Goal: Task Accomplishment & Management: Manage account settings

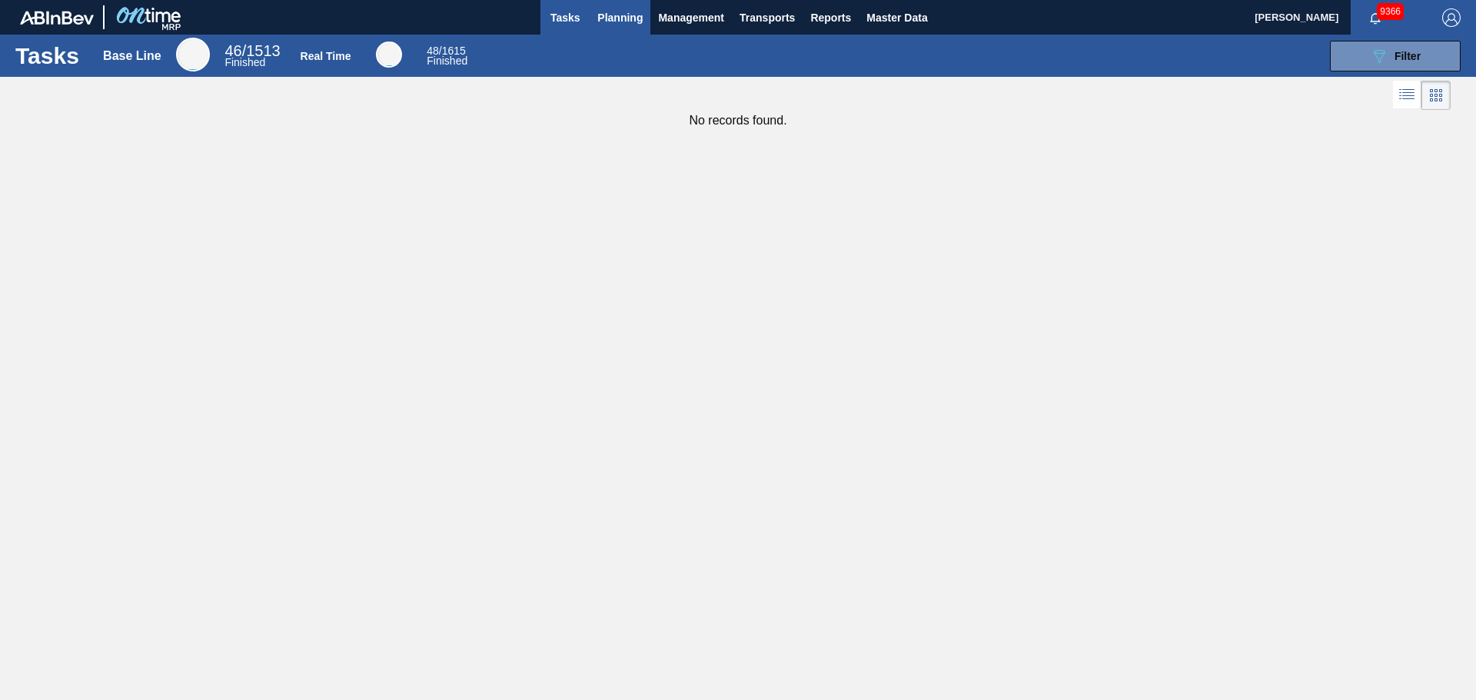
click at [630, 22] on span "Planning" at bounding box center [619, 17] width 45 height 18
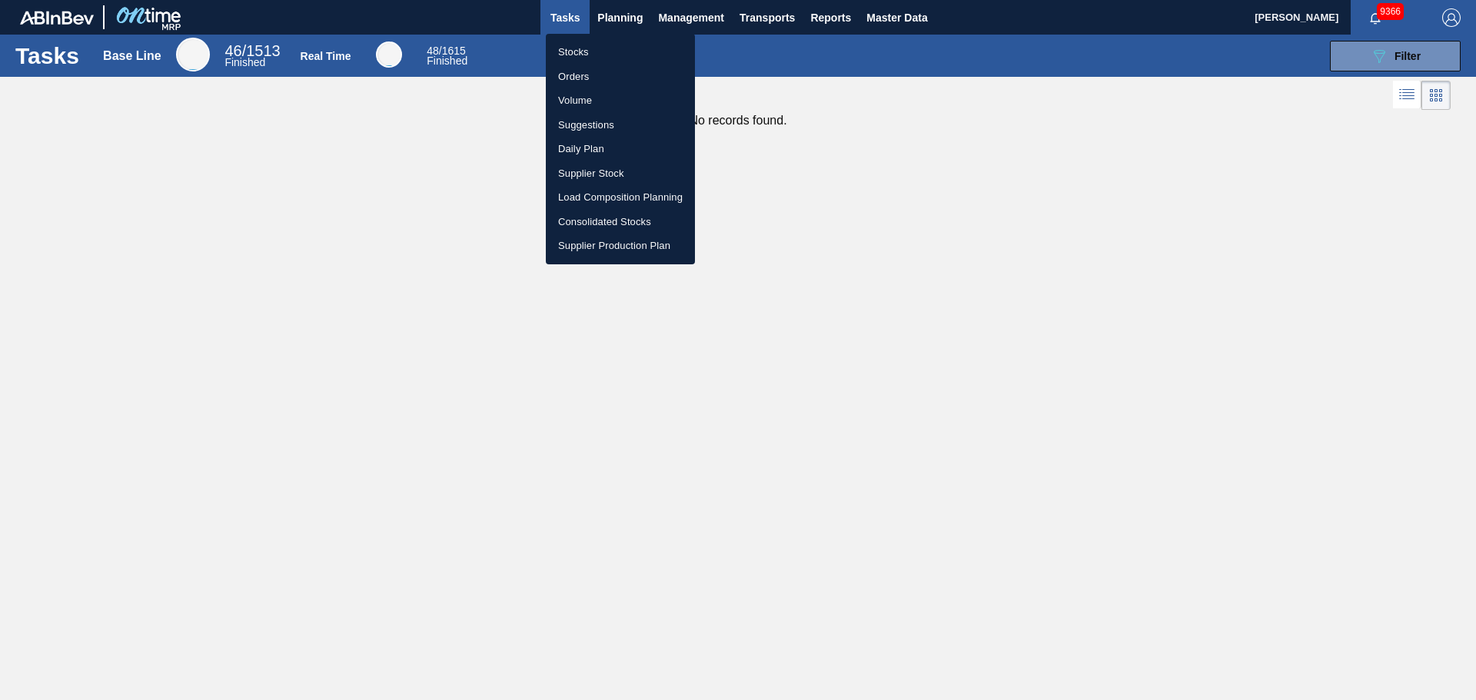
click at [581, 68] on li "Orders" at bounding box center [620, 77] width 149 height 25
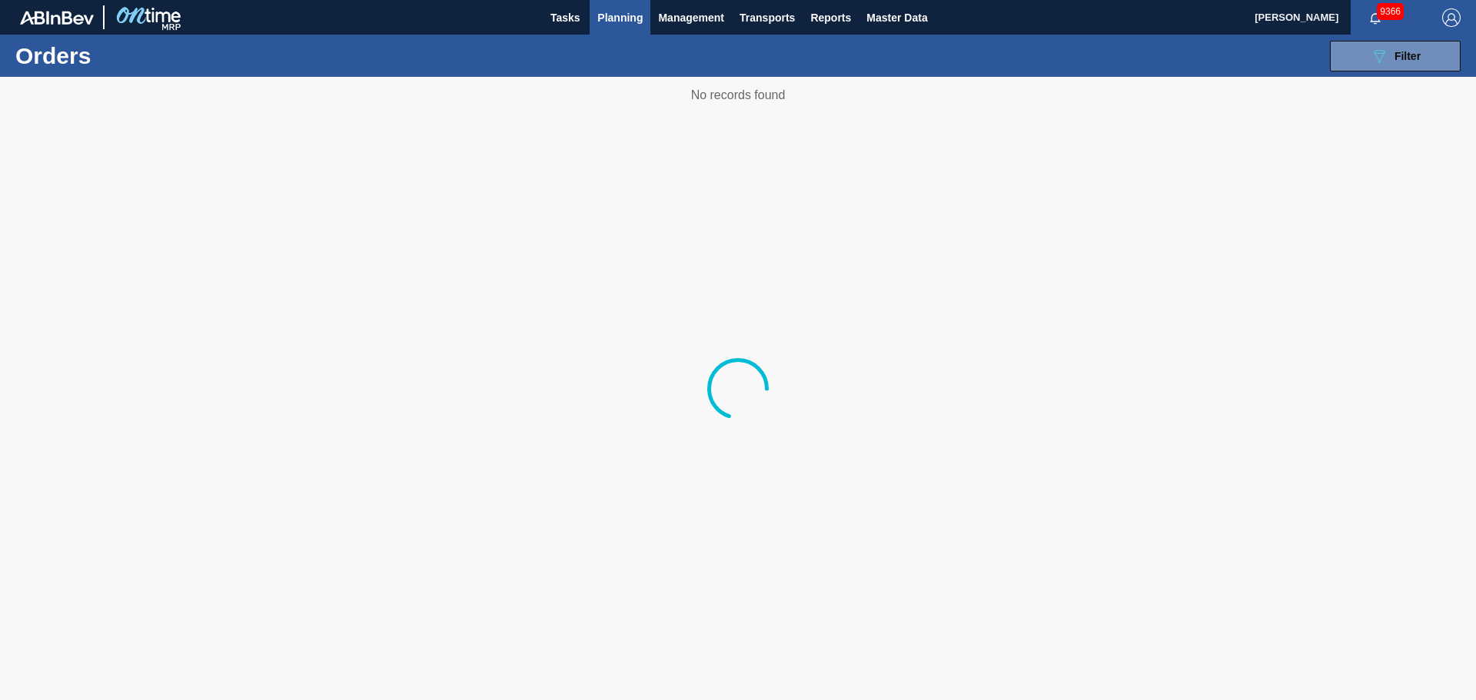
click at [623, 4] on button "Planning" at bounding box center [620, 17] width 61 height 35
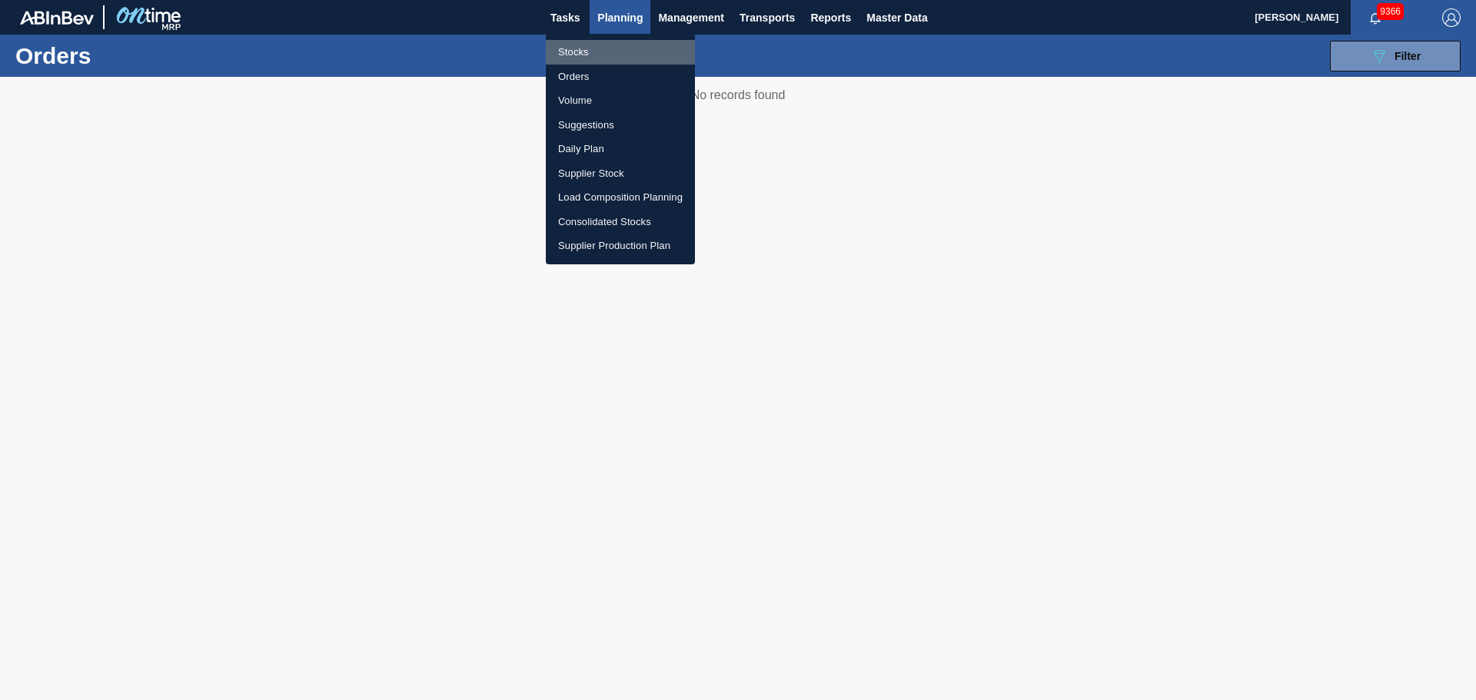
click at [584, 51] on li "Stocks" at bounding box center [620, 52] width 149 height 25
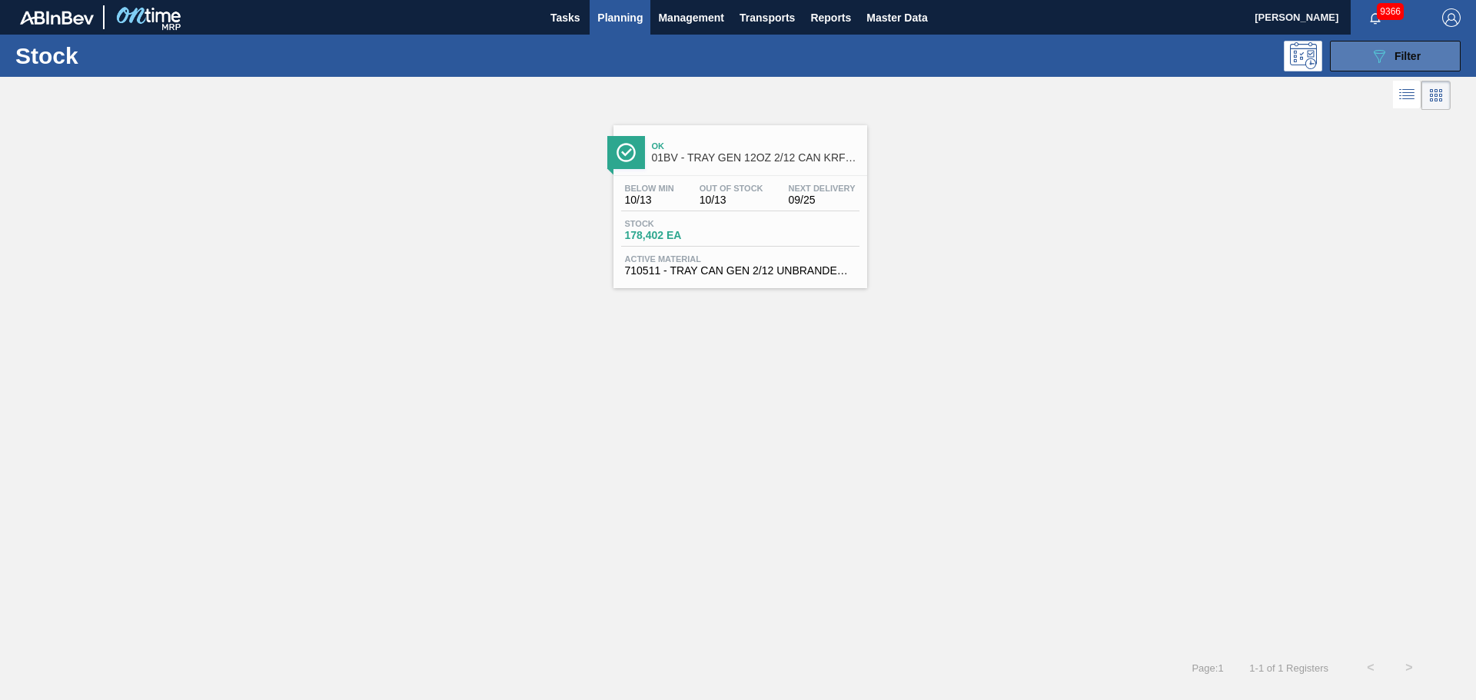
click at [1366, 58] on button "089F7B8B-B2A5-4AFE-B5C0-19BA573D28AC Filter" at bounding box center [1395, 56] width 131 height 31
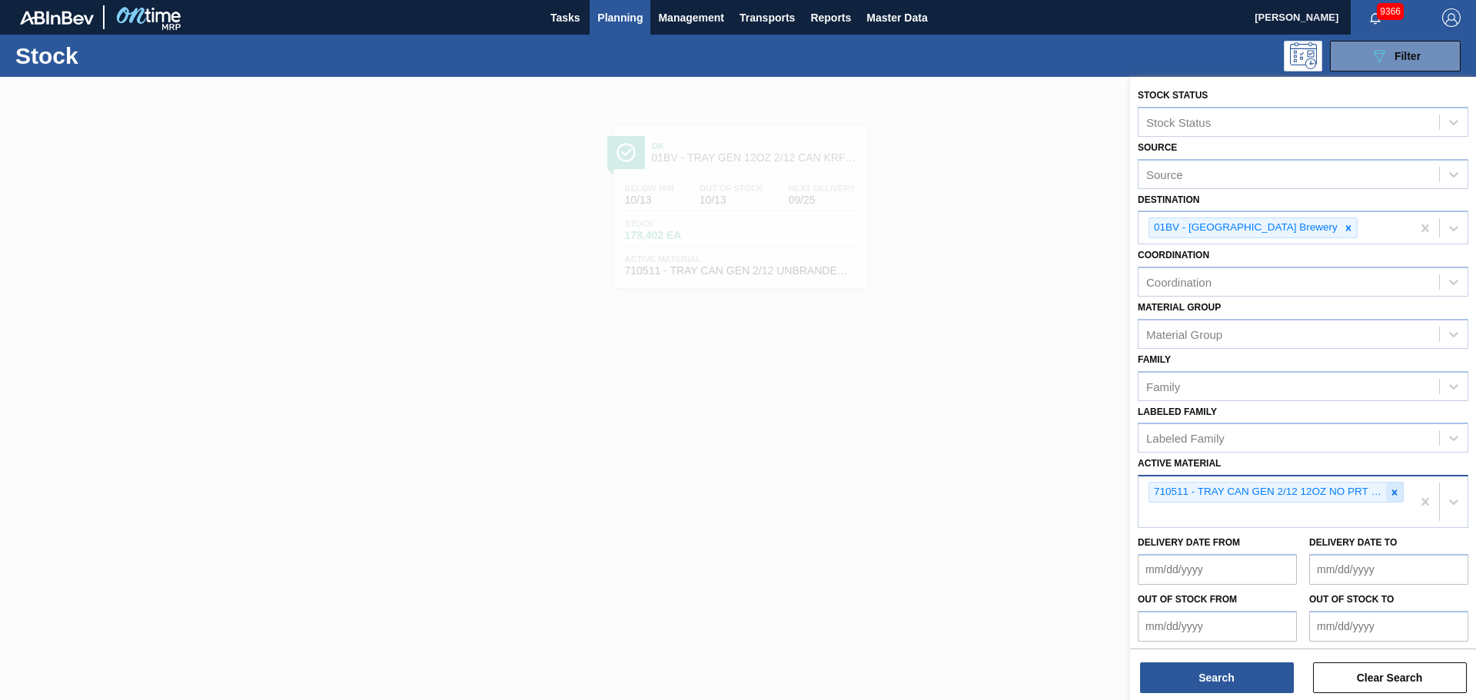
click at [1392, 491] on icon at bounding box center [1394, 492] width 5 height 5
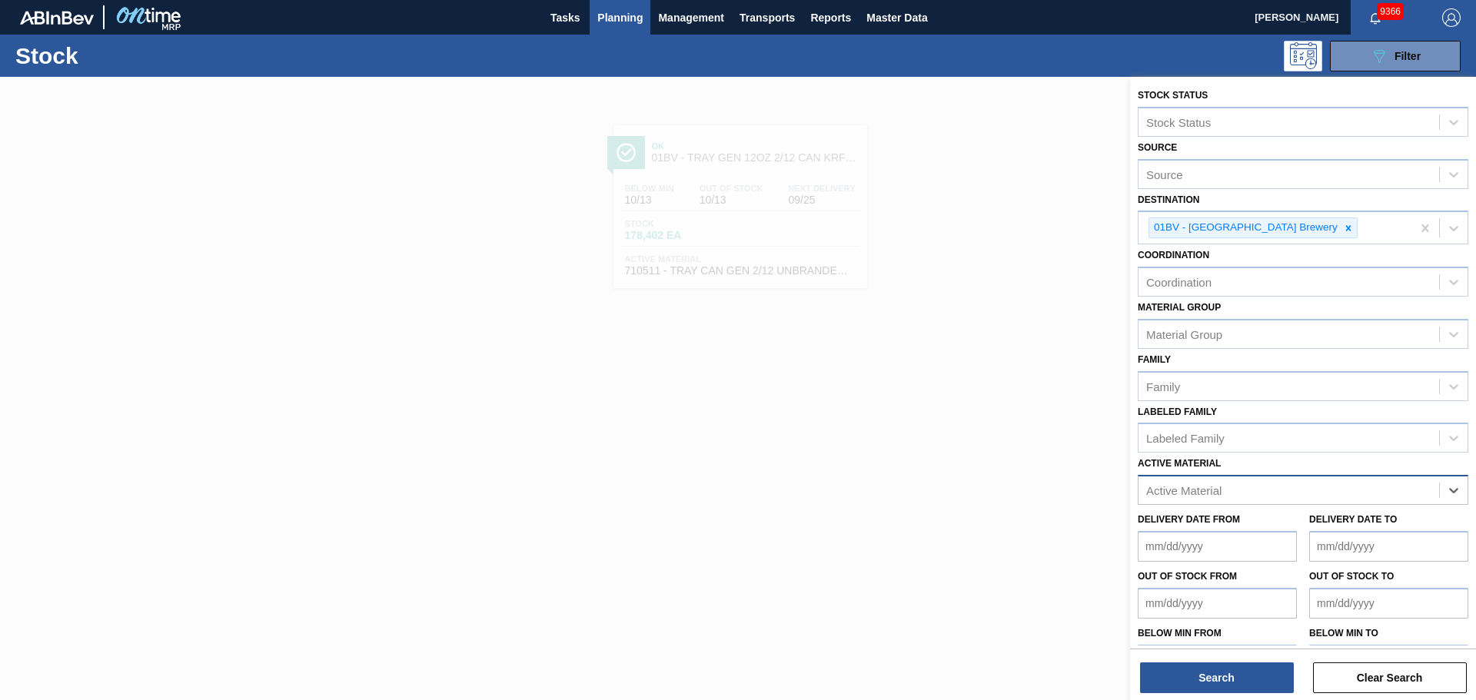
click at [870, 389] on div at bounding box center [738, 427] width 1476 height 700
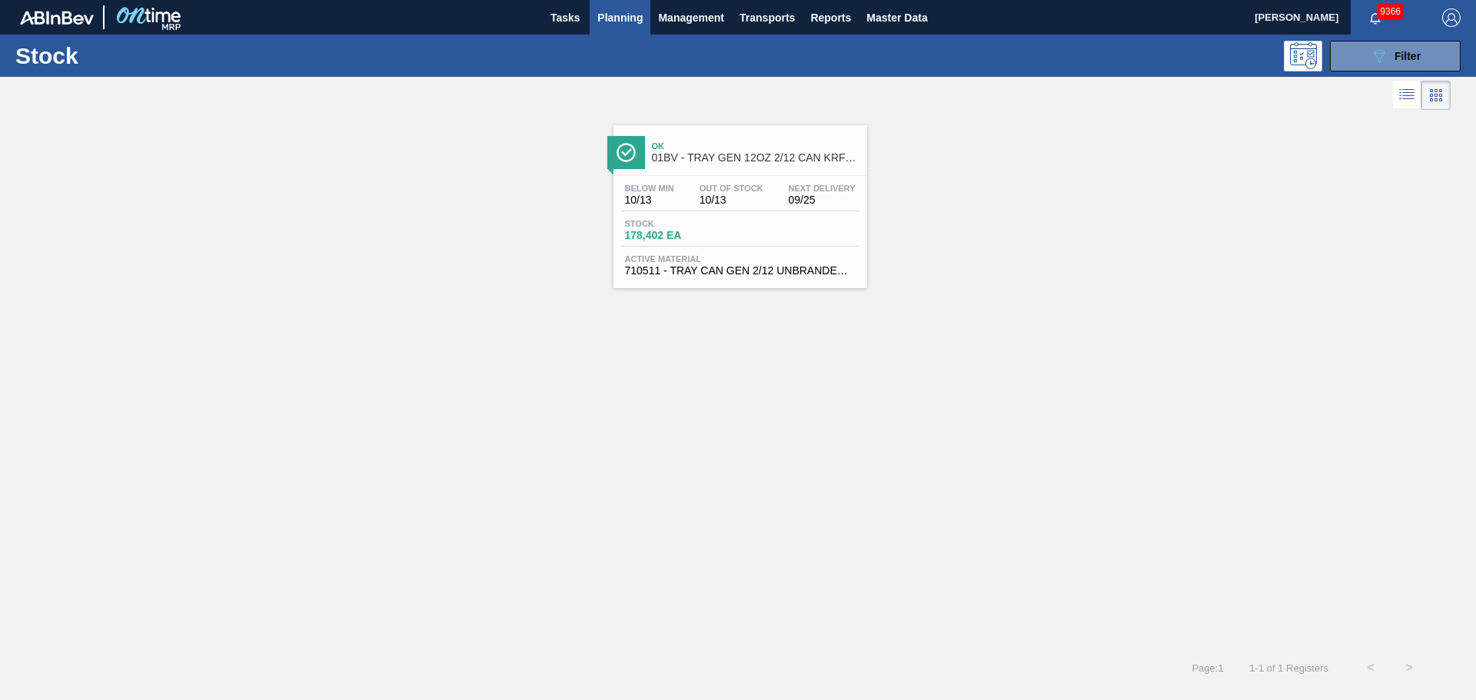
click at [756, 197] on span "10/13" at bounding box center [732, 201] width 64 height 12
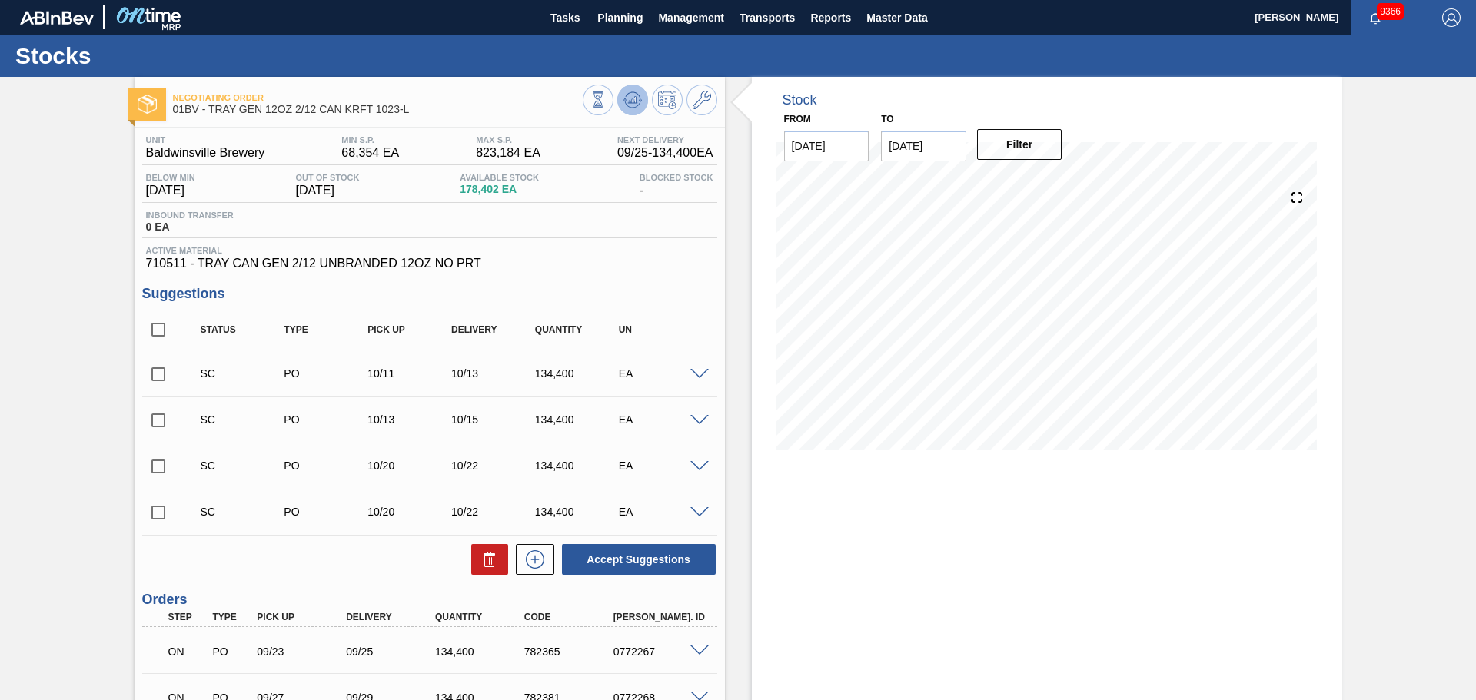
click at [627, 102] on icon at bounding box center [632, 100] width 18 height 18
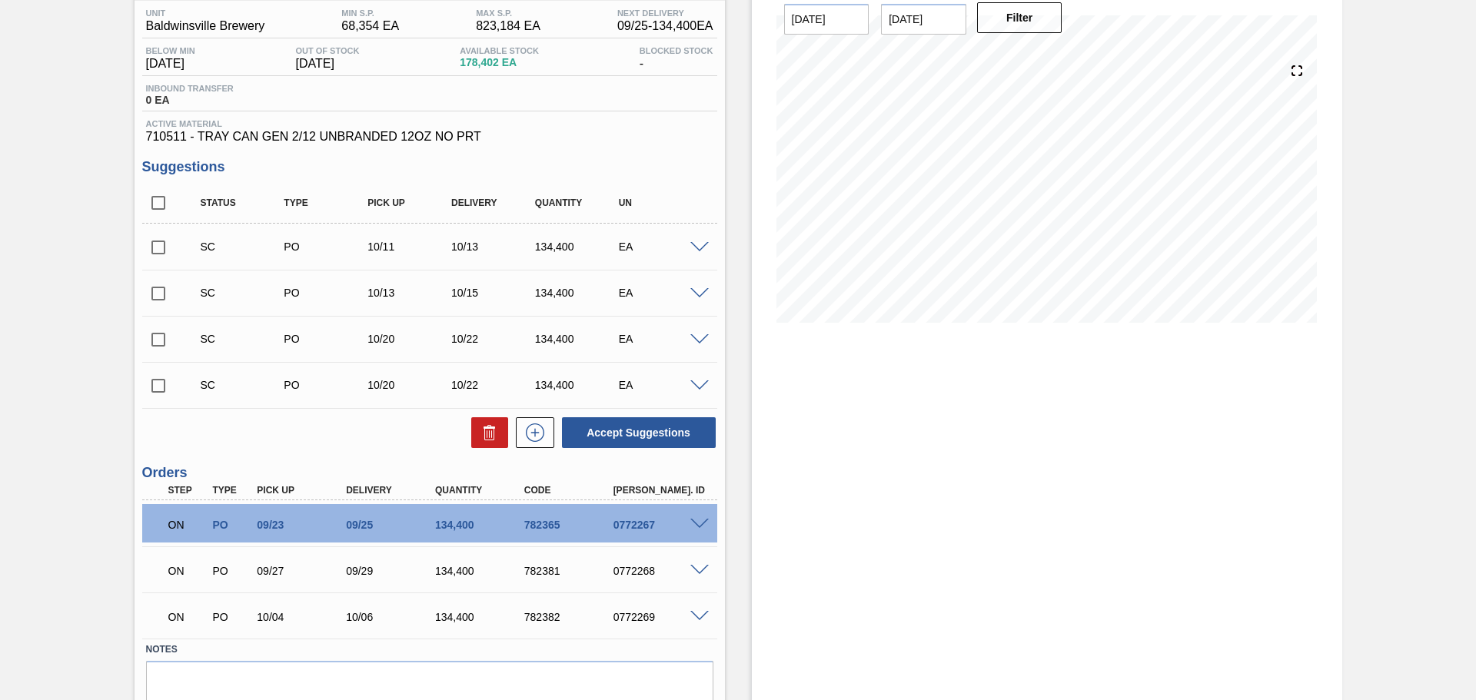
scroll to position [191, 0]
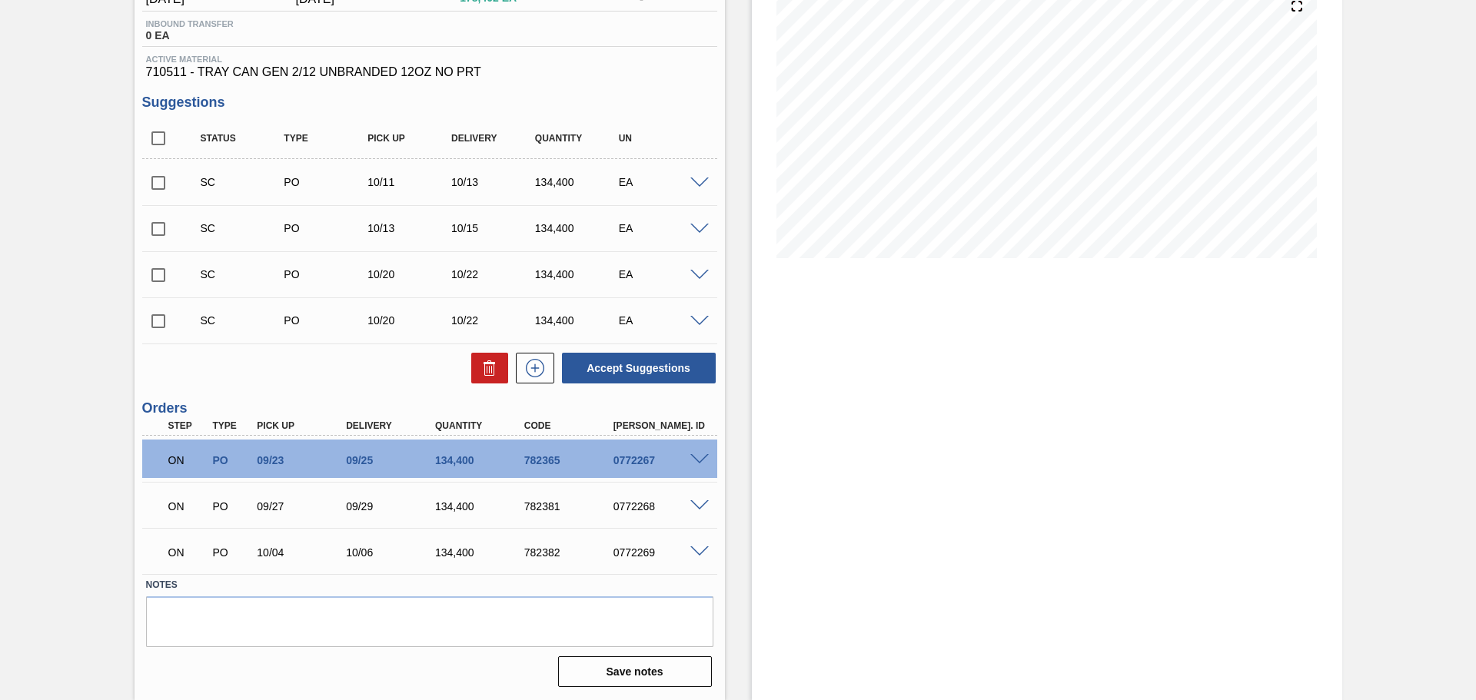
click at [701, 459] on span at bounding box center [699, 460] width 18 height 12
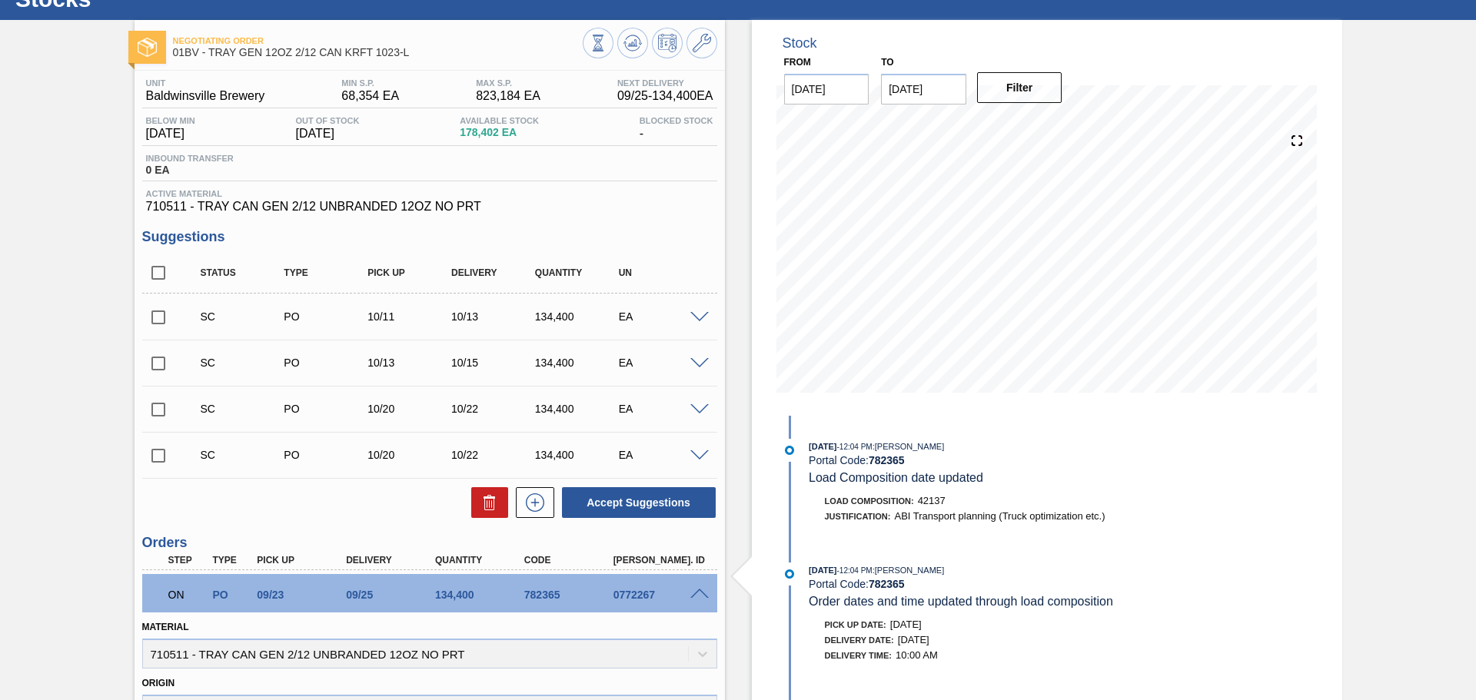
scroll to position [0, 0]
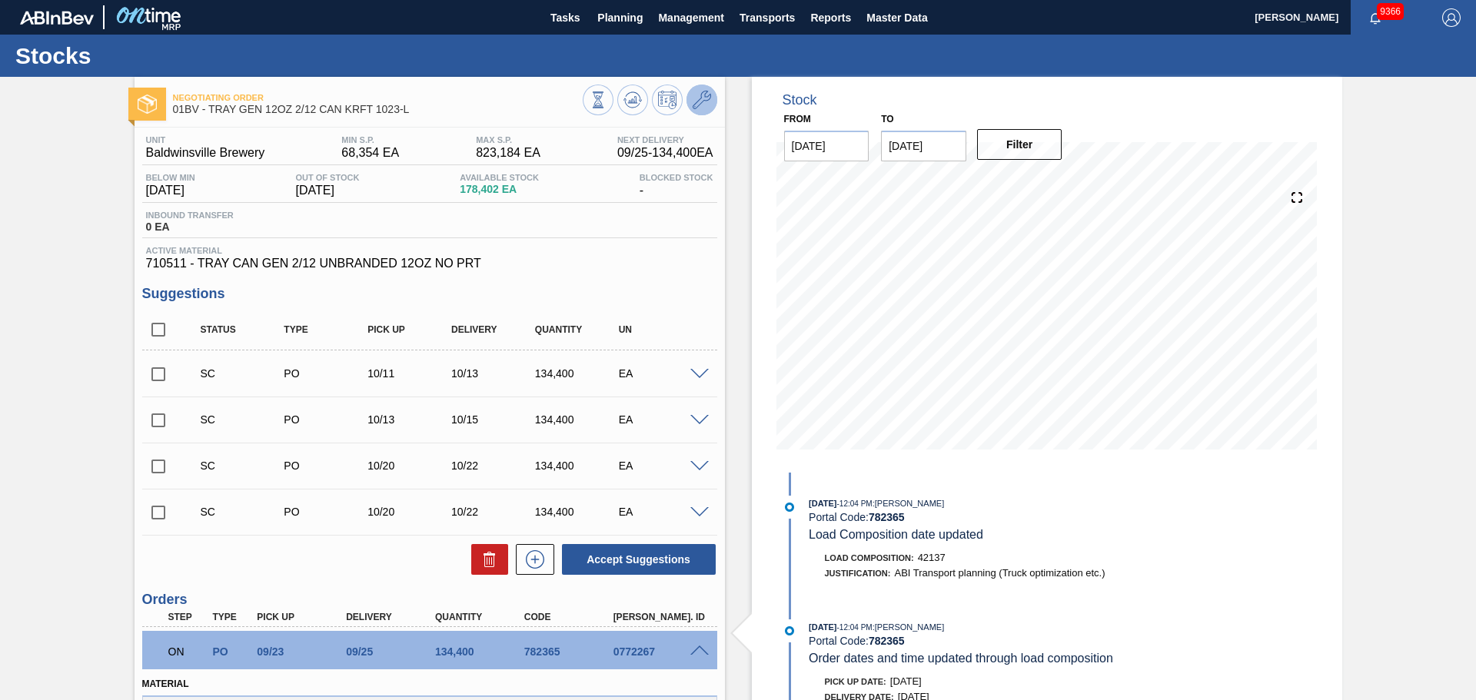
click at [690, 104] on button at bounding box center [702, 100] width 31 height 31
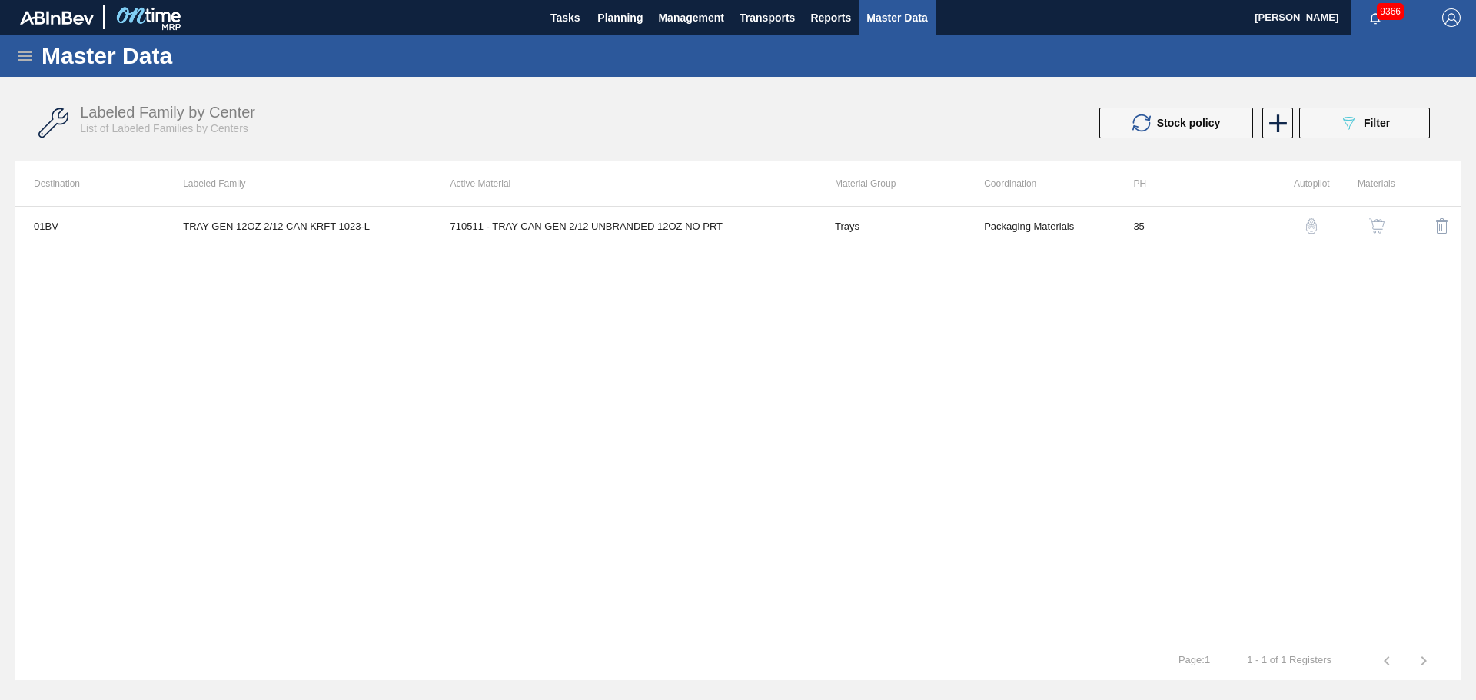
click at [1377, 221] on img "button" at bounding box center [1376, 225] width 15 height 15
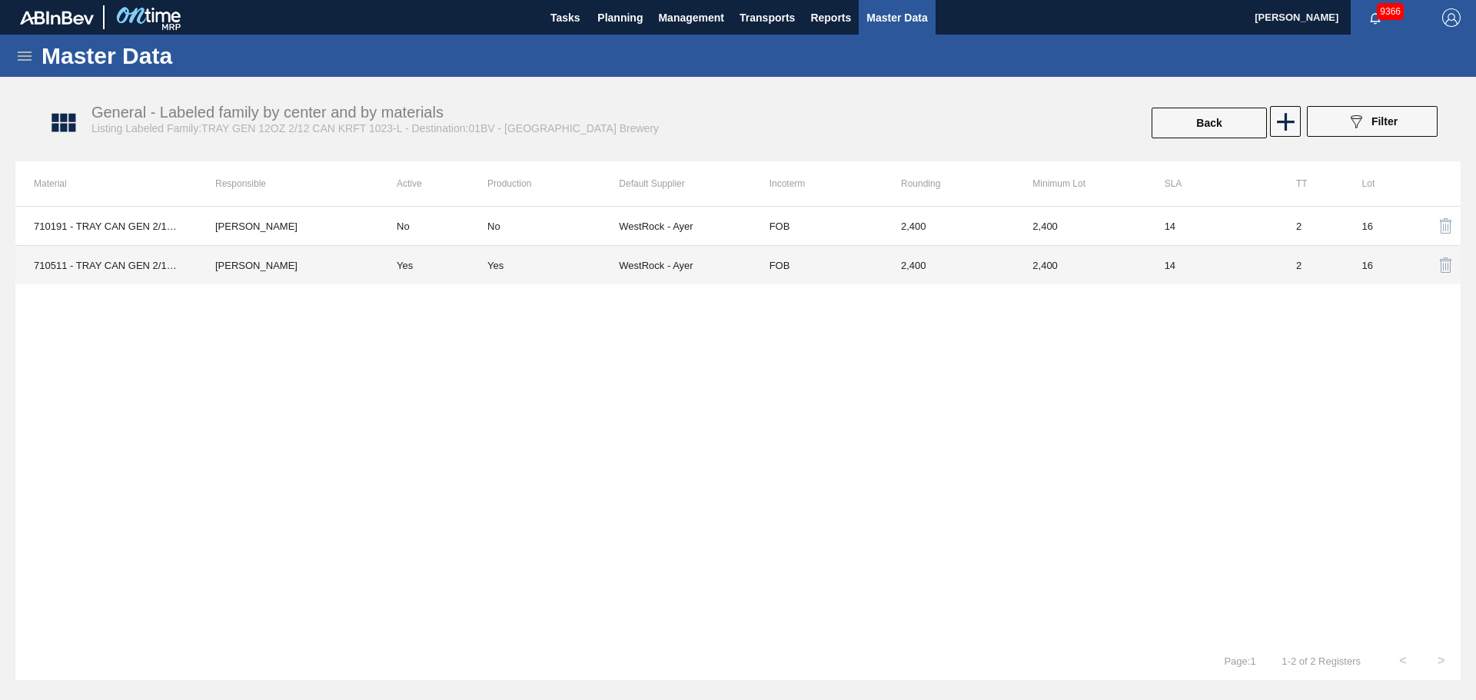
click at [648, 269] on td "WestRock - Ayer" at bounding box center [684, 265] width 131 height 39
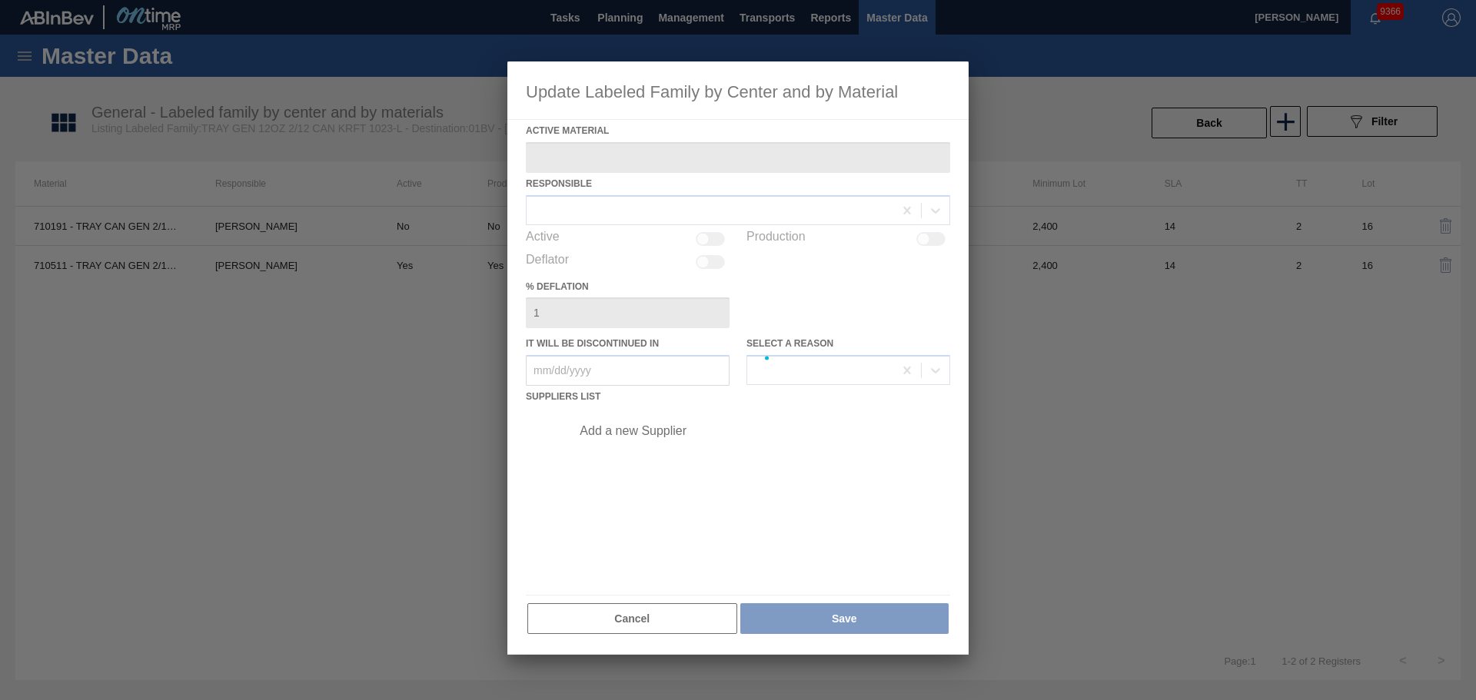
type Material "710511 - TRAY CAN GEN 2/12 UNBRANDED 12OZ NO PRT"
checkbox input "true"
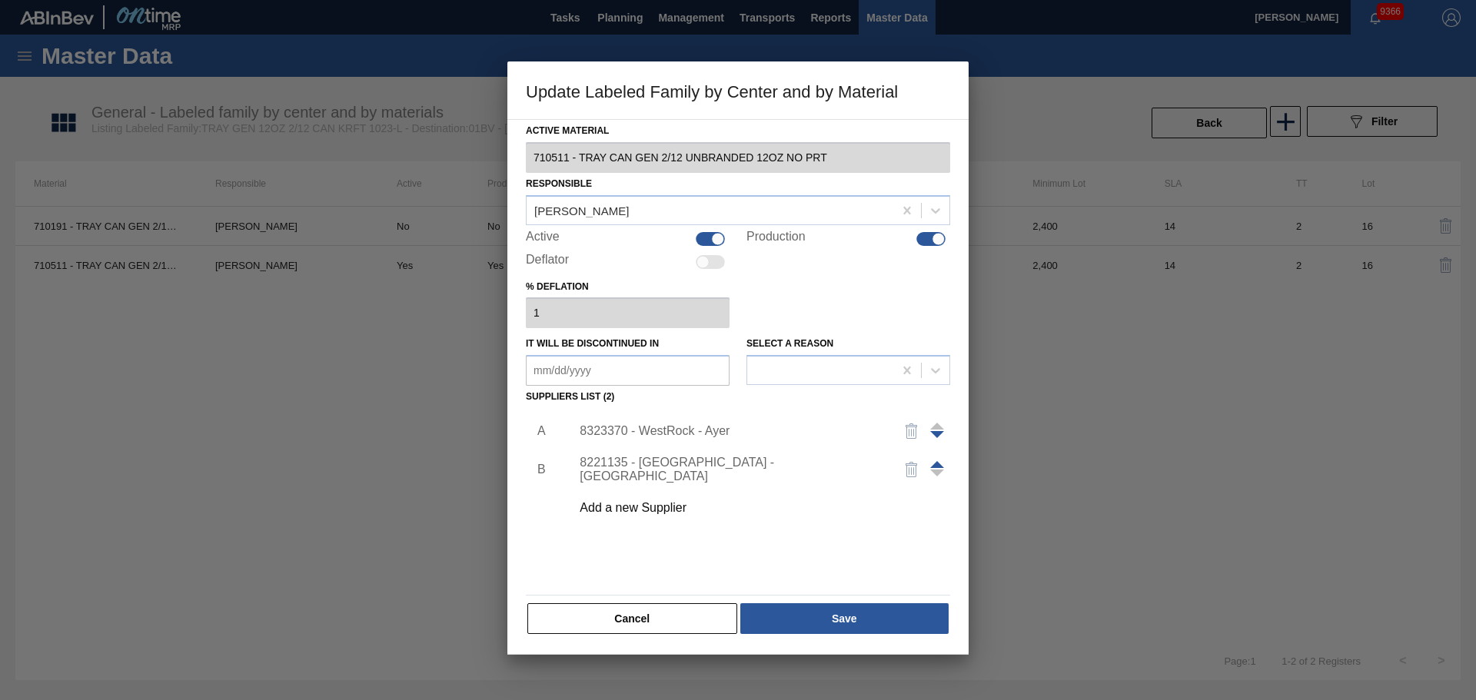
click at [673, 431] on div "8323370 - WestRock - Ayer" at bounding box center [730, 431] width 301 height 14
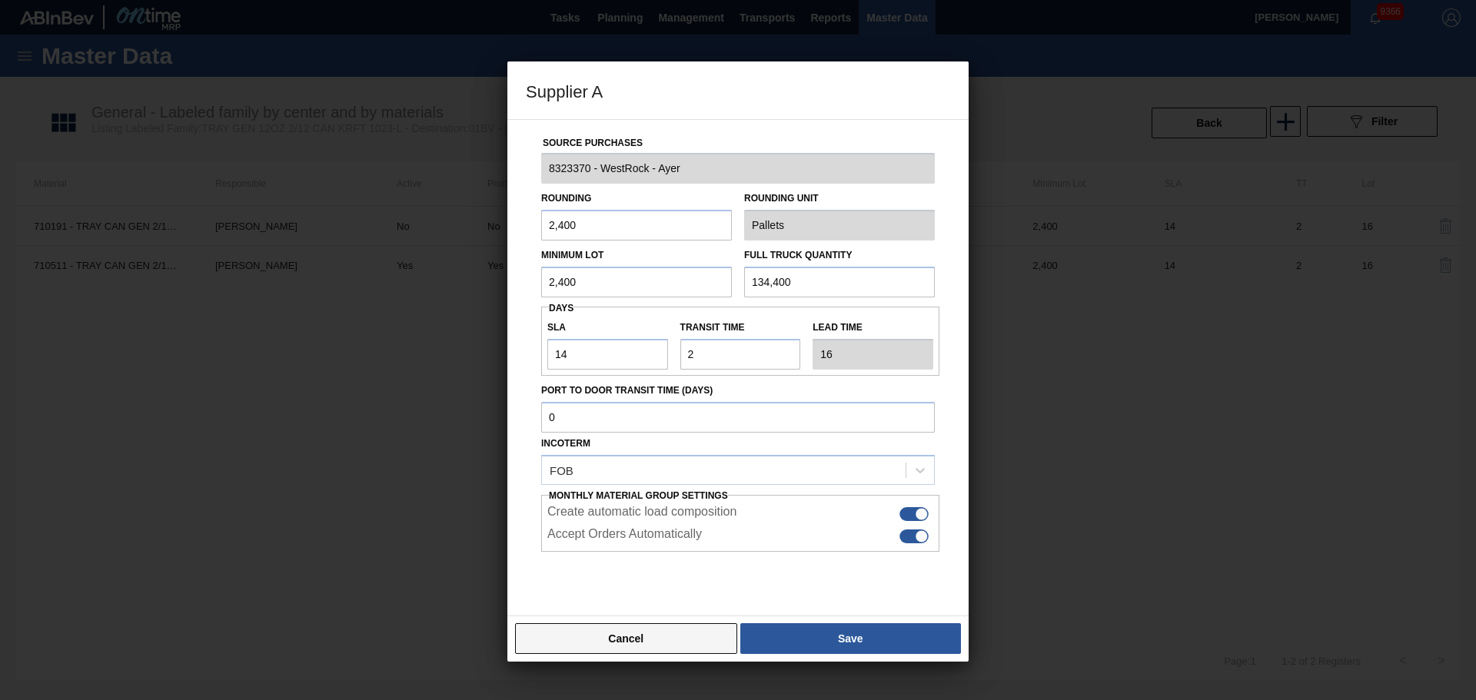
click at [658, 636] on button "Cancel" at bounding box center [626, 638] width 222 height 31
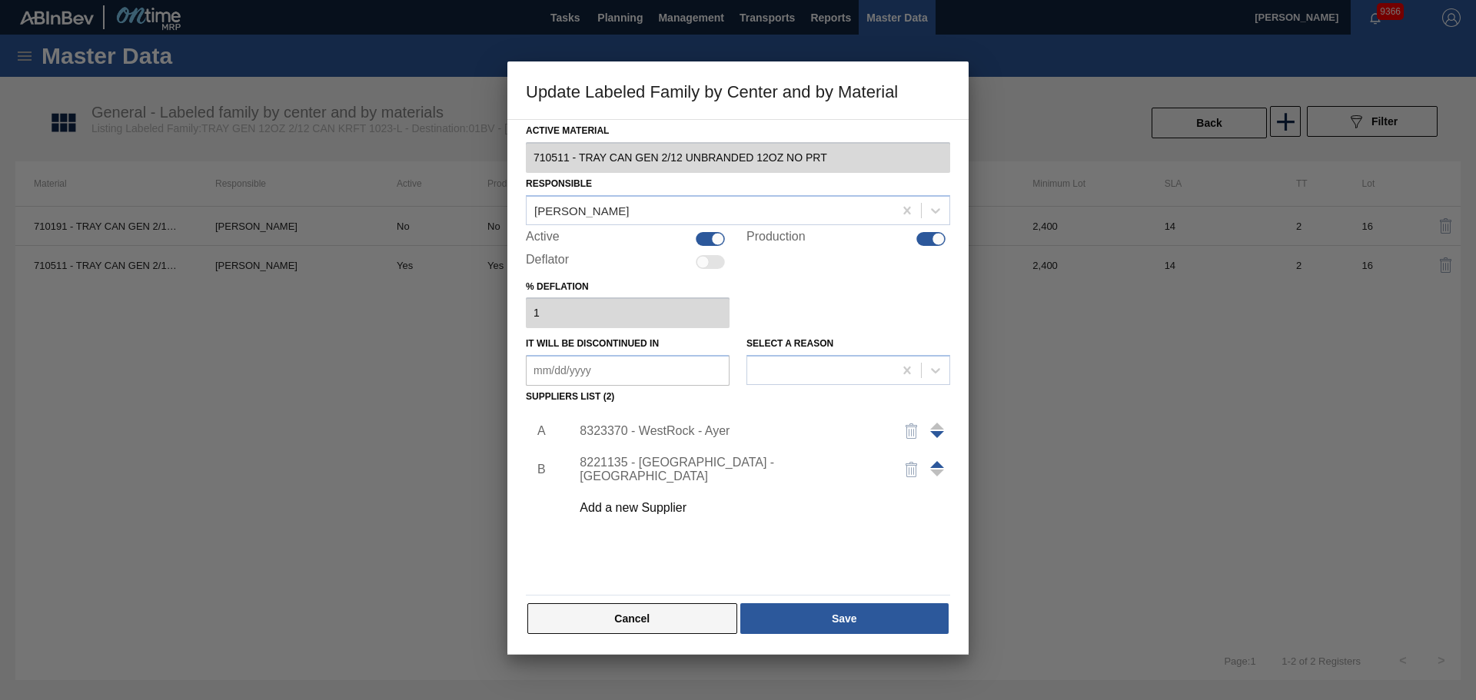
click at [657, 627] on button "Cancel" at bounding box center [632, 619] width 210 height 31
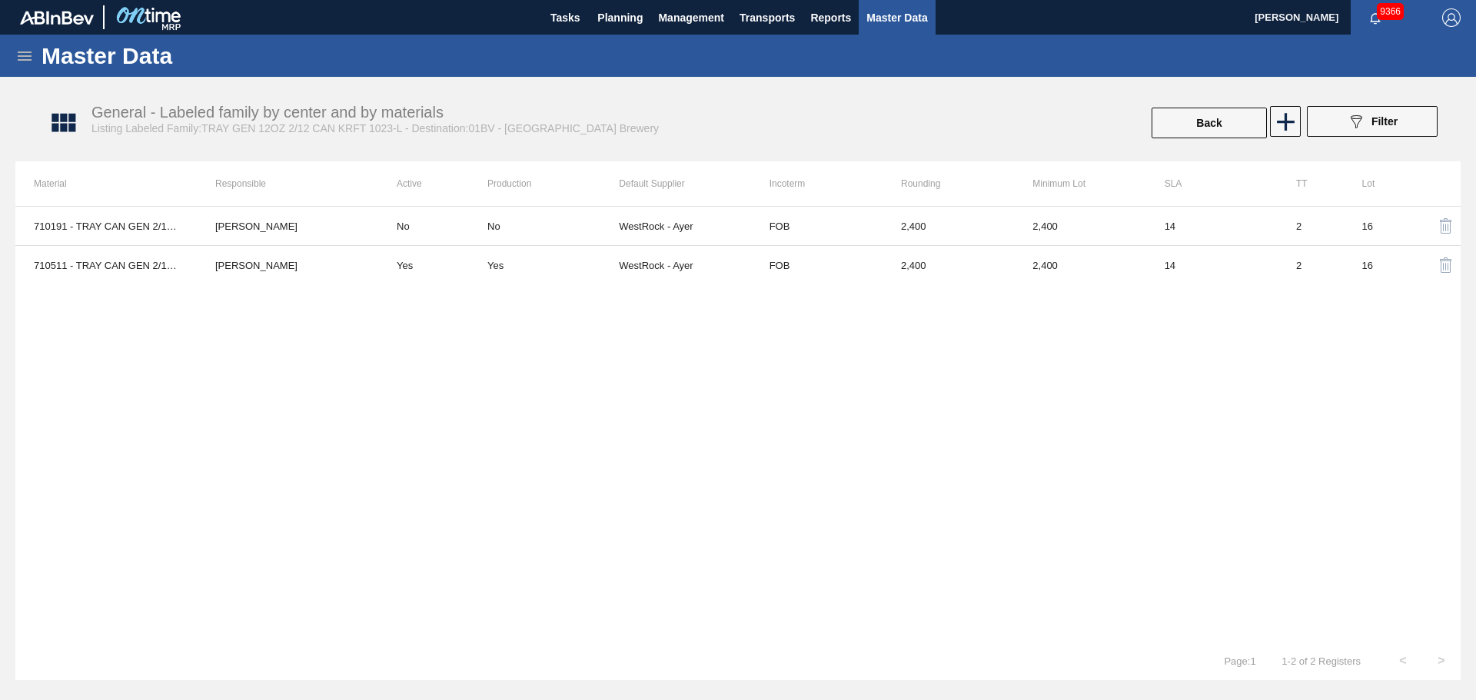
click at [1189, 138] on div "Back" at bounding box center [1209, 123] width 118 height 34
click at [1191, 129] on button "Back" at bounding box center [1209, 123] width 115 height 31
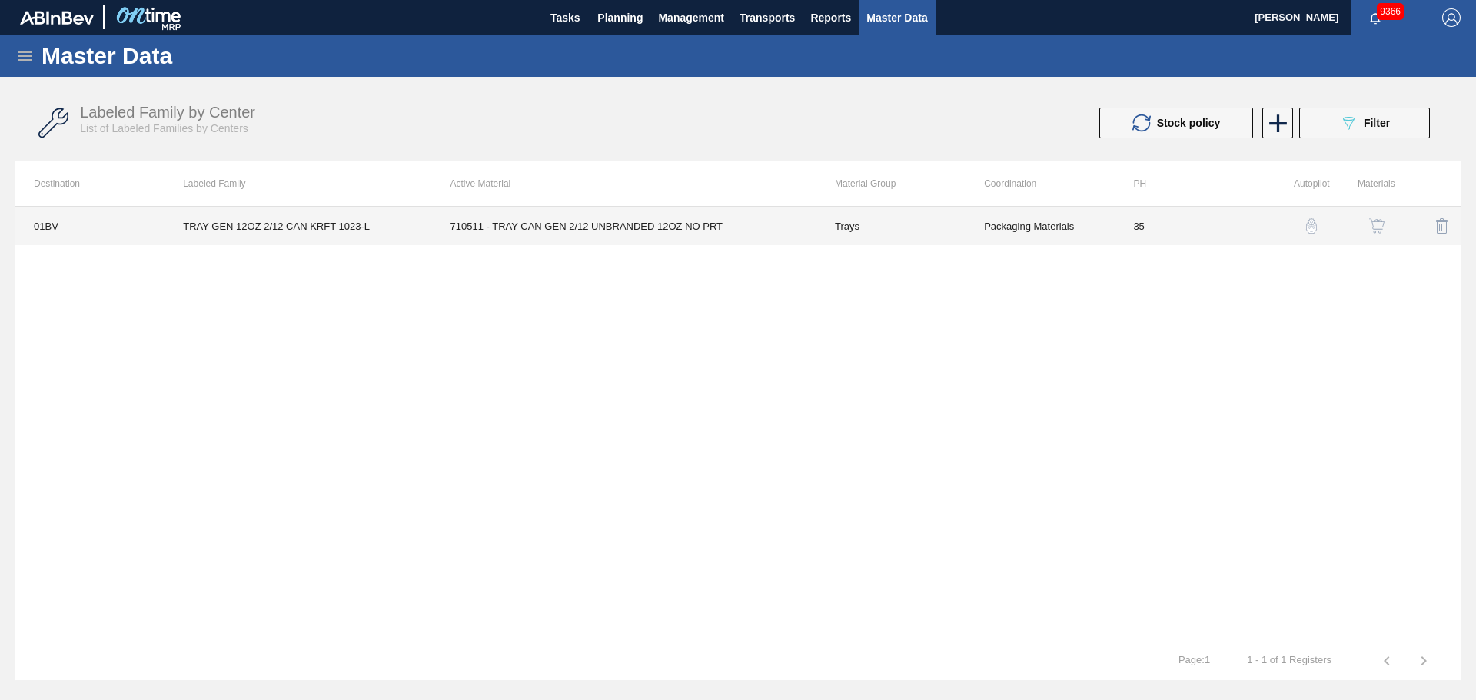
click at [537, 223] on td "710511 - TRAY CAN GEN 2/12 UNBRANDED 12OZ NO PRT" at bounding box center [624, 226] width 384 height 38
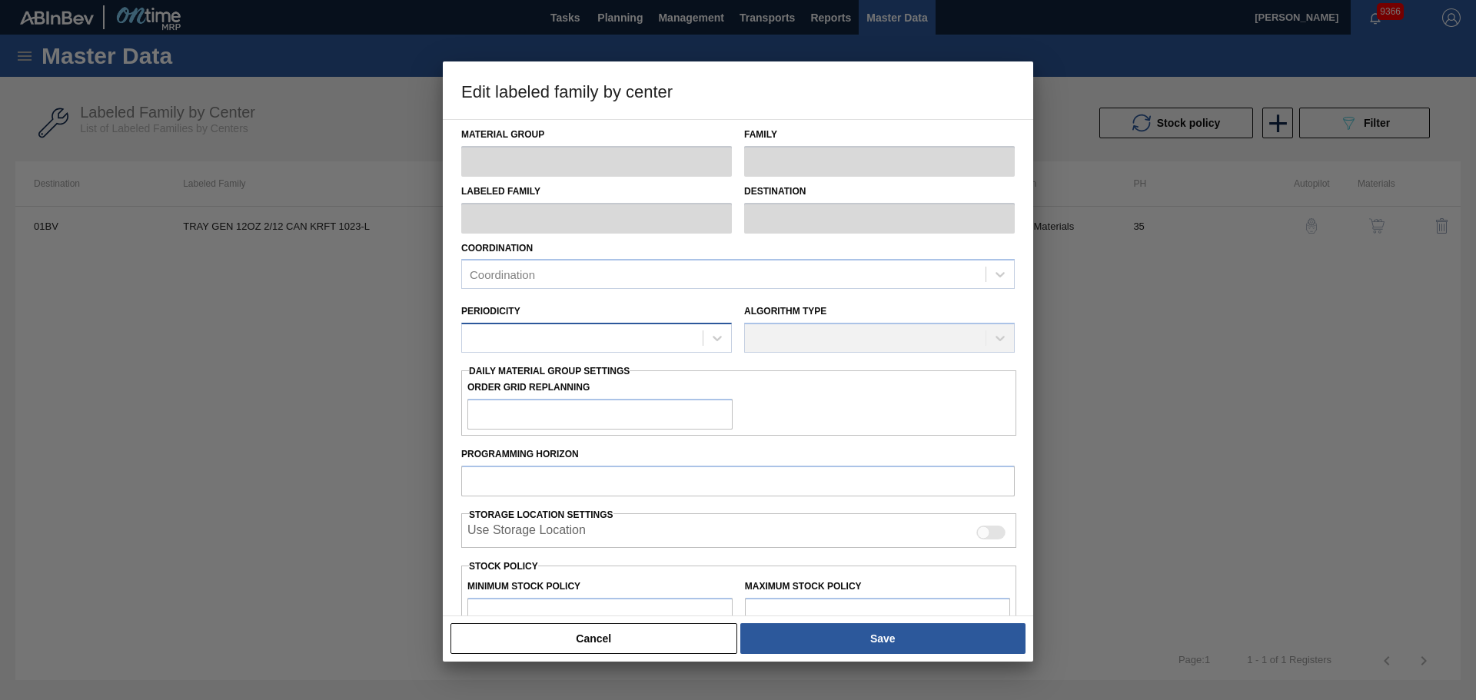
type input "Trays"
type input "TRAY GEN 12OZ 2/12 CAN KRFT 1023-L"
type input "01BV - [GEOGRAPHIC_DATA] Brewery"
type input "35"
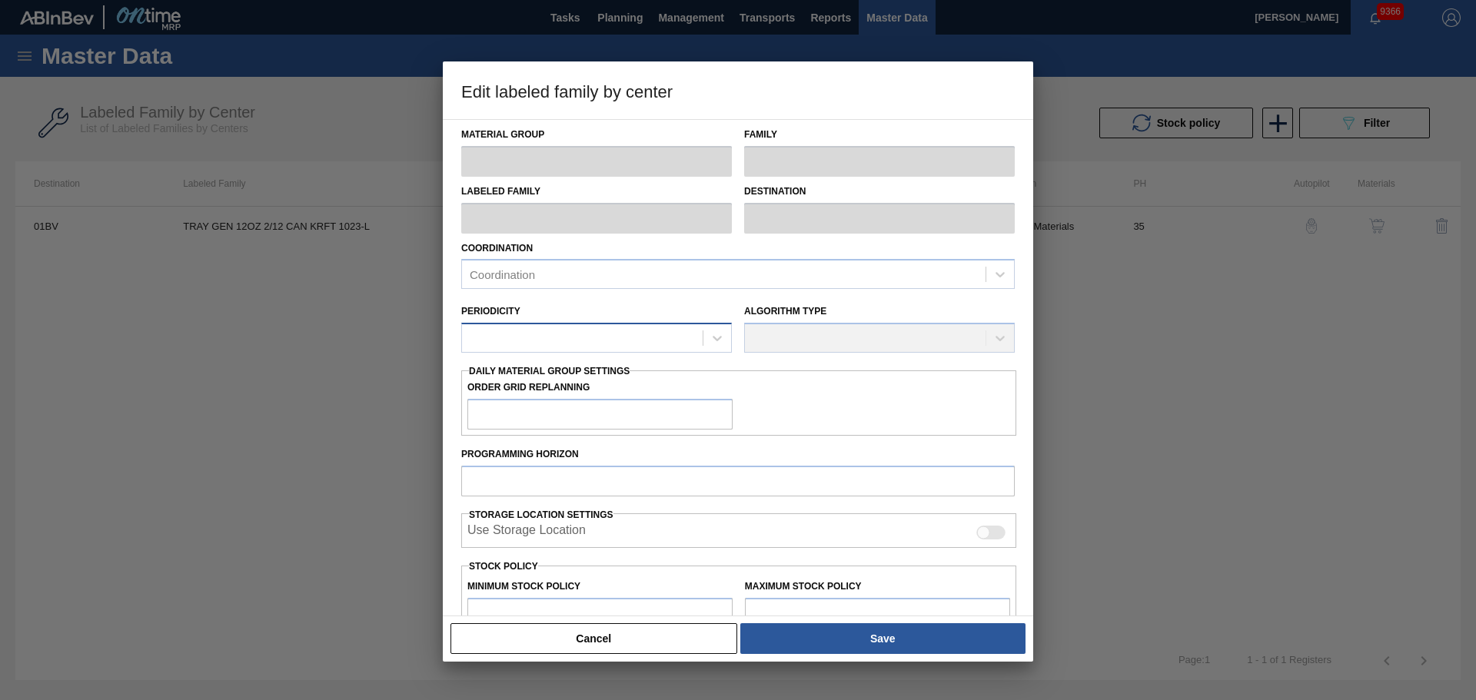
type input "68,354"
type input "823,184"
type input "4"
type input "98,547"
checkbox input "true"
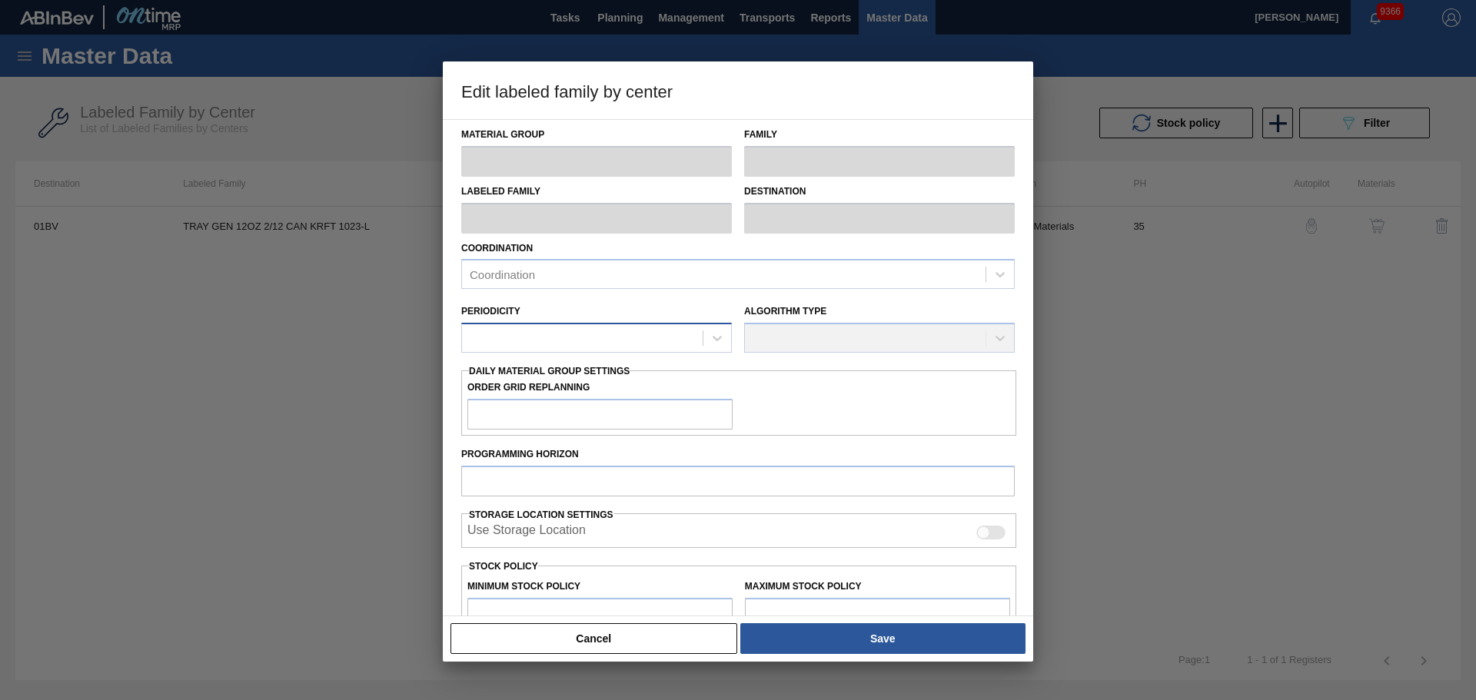
checkbox input "true"
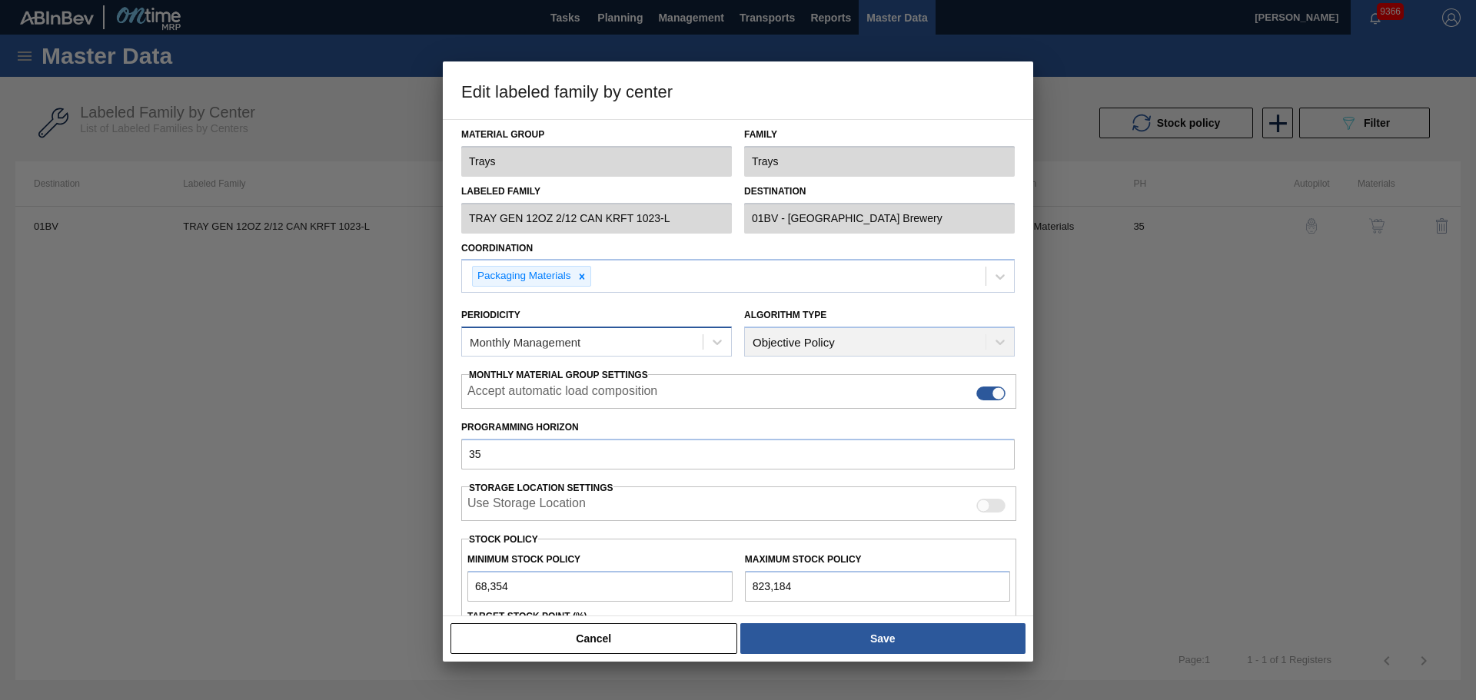
click at [603, 331] on div "Monthly Management" at bounding box center [582, 342] width 241 height 22
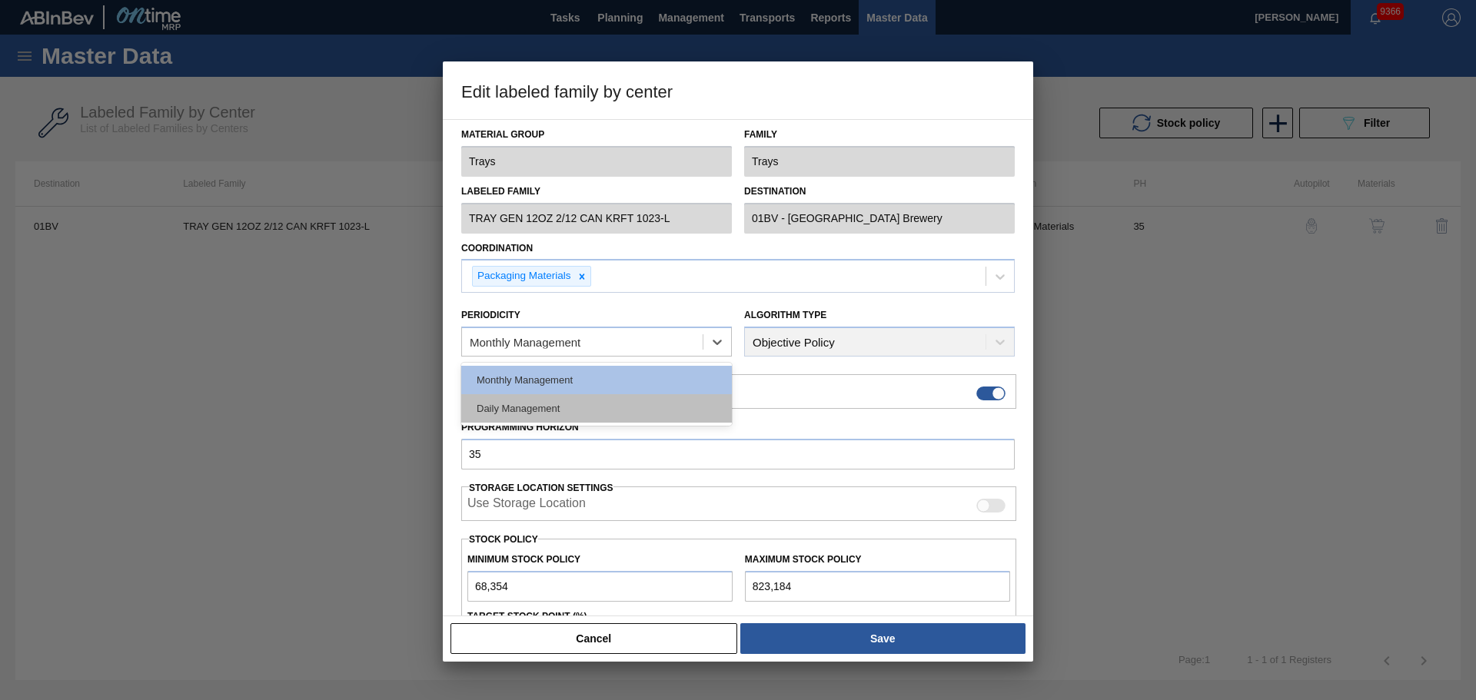
click at [570, 396] on div "Daily Management" at bounding box center [596, 408] width 271 height 28
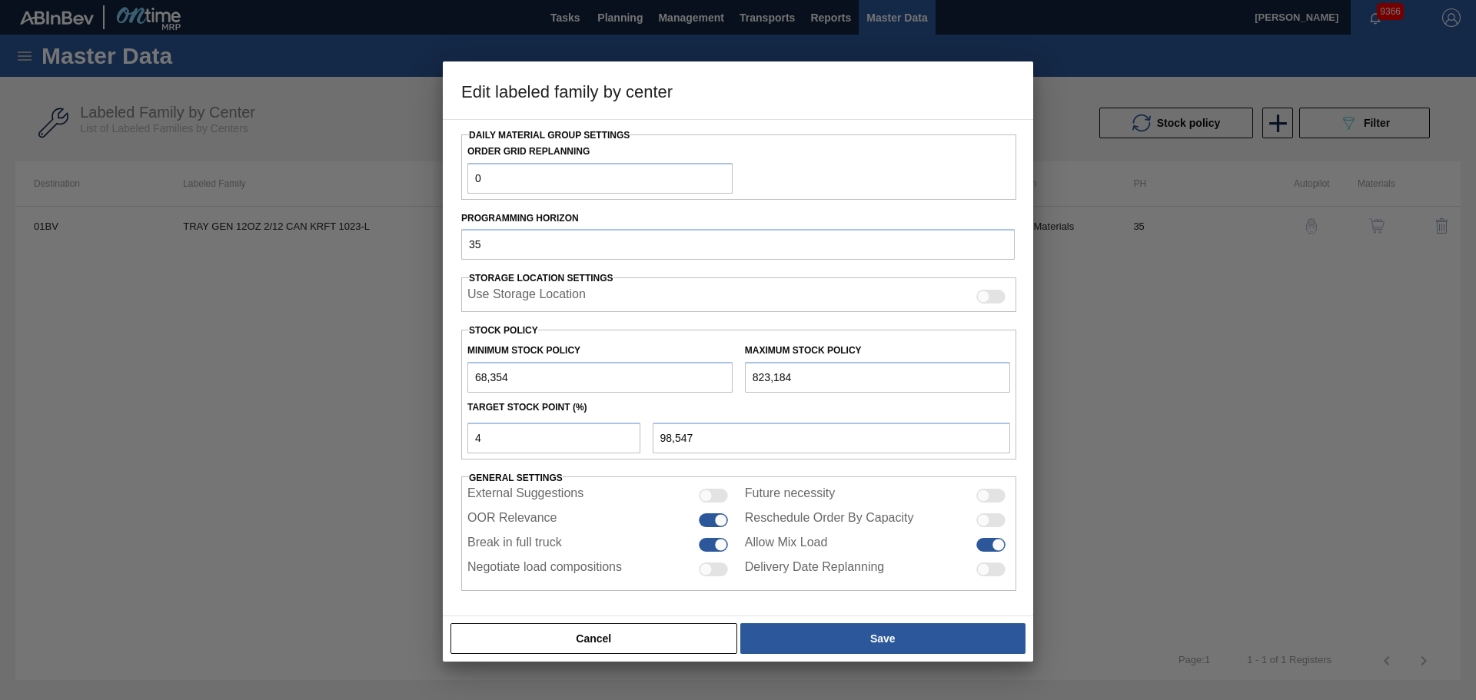
scroll to position [241, 0]
click at [850, 654] on div "Cancel Save" at bounding box center [738, 639] width 578 height 34
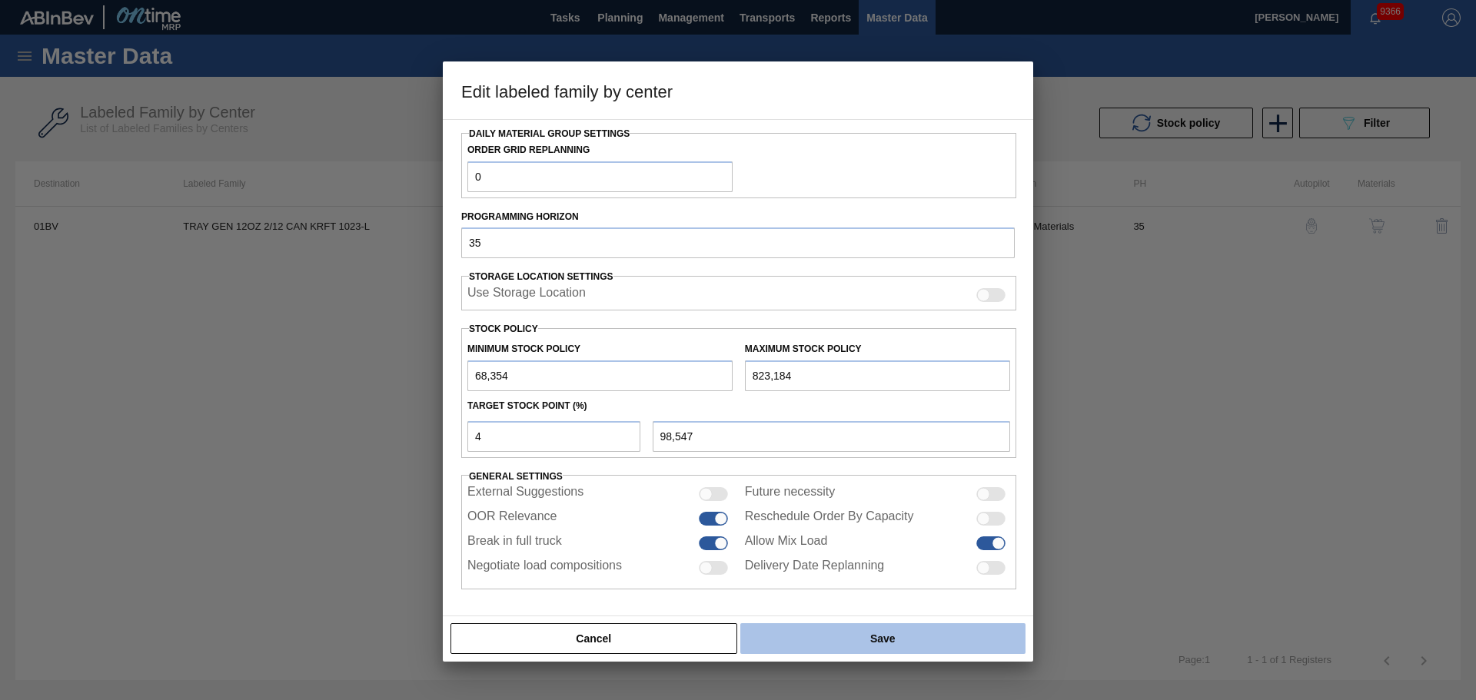
click at [849, 641] on button "Save" at bounding box center [882, 638] width 285 height 31
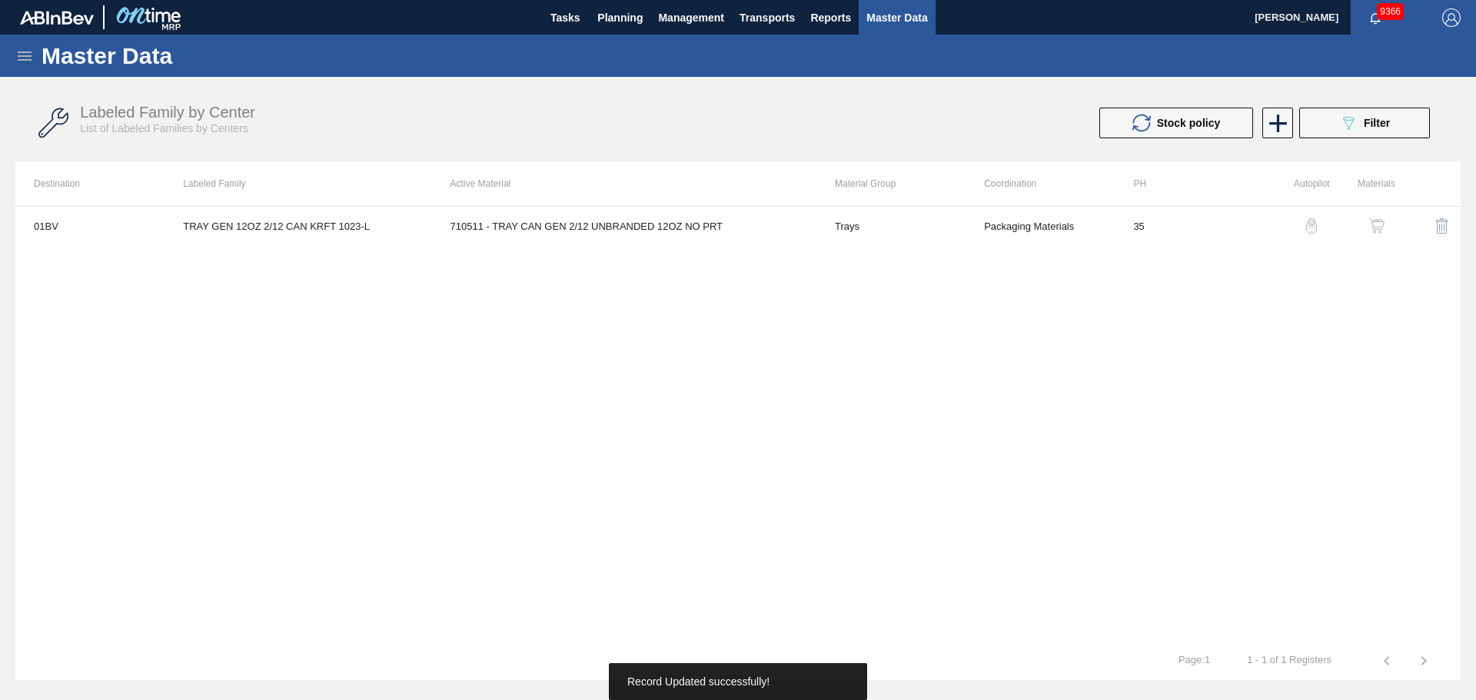
click at [1275, 313] on div "01BV TRAY GEN 12OZ 2/12 CAN KRFT 1023-L 710511 - TRAY CAN GEN 2/12 UNBRANDED 12…" at bounding box center [737, 424] width 1445 height 436
click at [1312, 228] on img "button" at bounding box center [1311, 225] width 15 height 15
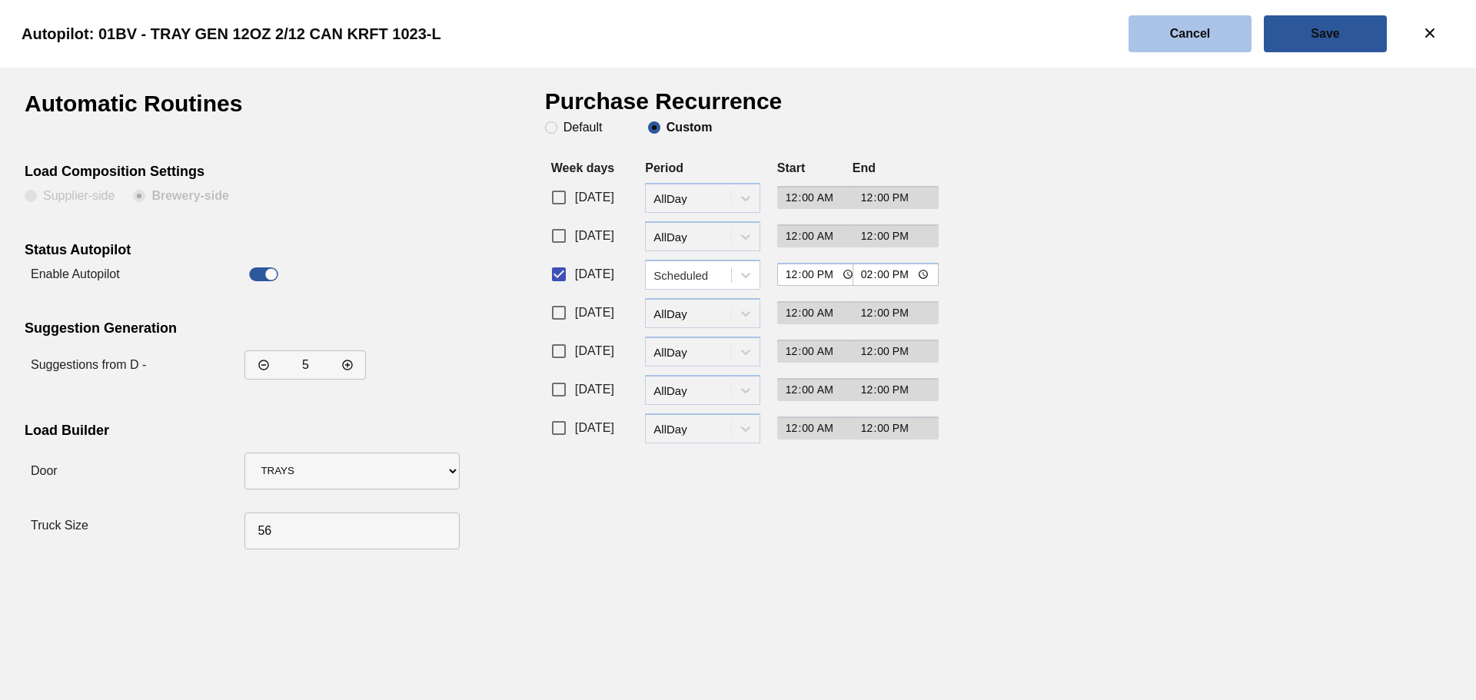
click at [1211, 42] on button "Cancel" at bounding box center [1190, 33] width 123 height 37
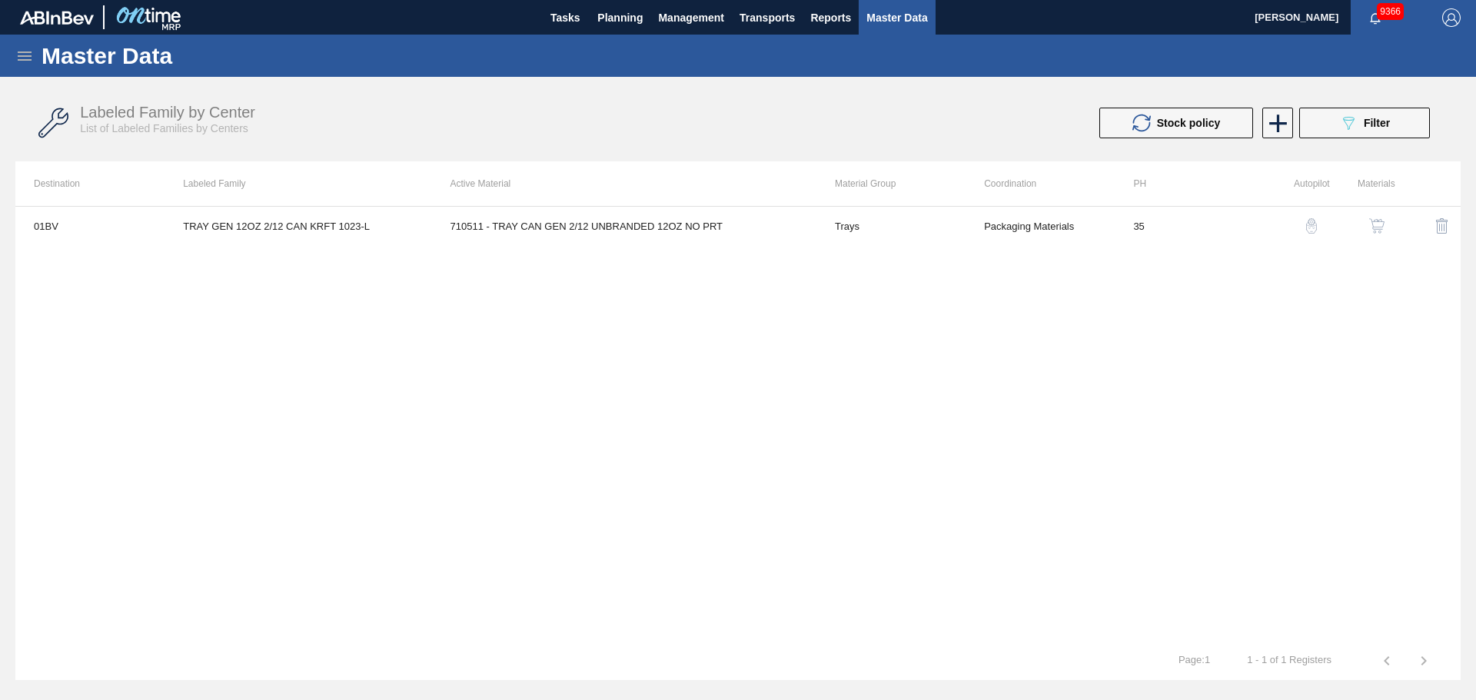
click at [1376, 226] on img "button" at bounding box center [1376, 225] width 15 height 15
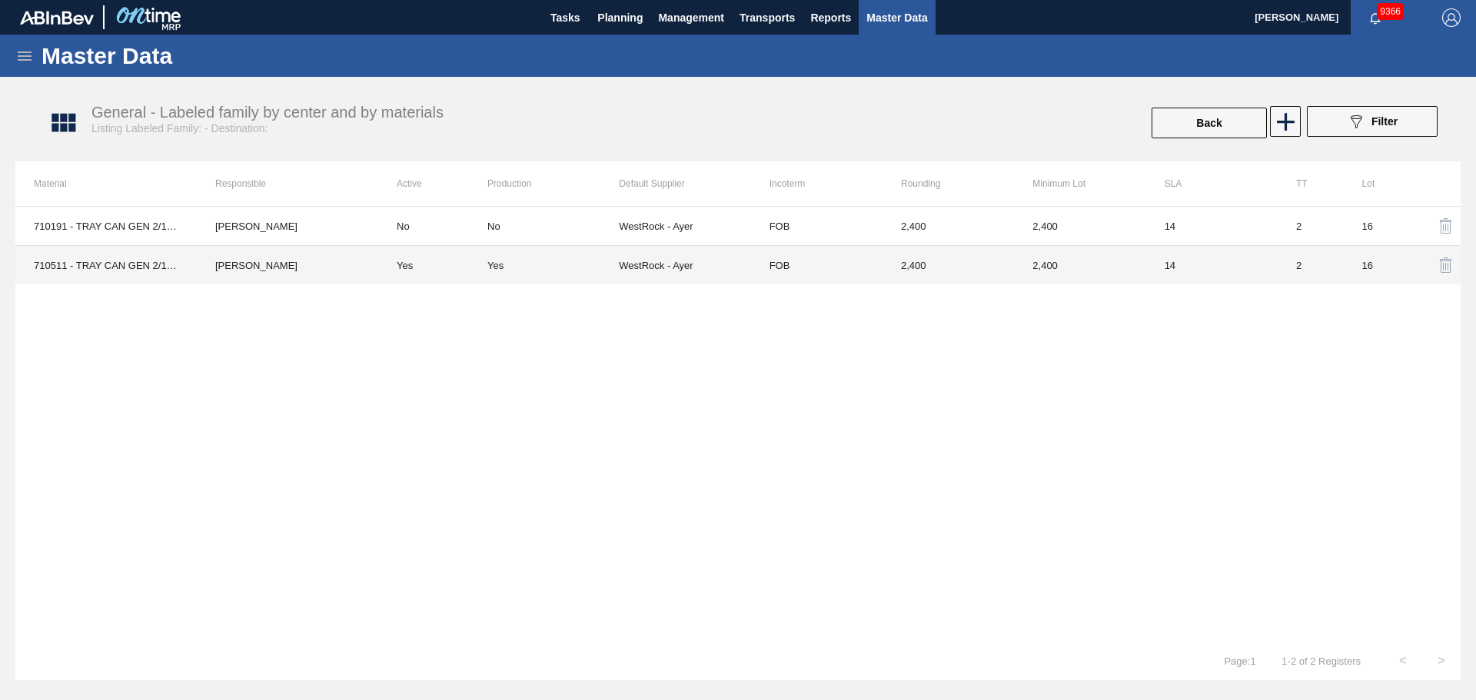
click at [521, 263] on div "Yes" at bounding box center [552, 266] width 131 height 12
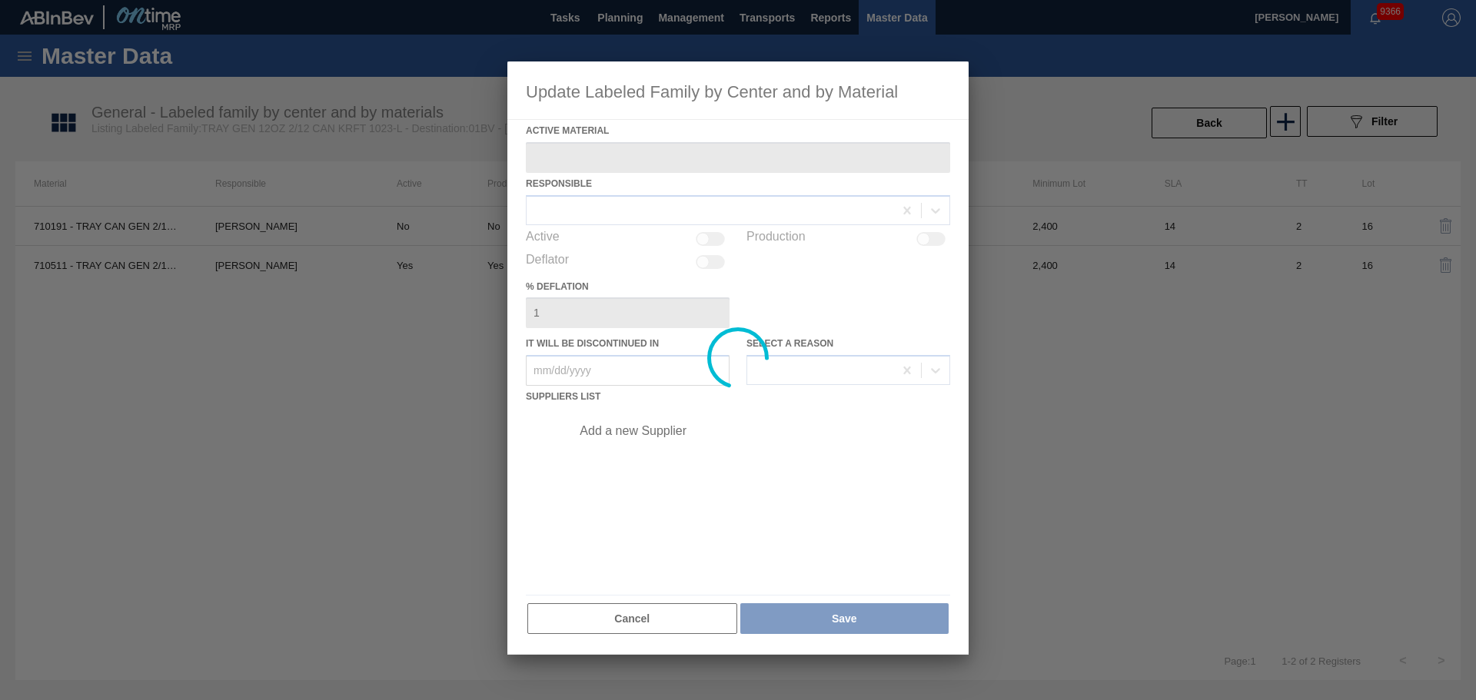
type Material "710511 - TRAY CAN GEN 2/12 UNBRANDED 12OZ NO PRT"
checkbox input "true"
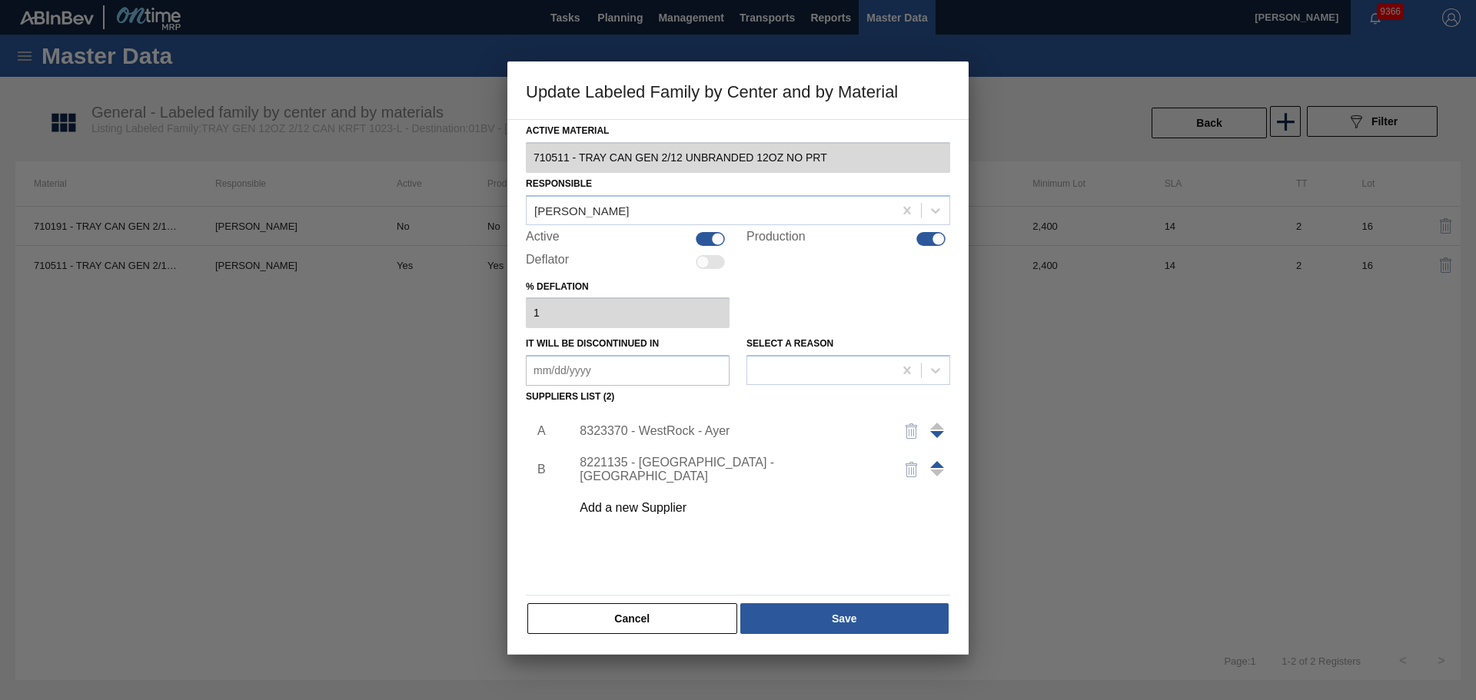
click at [682, 435] on div "8323370 - WestRock - Ayer" at bounding box center [730, 431] width 301 height 14
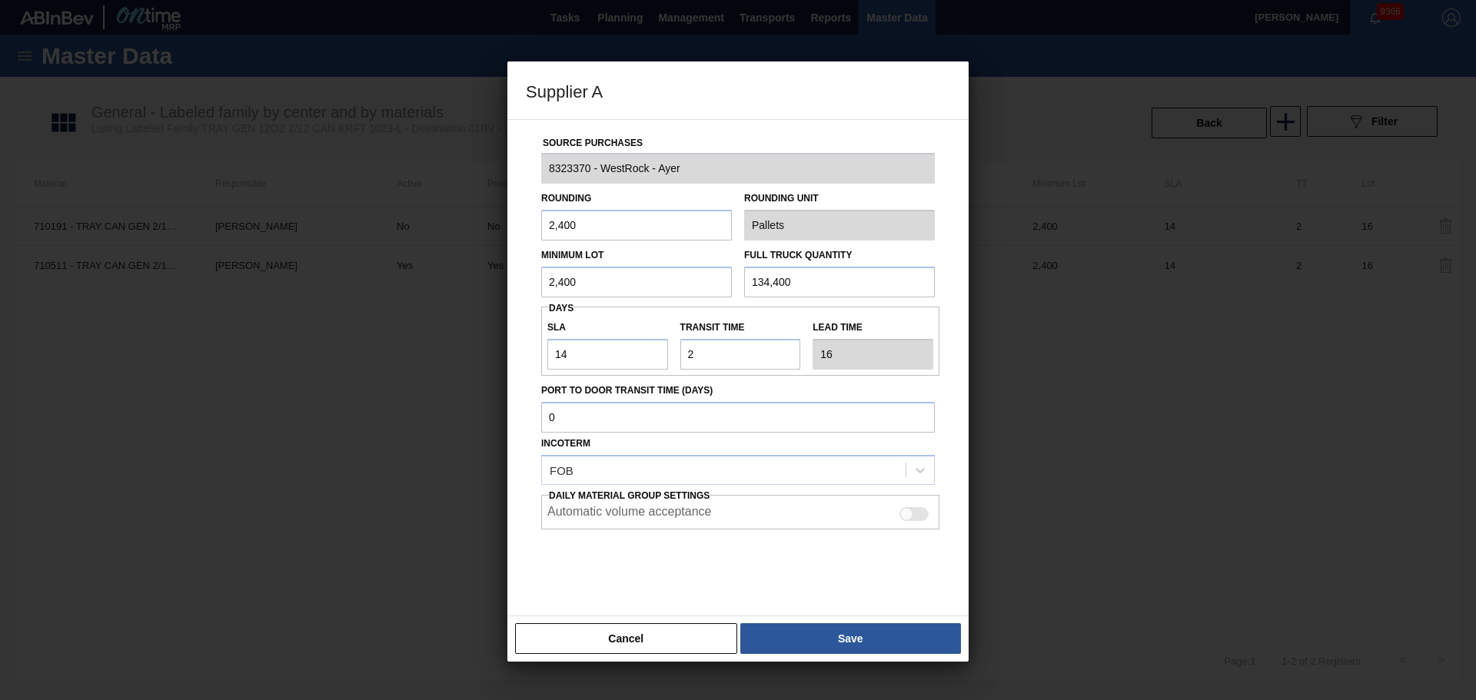
click at [909, 517] on div at bounding box center [906, 513] width 13 height 13
checkbox input "true"
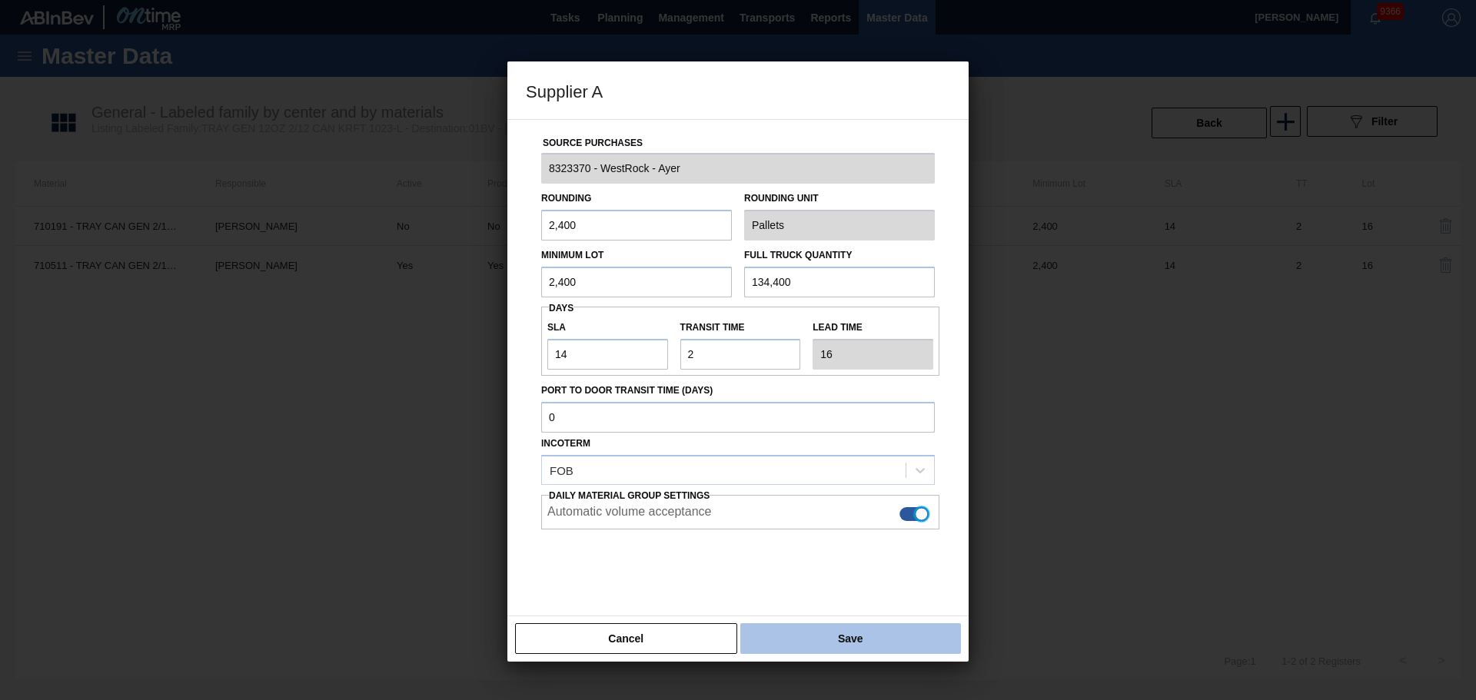
click at [862, 625] on button "Save" at bounding box center [850, 638] width 221 height 31
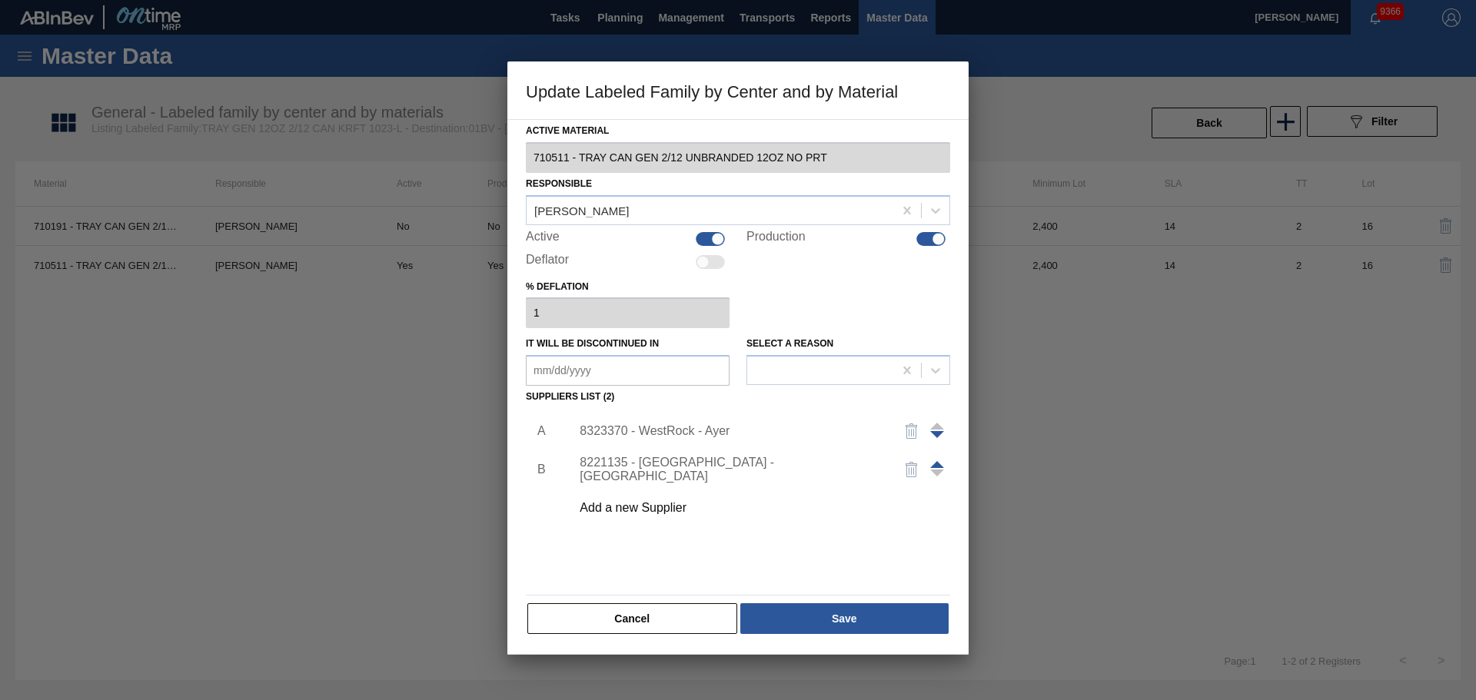
click at [673, 471] on div "8221135 - [GEOGRAPHIC_DATA] - [GEOGRAPHIC_DATA]" at bounding box center [730, 470] width 301 height 28
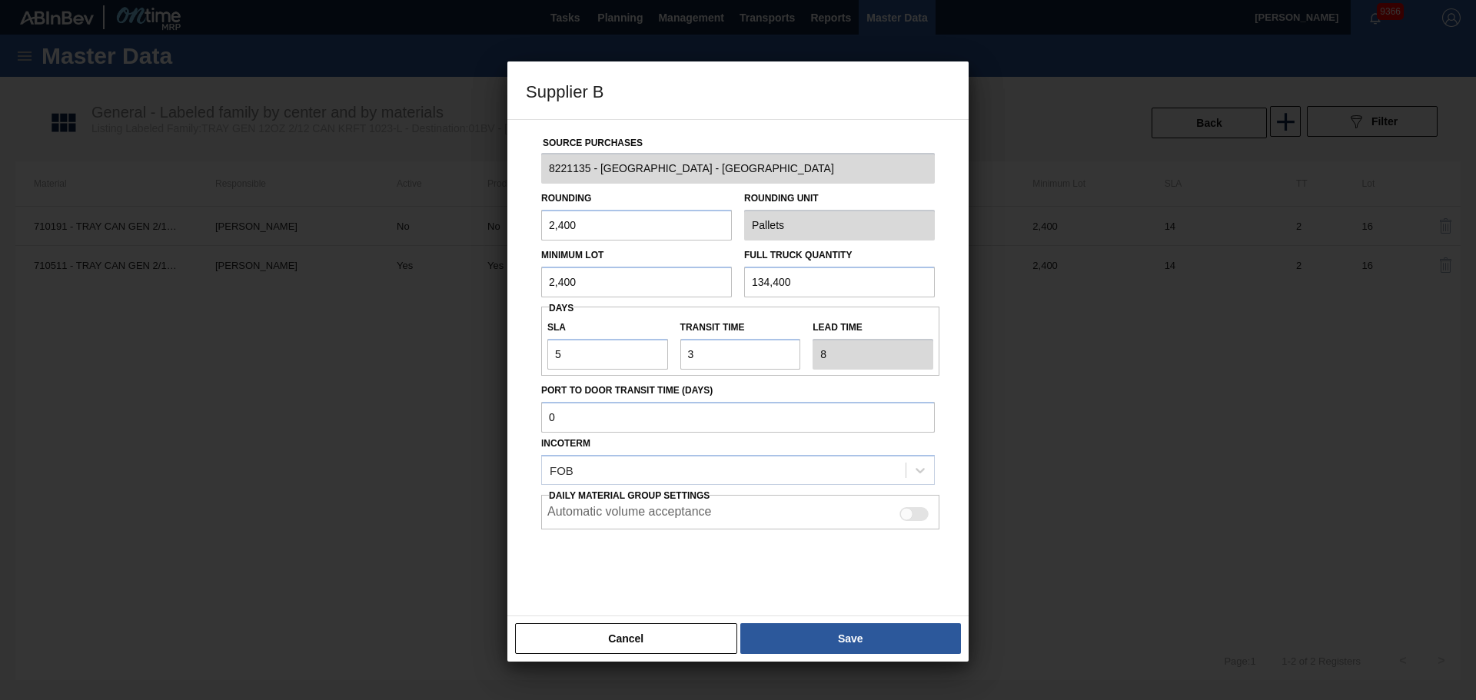
click at [909, 517] on div at bounding box center [906, 513] width 13 height 13
checkbox input "true"
click at [870, 631] on button "Save" at bounding box center [850, 638] width 221 height 31
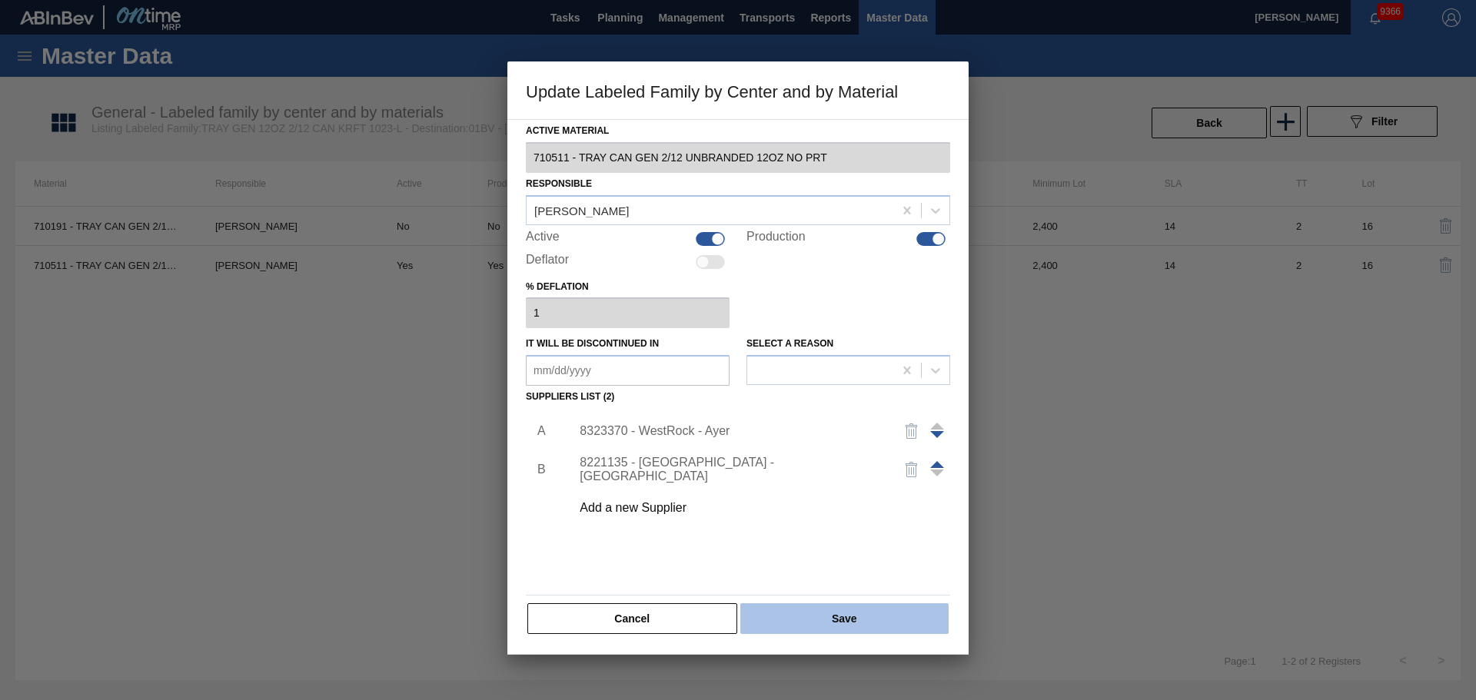
click at [870, 624] on button "Save" at bounding box center [844, 619] width 208 height 31
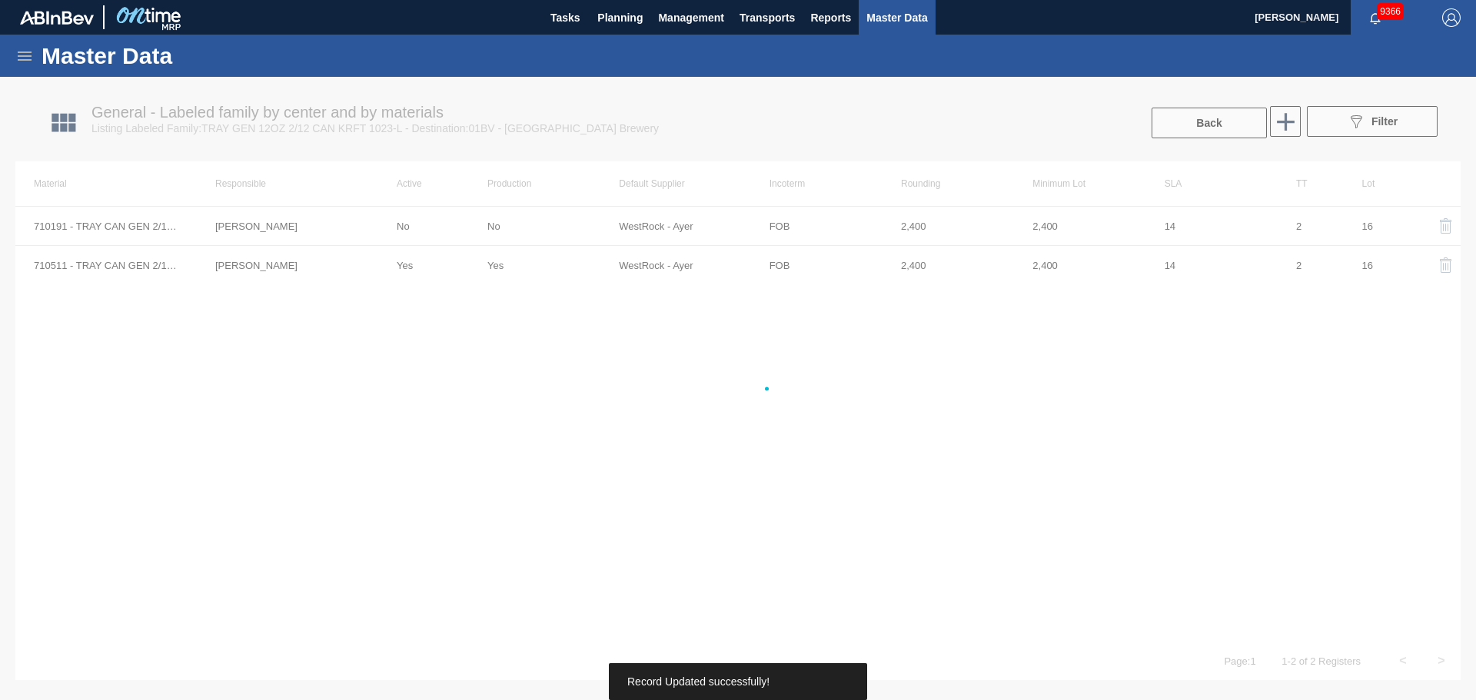
click at [996, 431] on div "710191 - TRAY CAN GEN 2/12 12OZ NO PRT KRFT 1023- [PERSON_NAME] No No WestRock …" at bounding box center [737, 424] width 1445 height 436
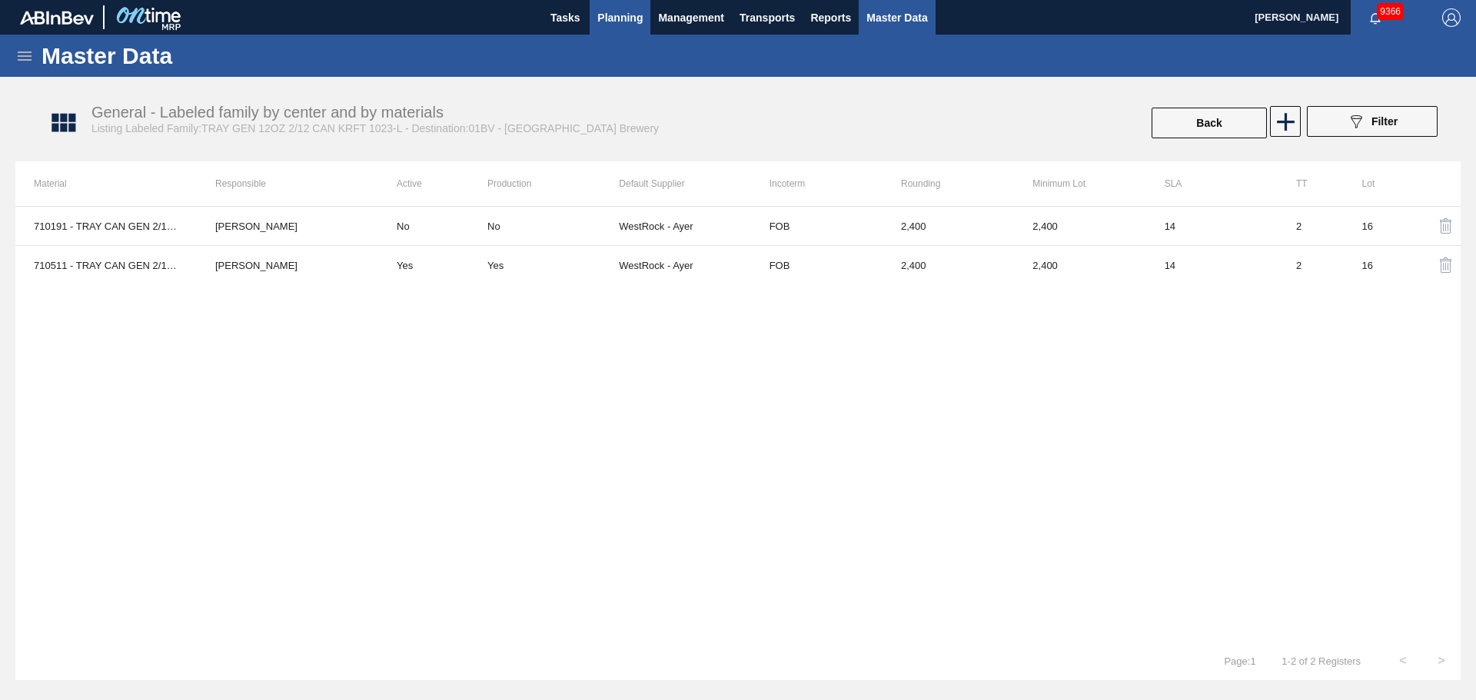
click at [614, 24] on span "Planning" at bounding box center [619, 17] width 45 height 18
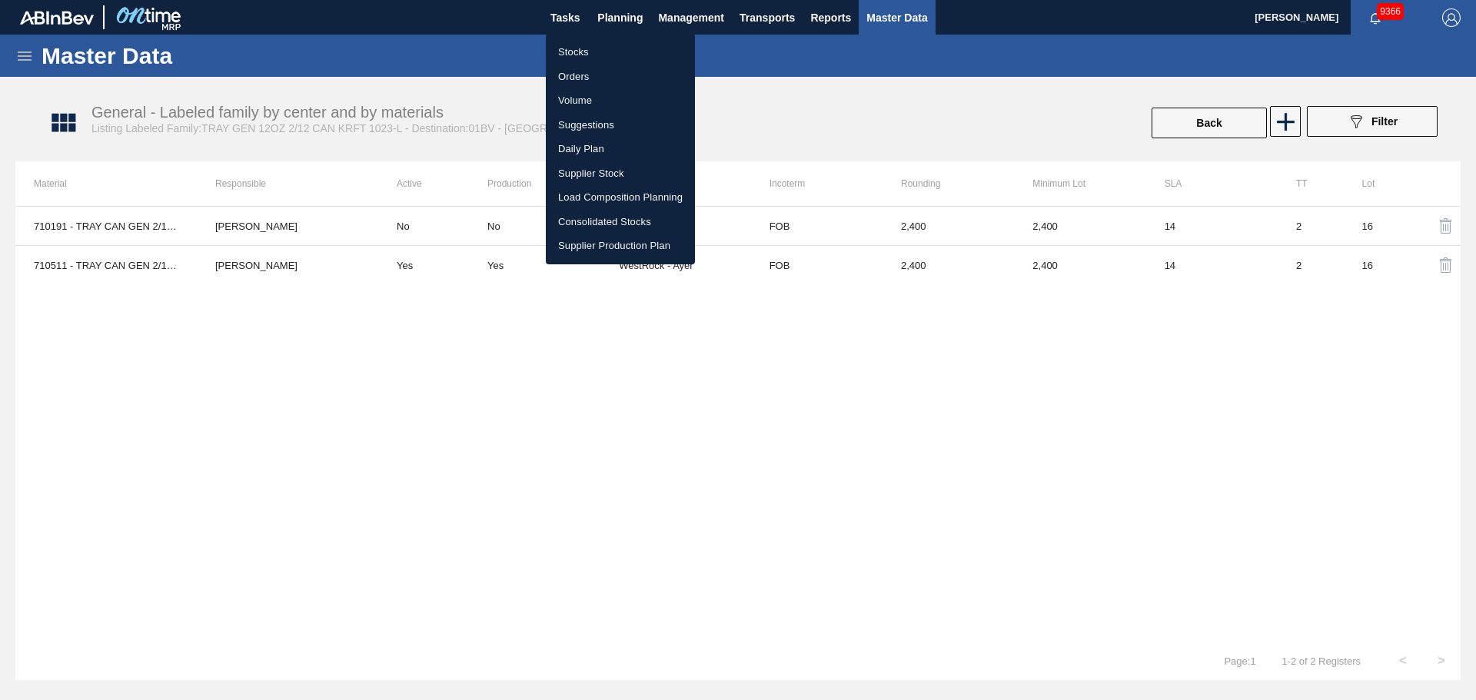
click at [588, 49] on li "Stocks" at bounding box center [620, 52] width 149 height 25
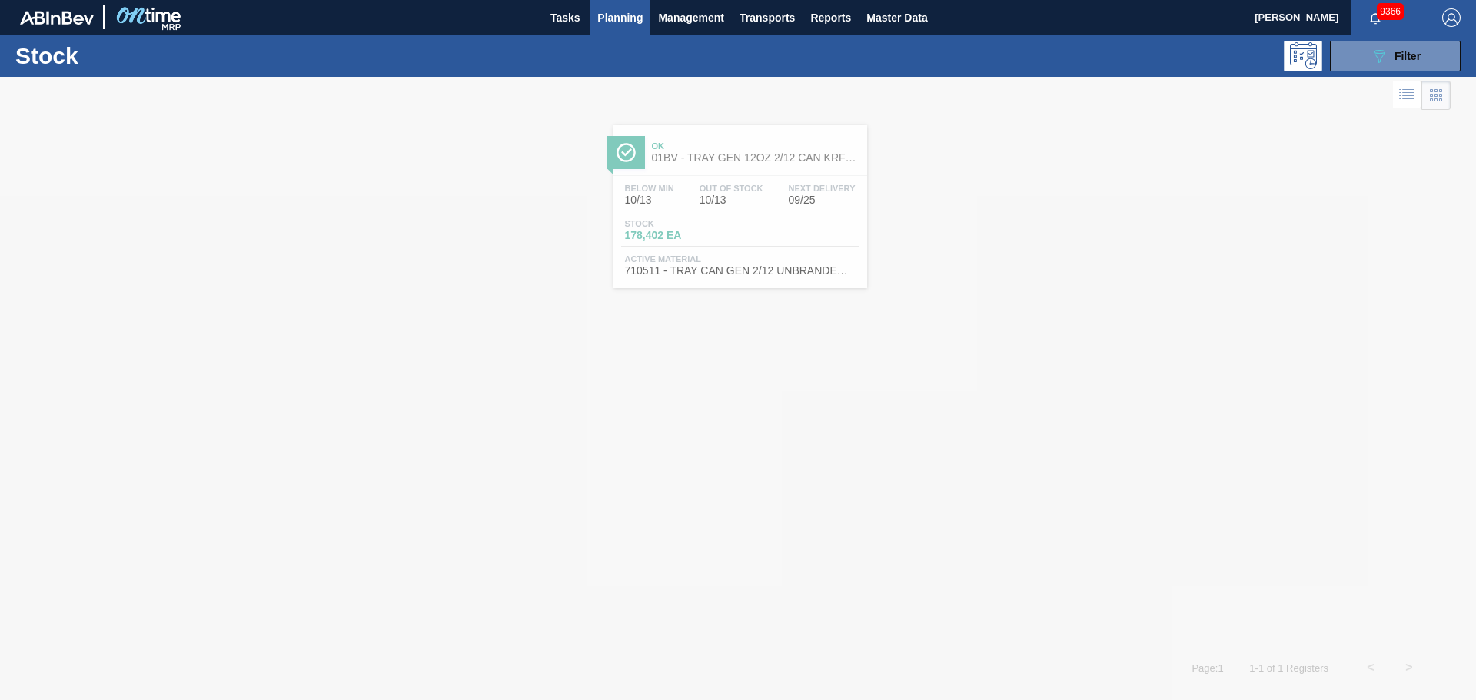
click at [735, 163] on span "01BV - TRAY GEN 12OZ 2/12 CAN KRFT 1023-L" at bounding box center [756, 158] width 208 height 12
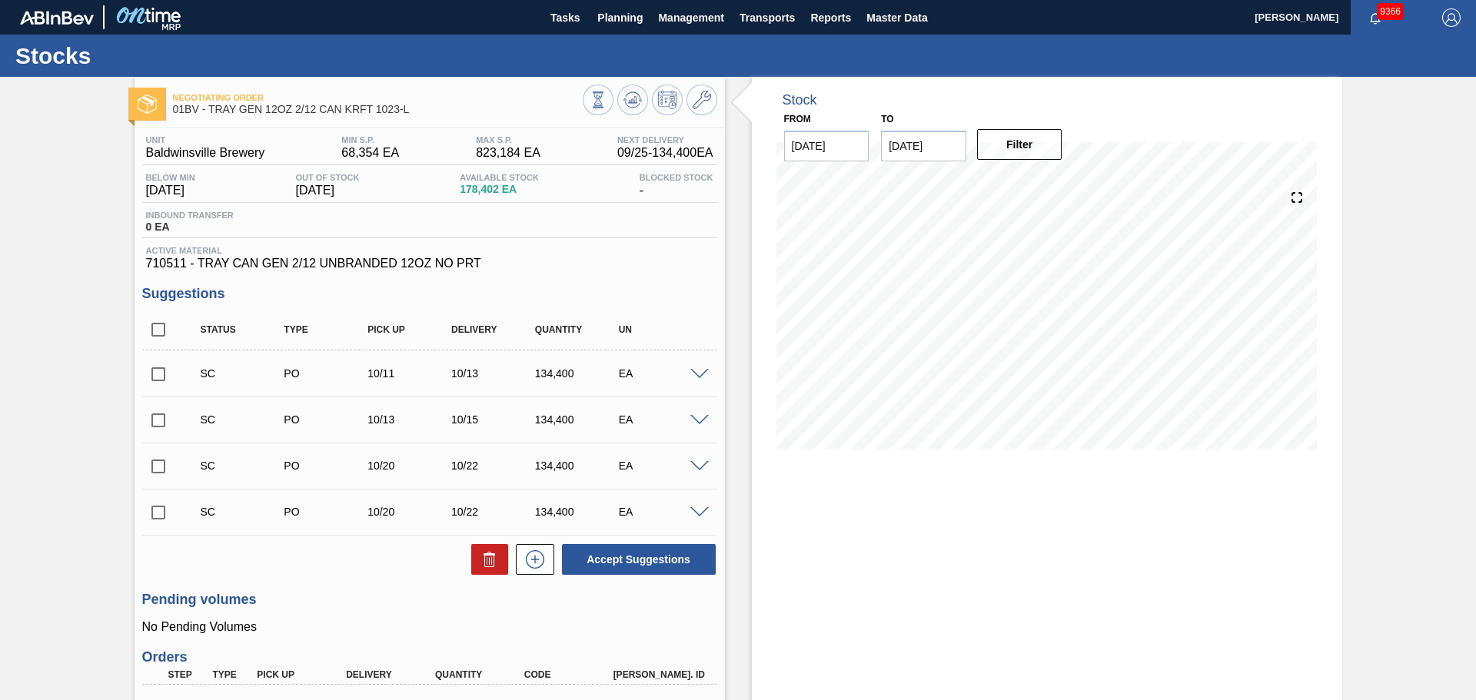
click at [692, 377] on span at bounding box center [699, 375] width 18 height 12
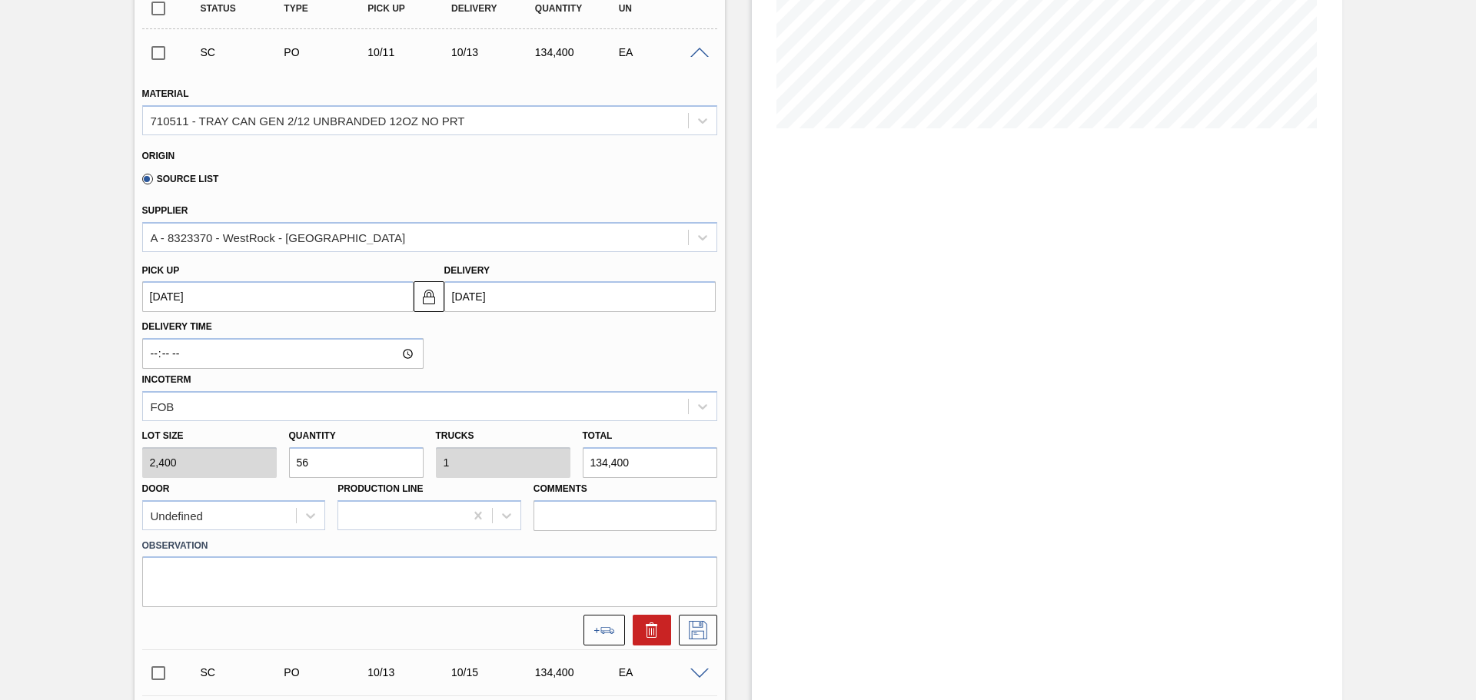
scroll to position [461, 0]
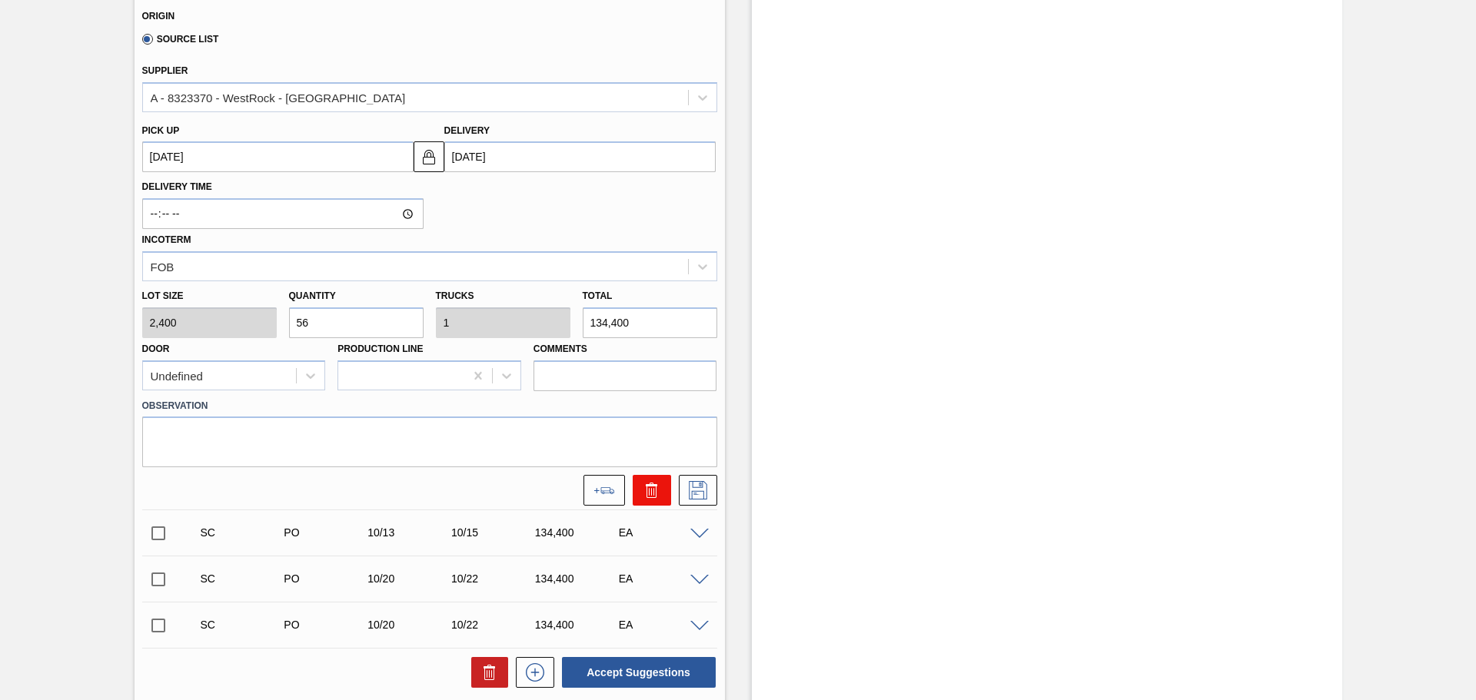
click at [660, 494] on button at bounding box center [652, 490] width 38 height 31
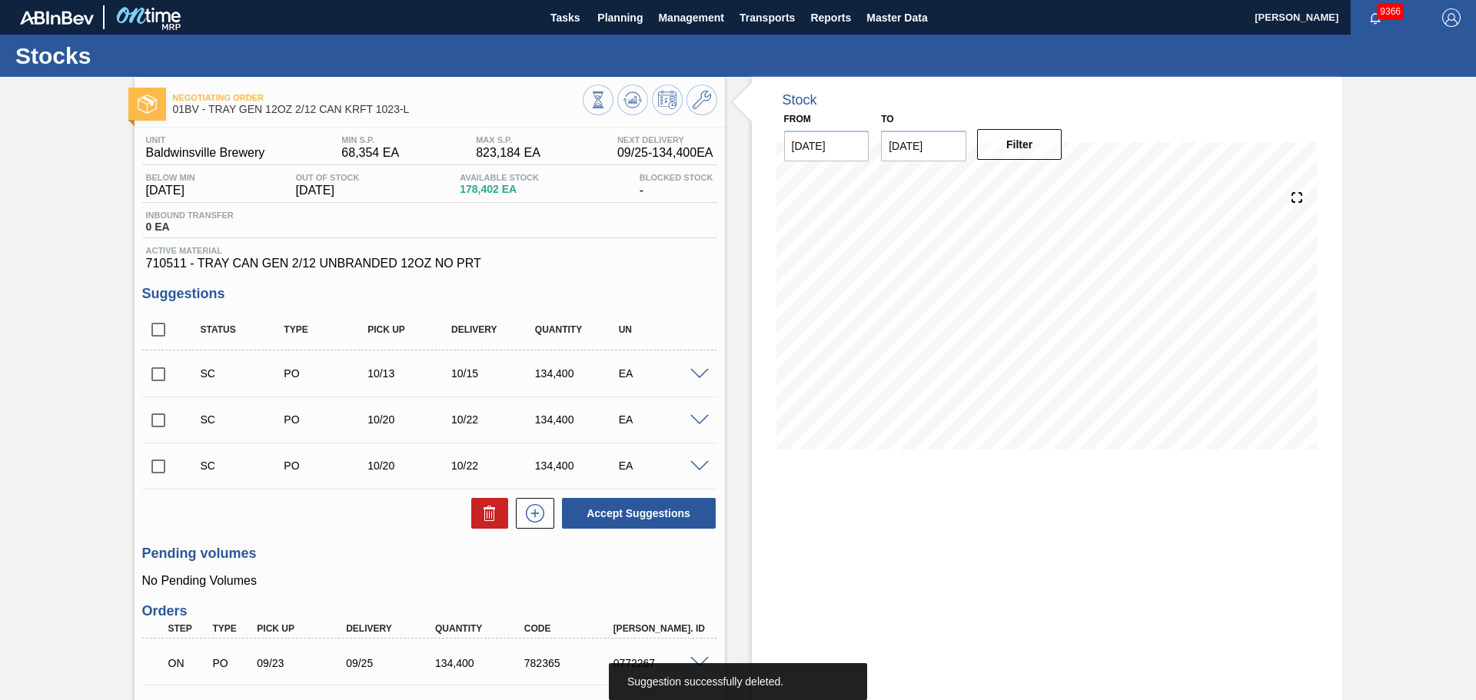
scroll to position [154, 0]
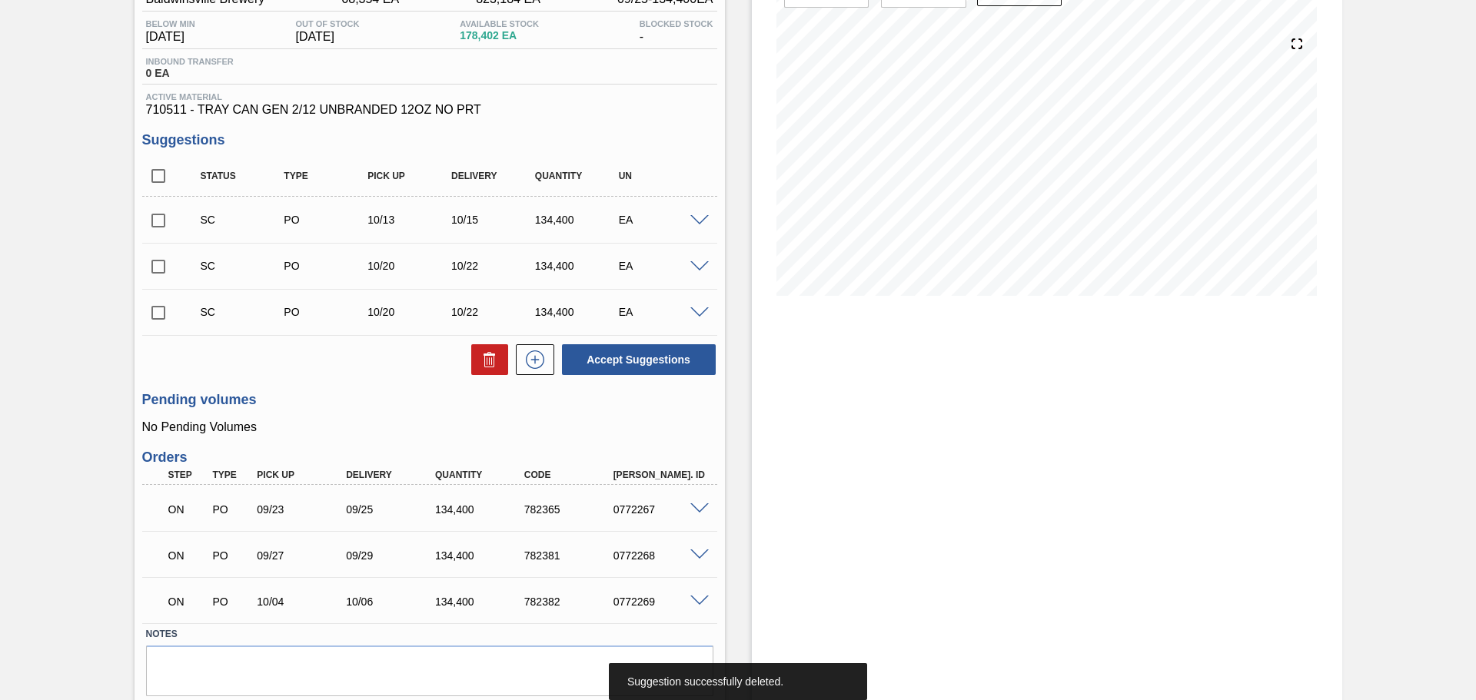
click at [700, 500] on div "ON PO 09/23 09/25 134,400 782365 0772267" at bounding box center [429, 508] width 575 height 38
click at [700, 506] on span at bounding box center [699, 510] width 18 height 12
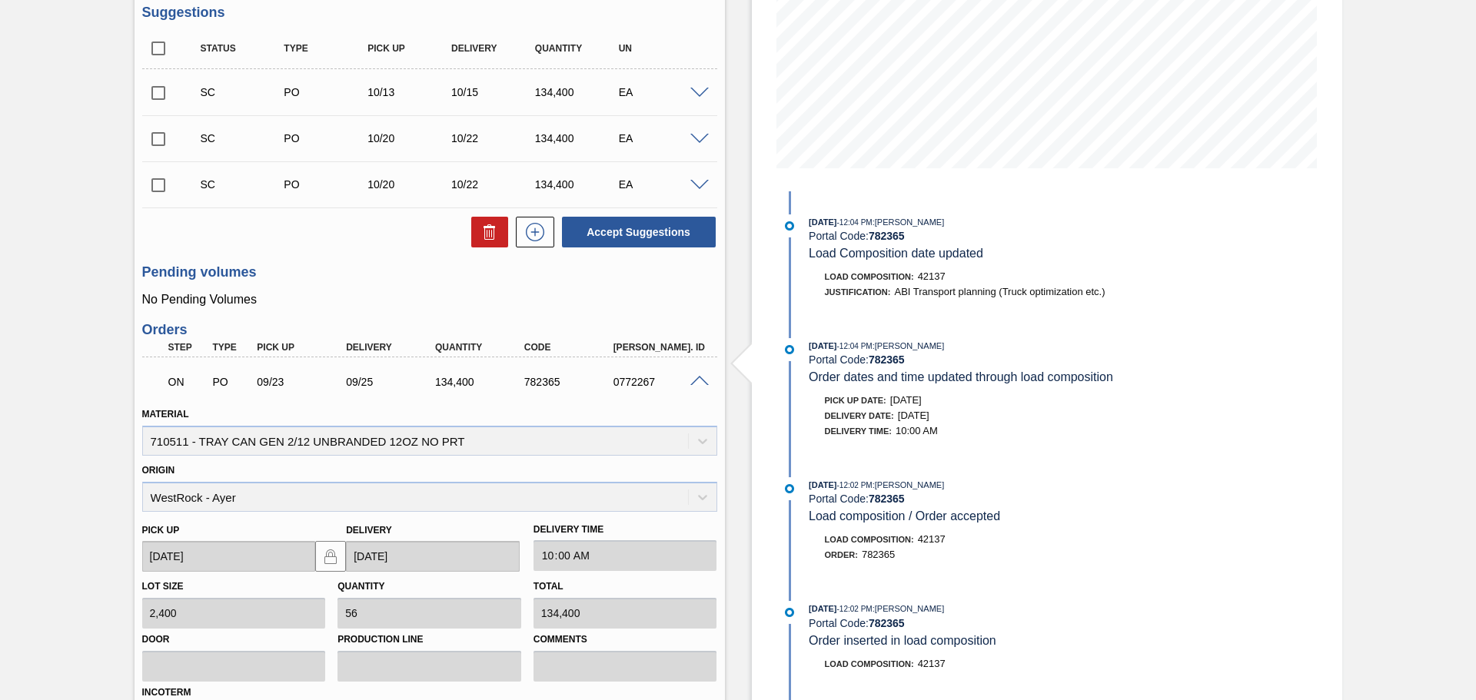
scroll to position [538, 0]
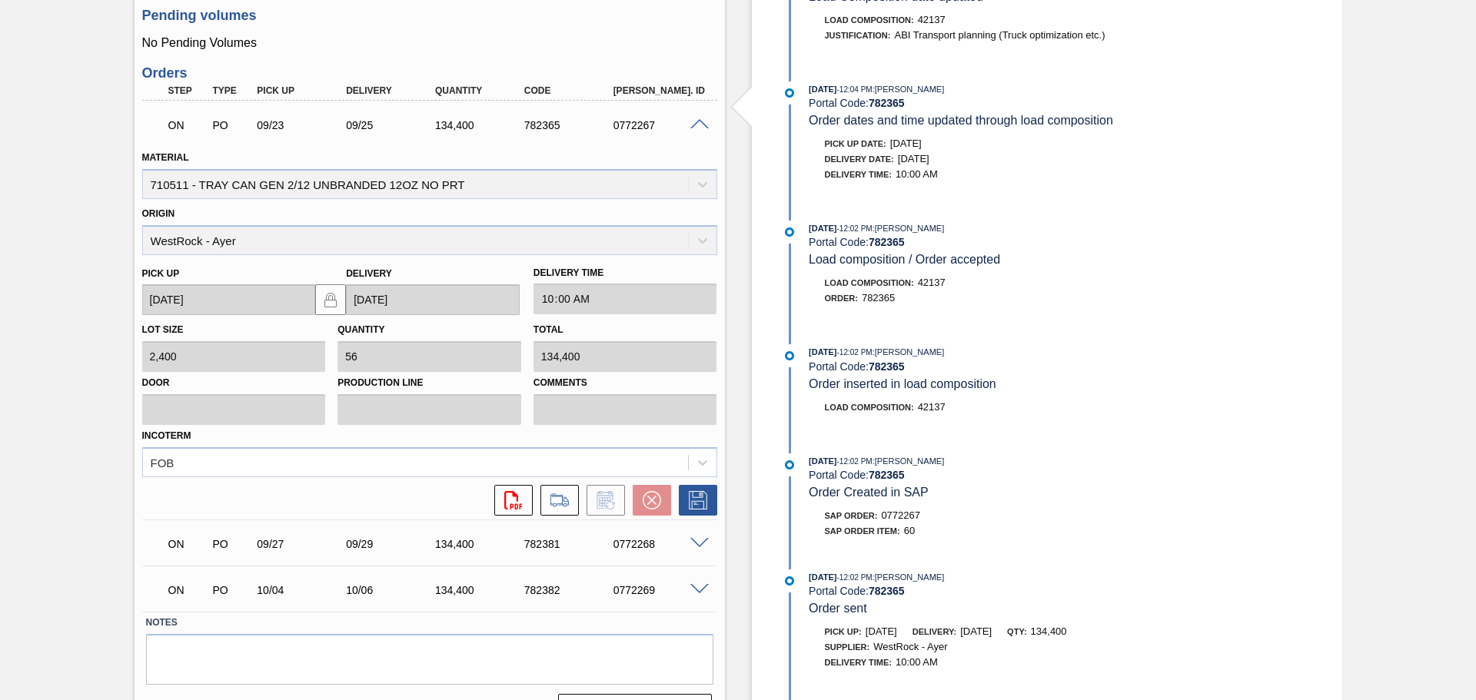
click at [701, 545] on span at bounding box center [699, 544] width 18 height 12
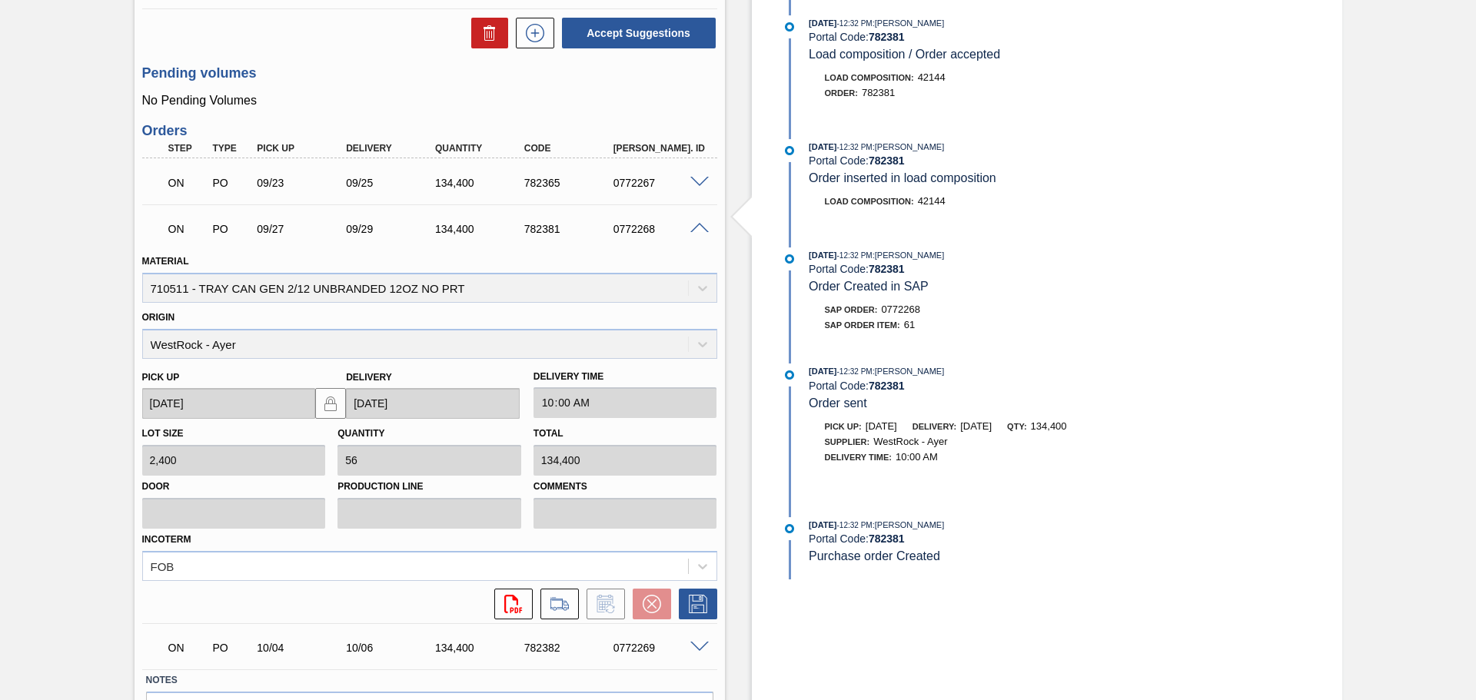
scroll to position [384, 0]
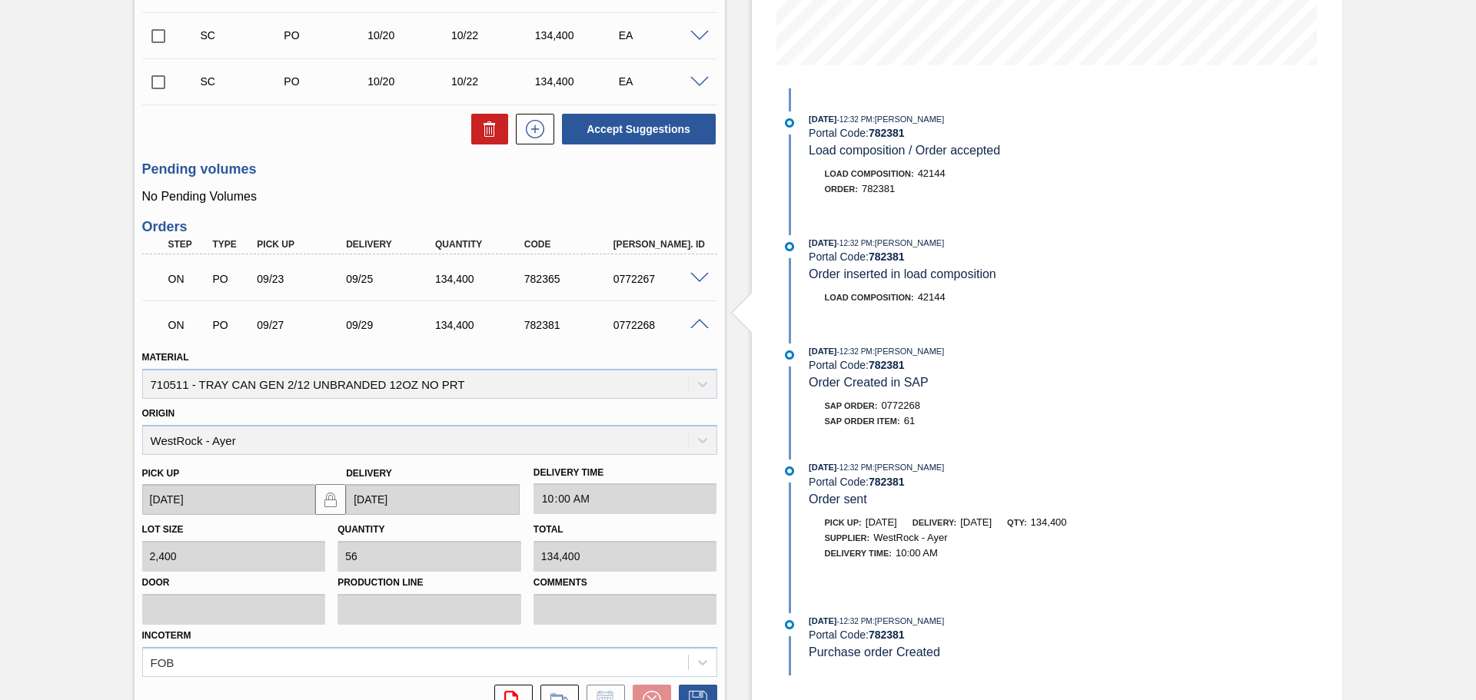
click at [701, 278] on span at bounding box center [699, 279] width 18 height 12
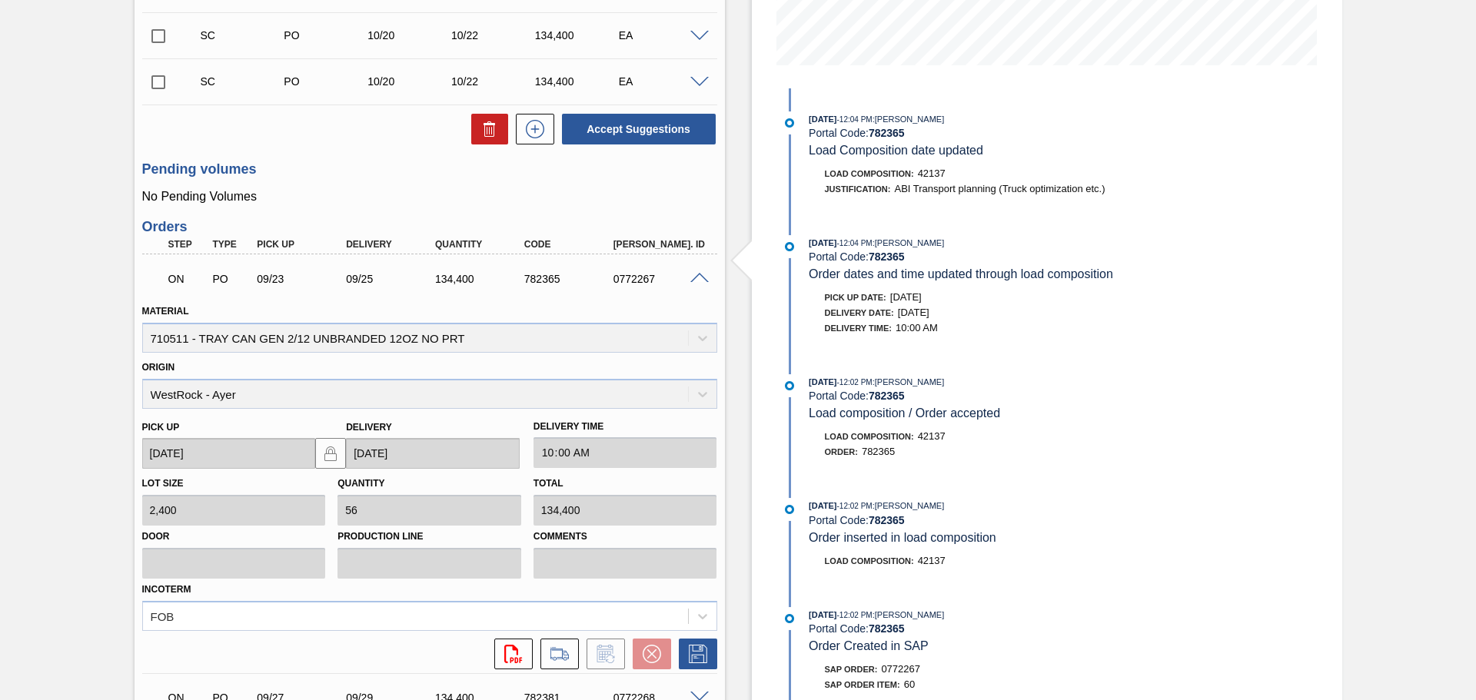
click at [693, 277] on span at bounding box center [699, 279] width 18 height 12
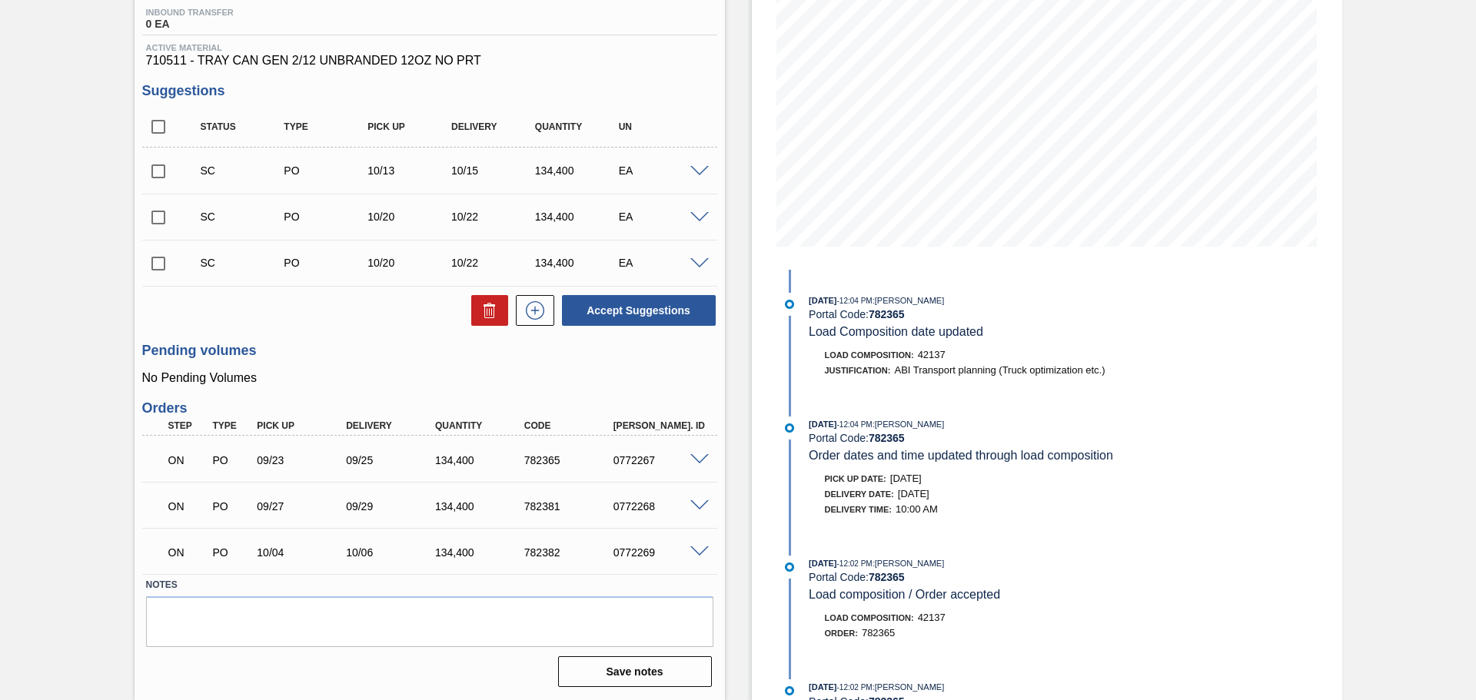
scroll to position [0, 0]
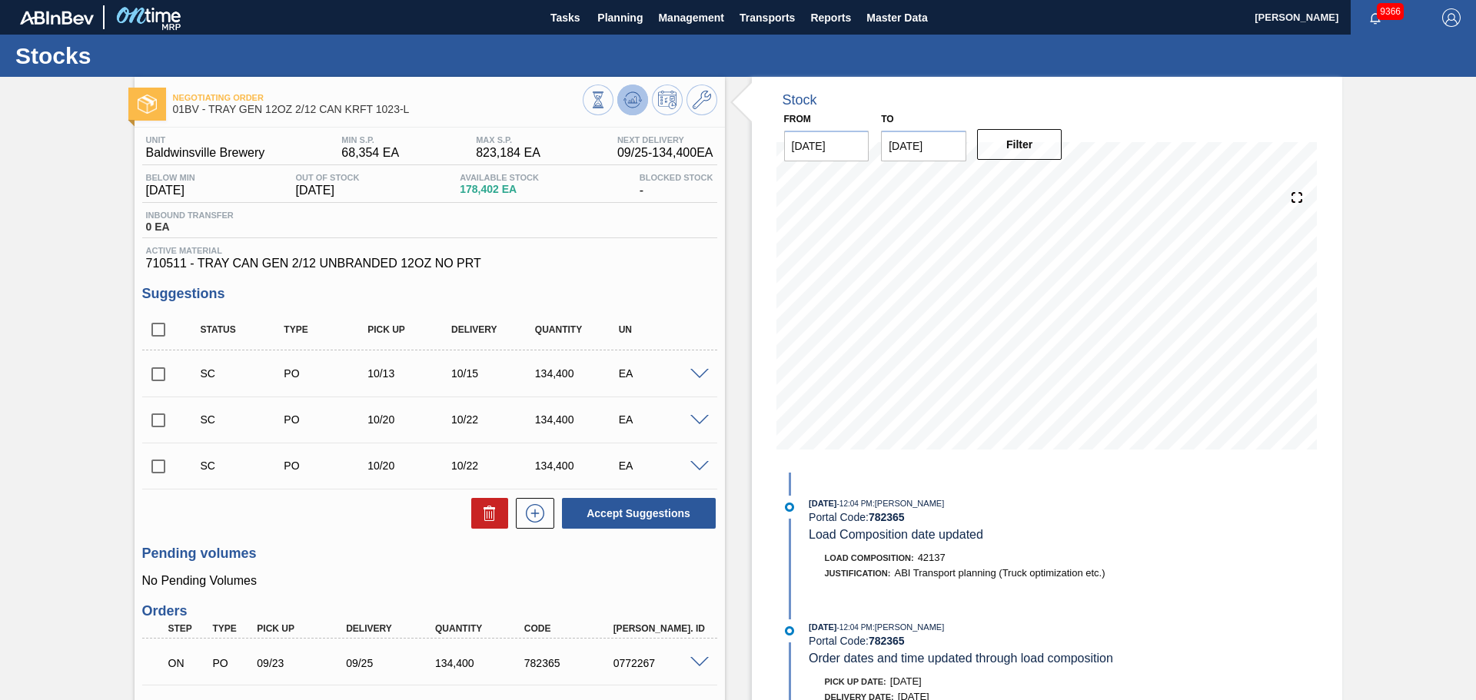
click at [632, 100] on icon at bounding box center [632, 99] width 10 height 7
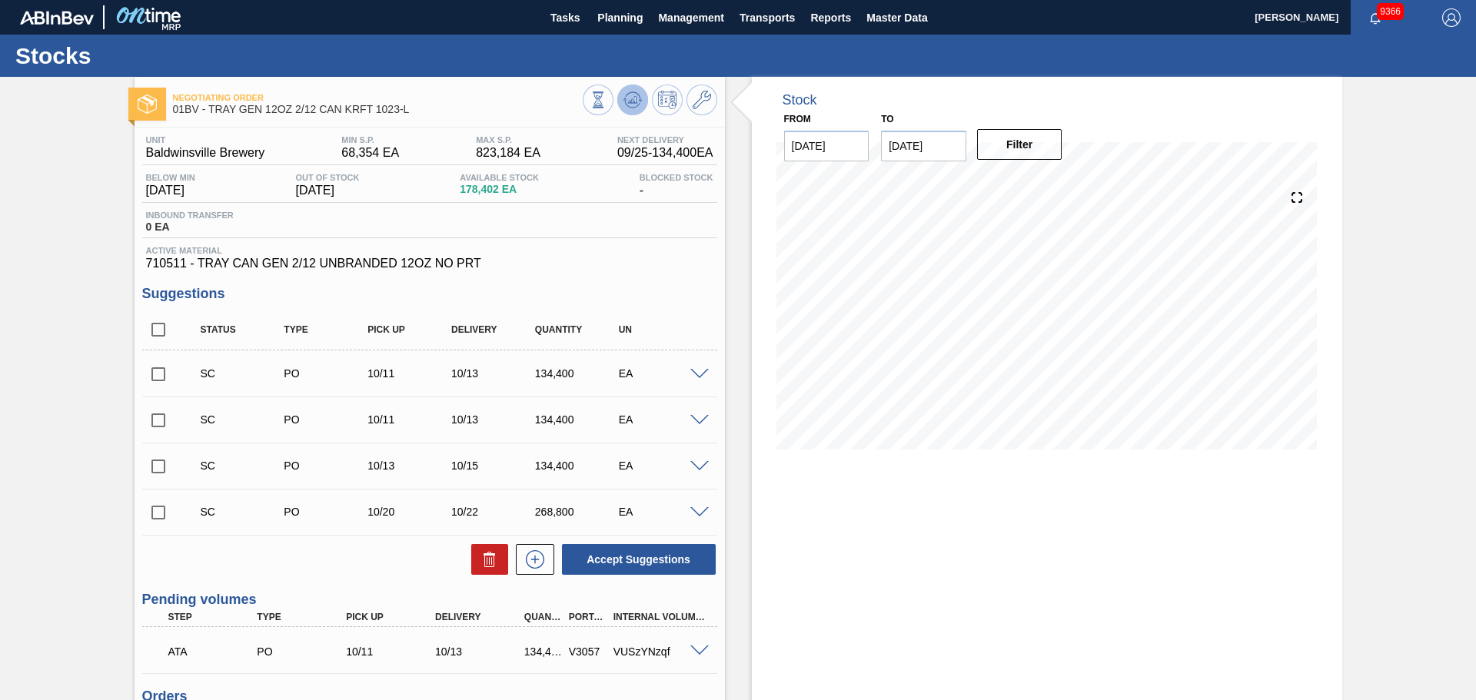
click at [637, 103] on icon at bounding box center [632, 100] width 18 height 18
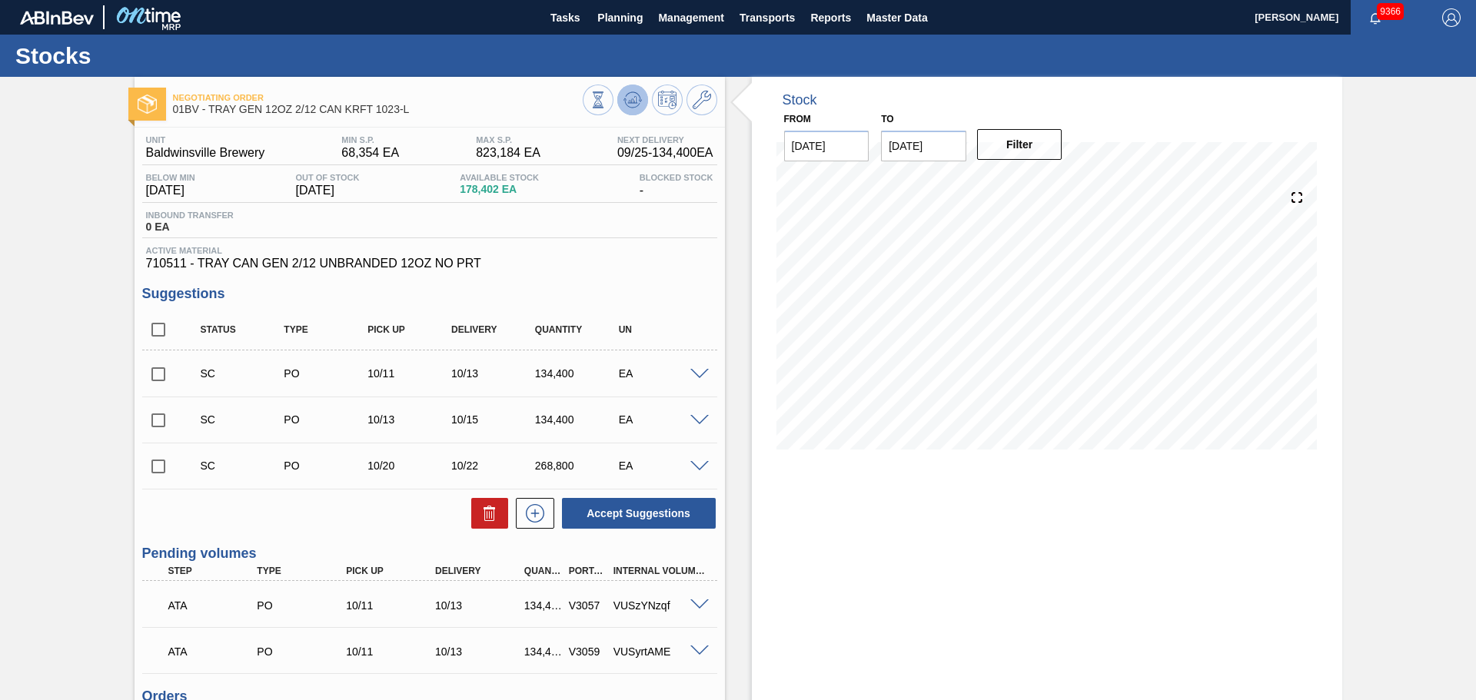
click at [630, 101] on icon at bounding box center [632, 100] width 18 height 18
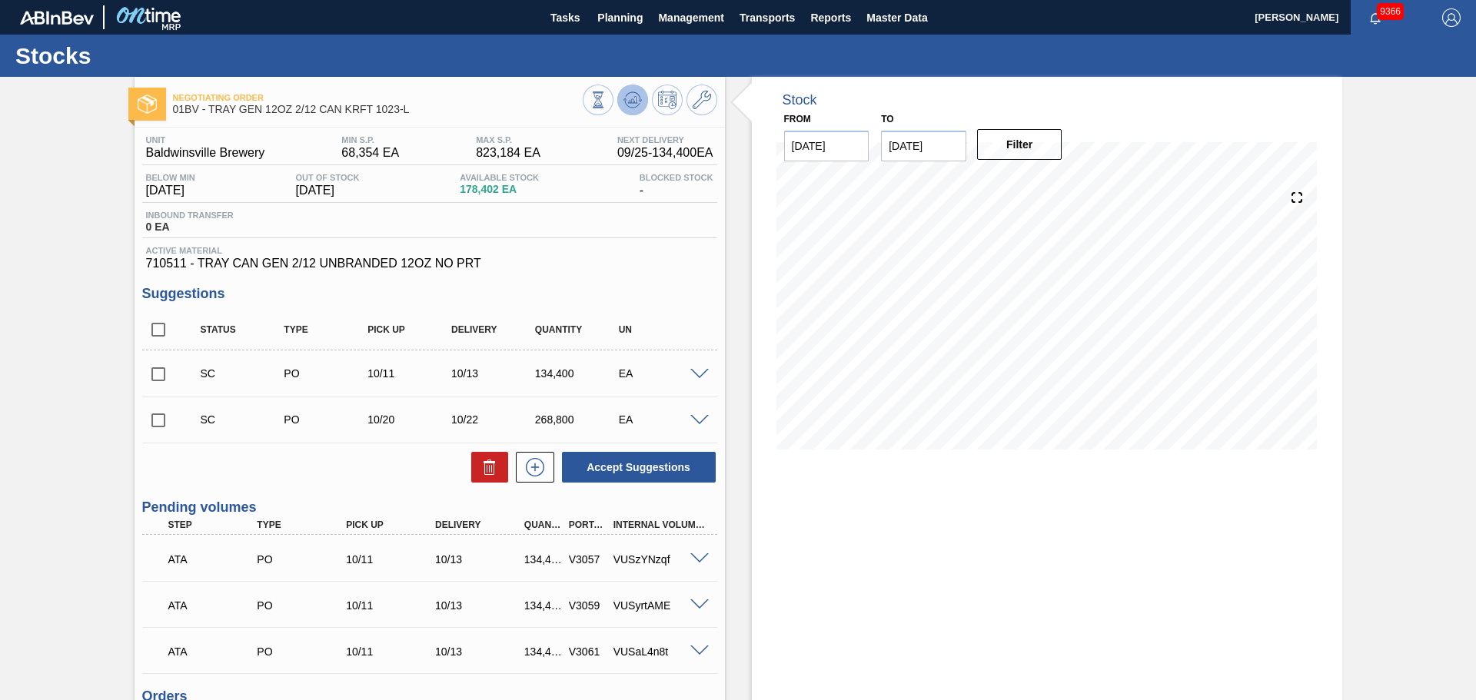
click at [630, 104] on icon at bounding box center [632, 100] width 18 height 18
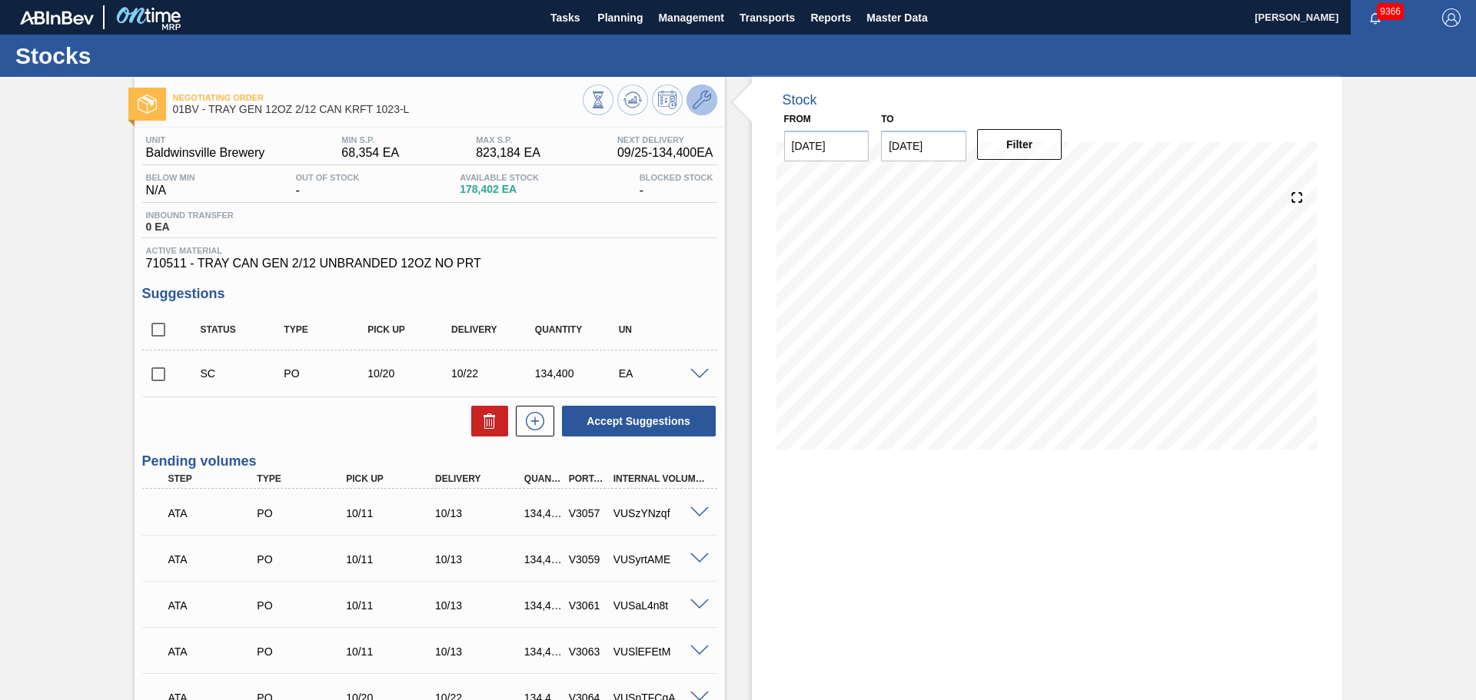
click at [705, 107] on icon at bounding box center [702, 100] width 18 height 18
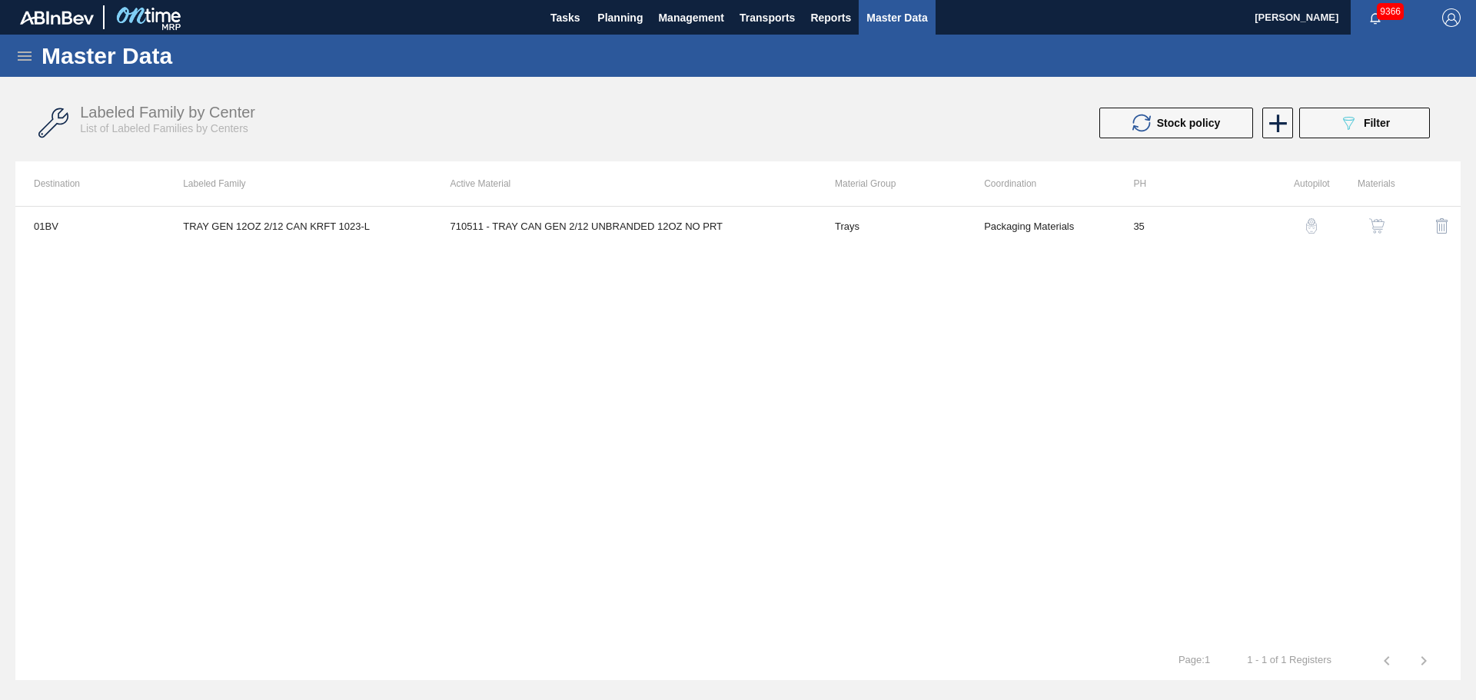
click at [25, 59] on icon at bounding box center [25, 56] width 14 height 9
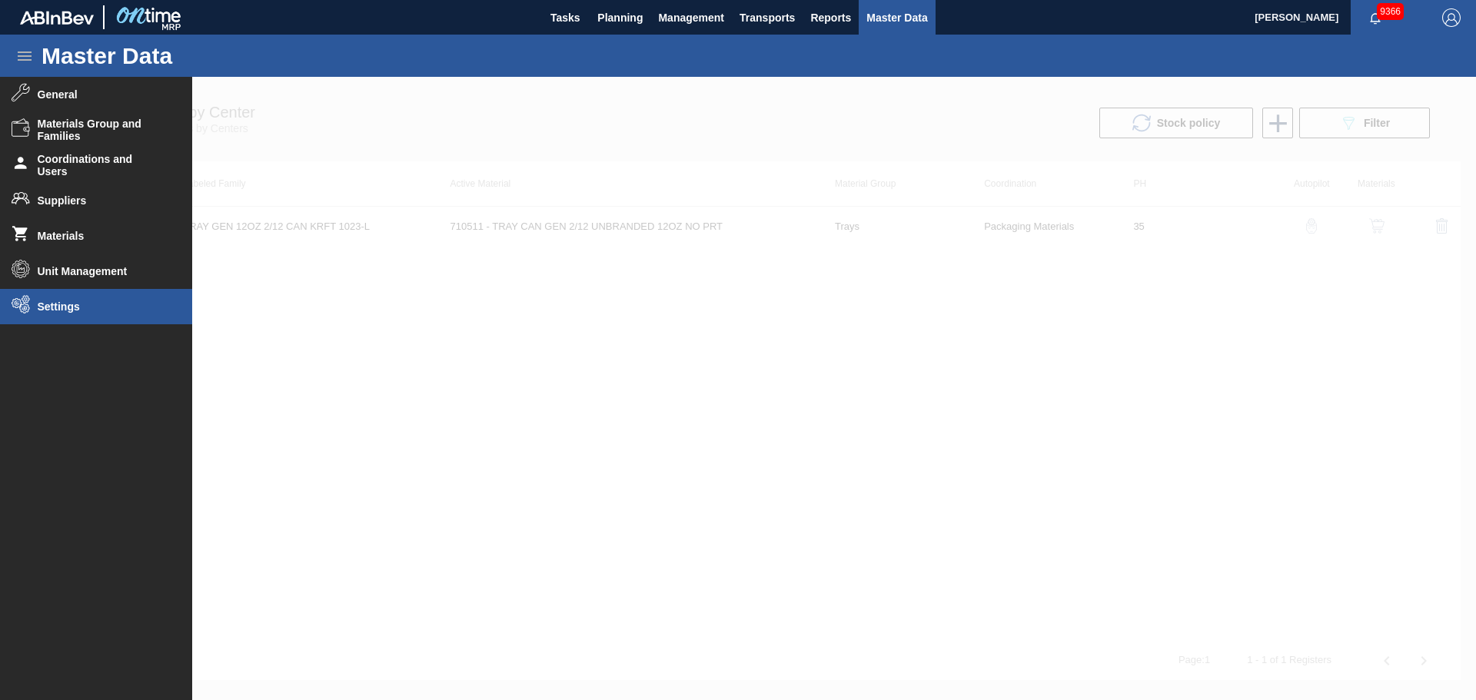
click at [58, 304] on span "Settings" at bounding box center [101, 307] width 127 height 12
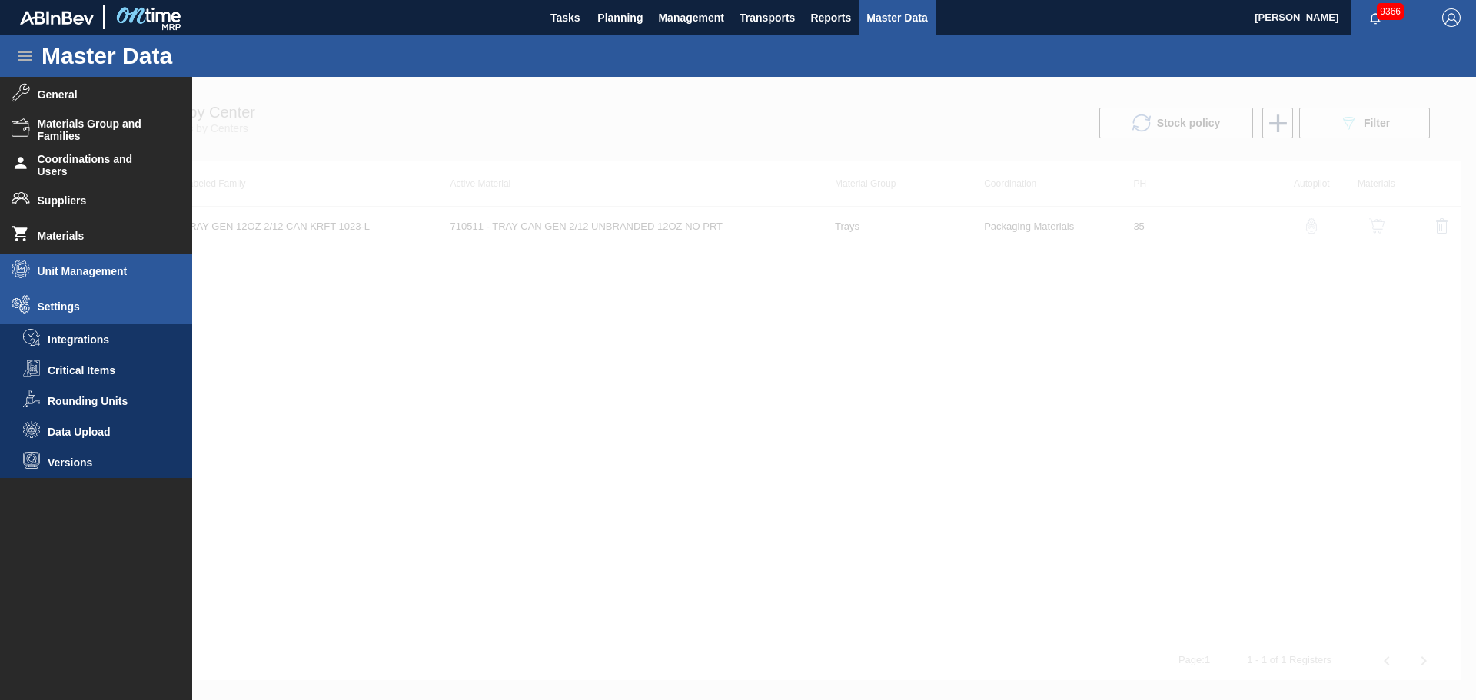
click at [77, 272] on span "Unit Management" at bounding box center [101, 271] width 127 height 12
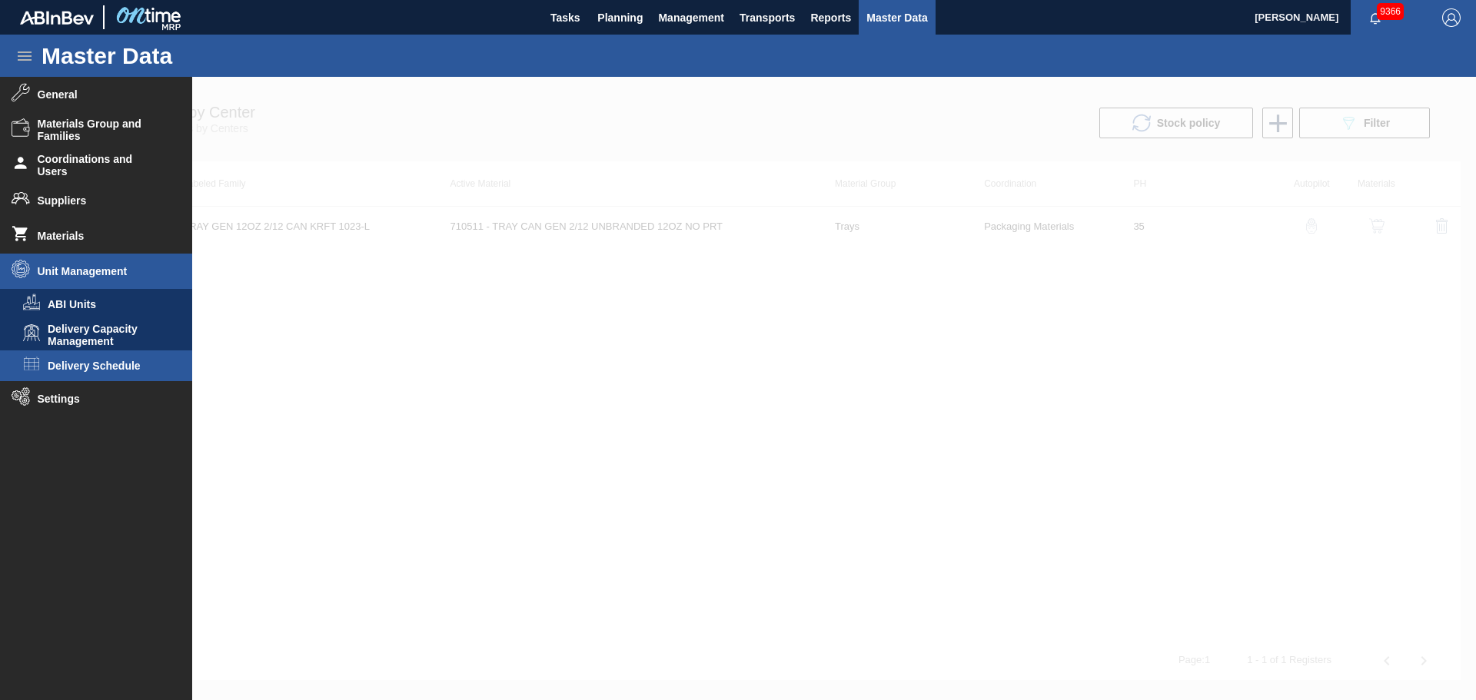
click at [86, 356] on li "Delivery Schedule" at bounding box center [96, 366] width 192 height 31
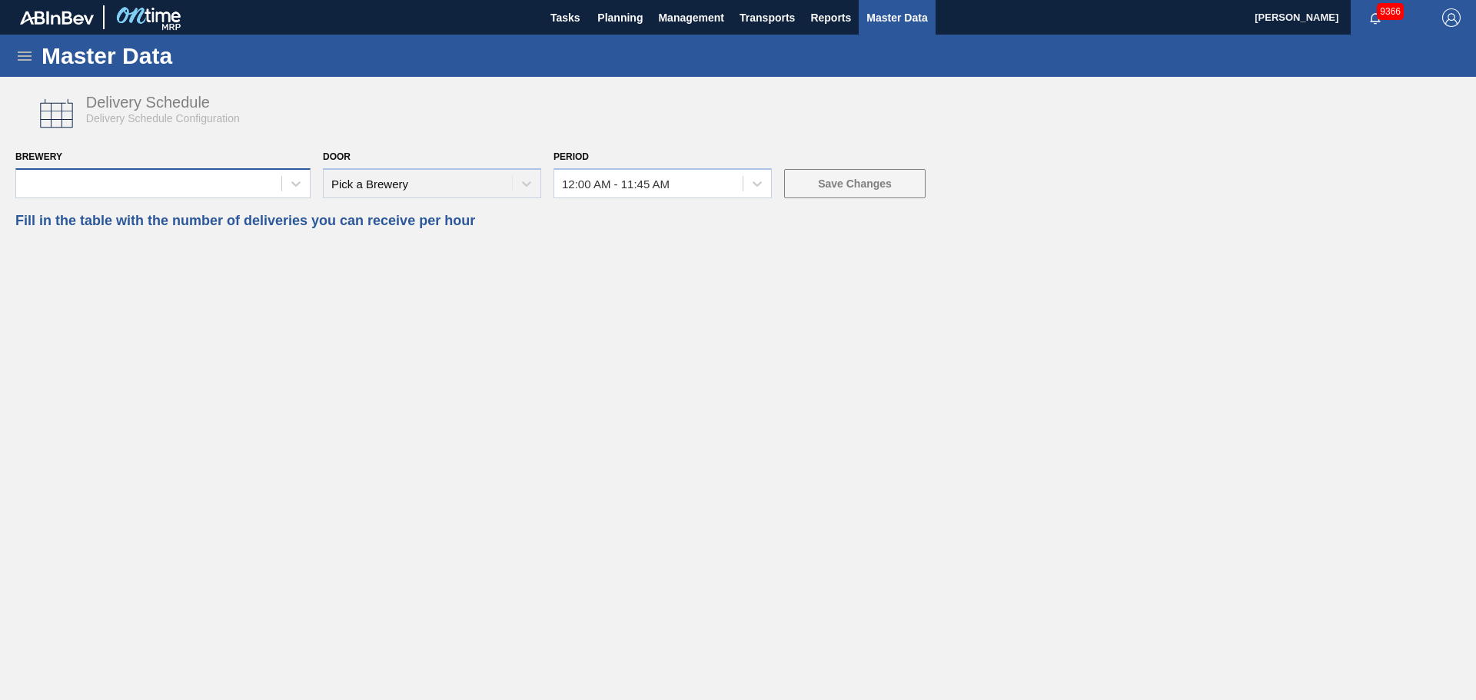
click at [248, 181] on div at bounding box center [148, 183] width 265 height 22
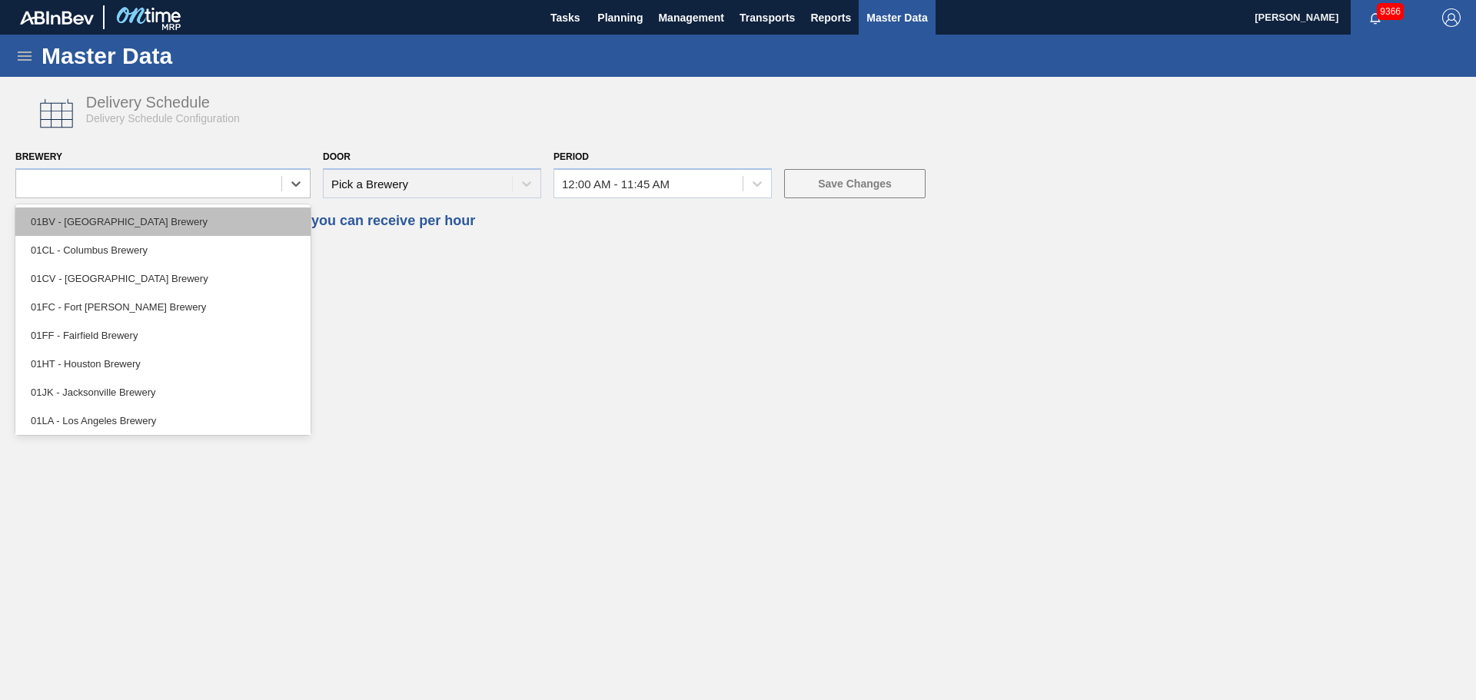
click at [136, 212] on div "01BV - [GEOGRAPHIC_DATA] Brewery" at bounding box center [162, 222] width 295 height 28
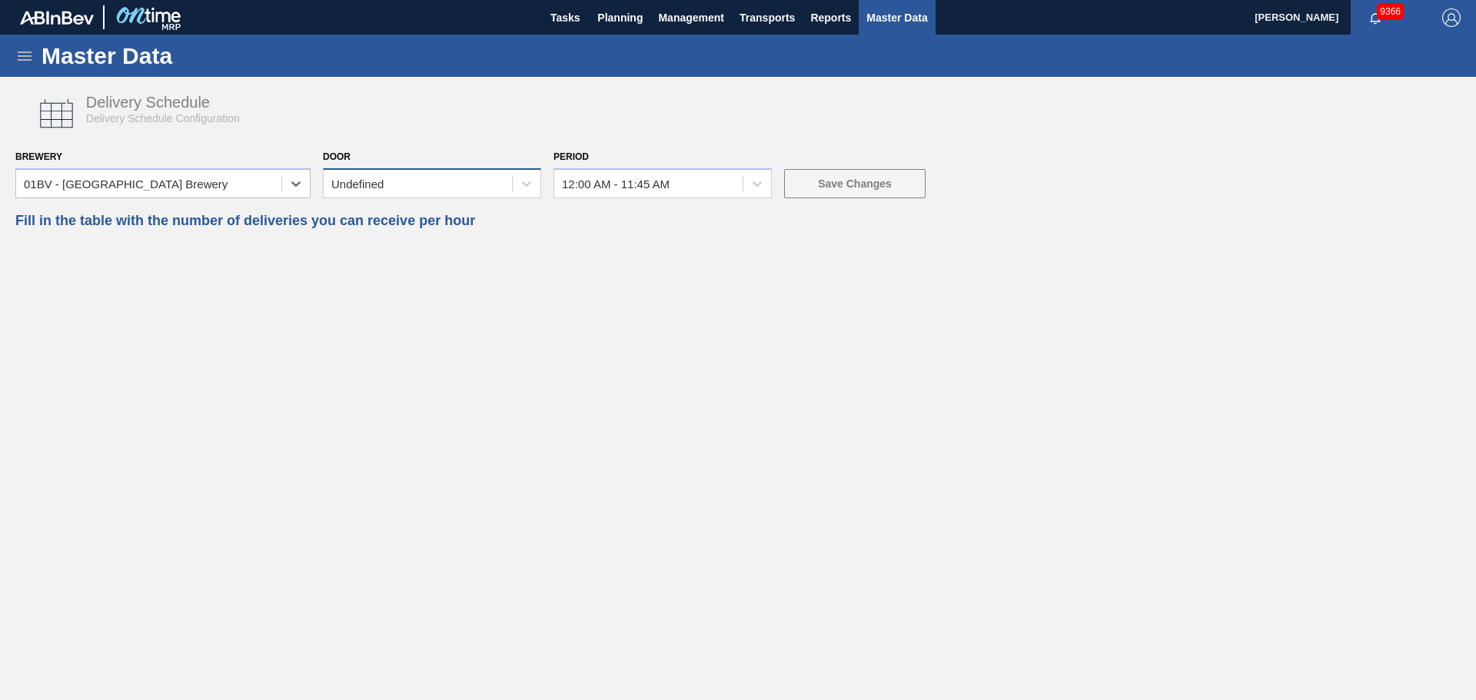
click at [412, 181] on div "Undefined" at bounding box center [418, 183] width 188 height 22
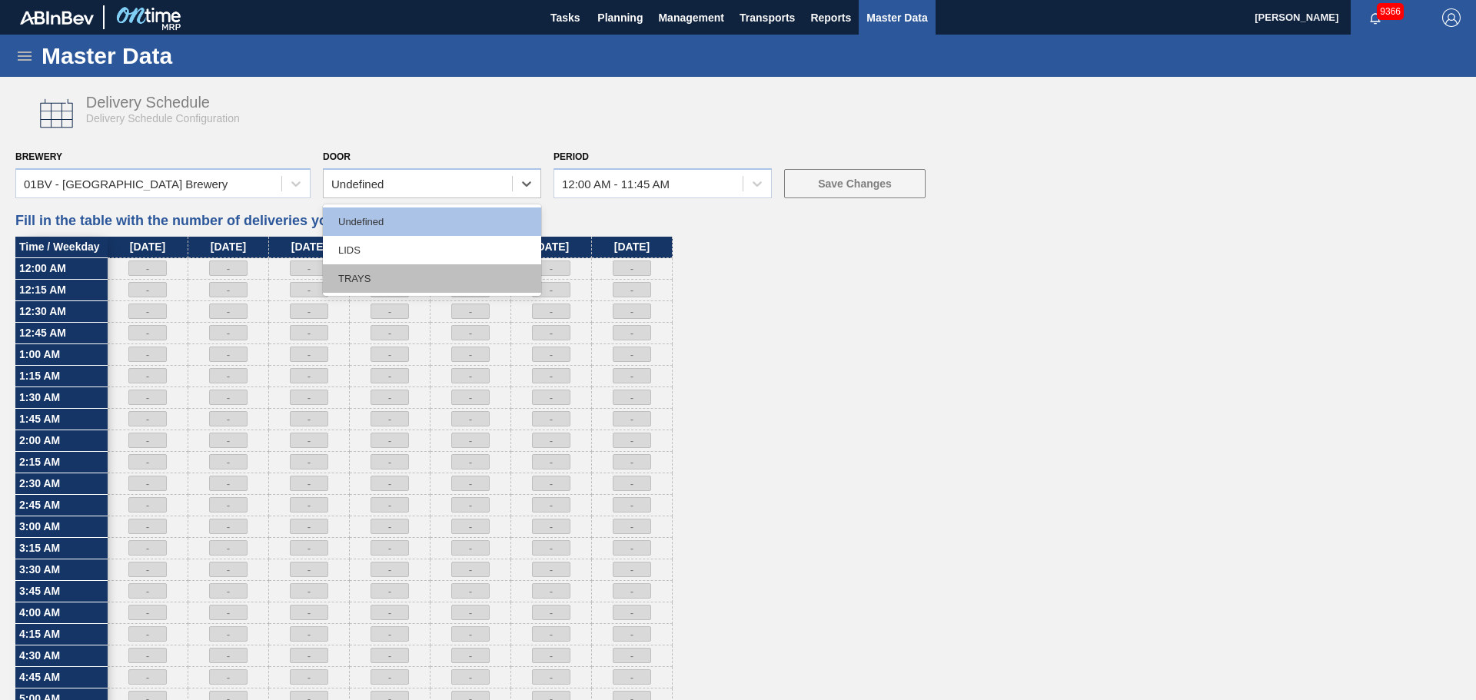
click at [371, 270] on div "TRAYS" at bounding box center [432, 278] width 218 height 28
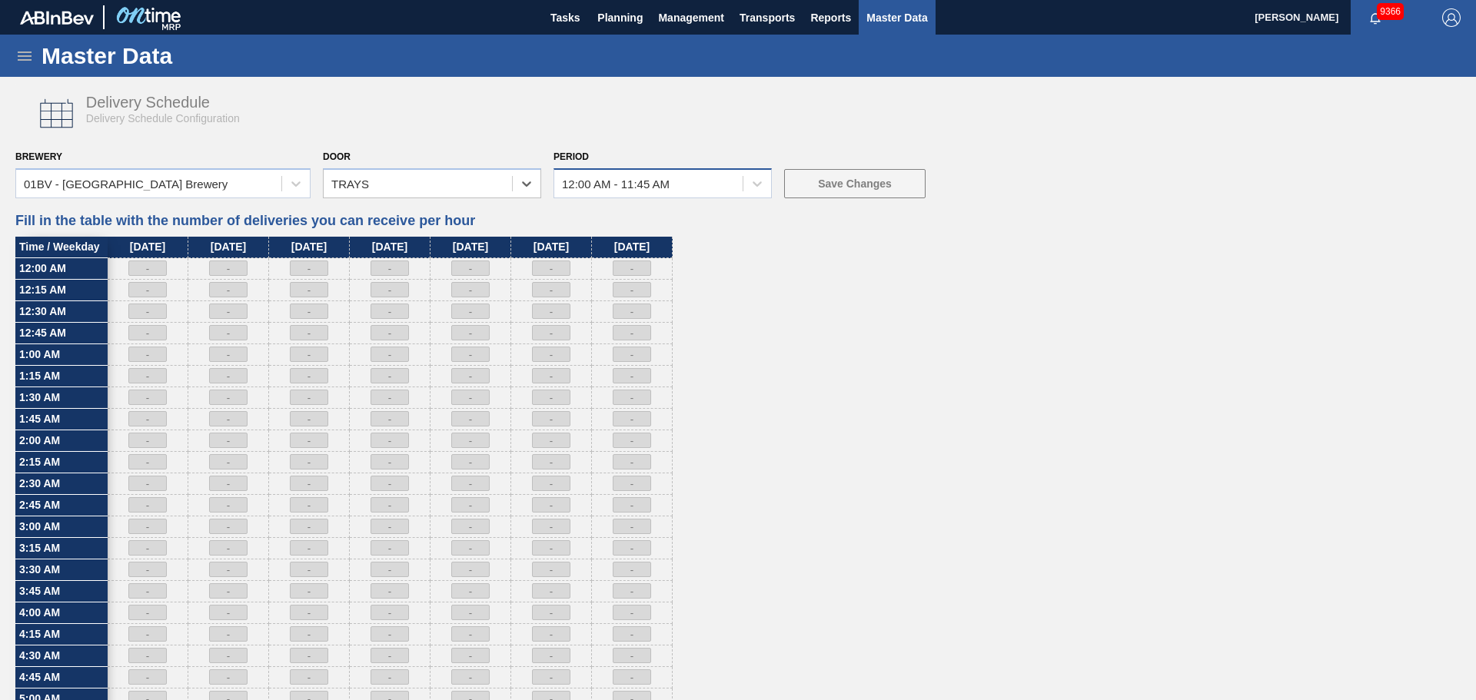
click at [681, 191] on div "12:00 AM - 11:45 AM" at bounding box center [648, 183] width 188 height 22
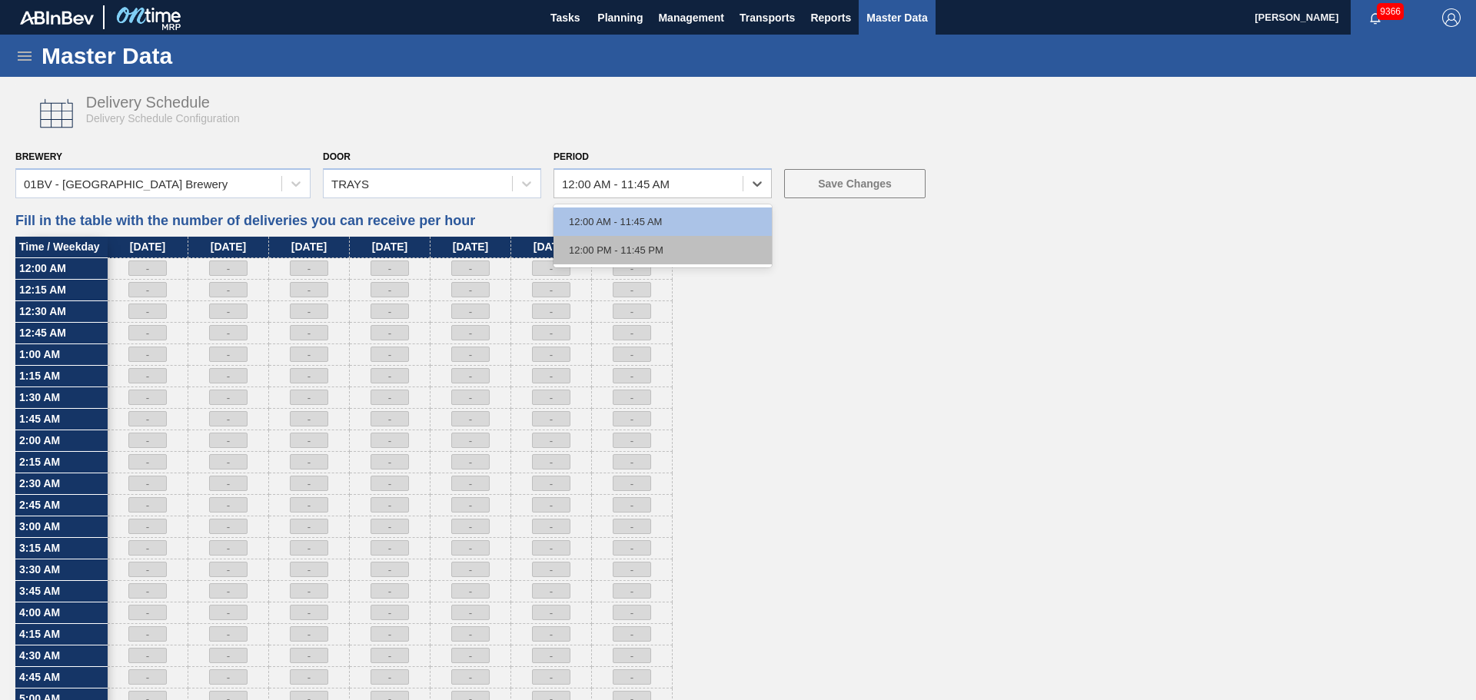
click at [667, 242] on div "12:00 PM - 11:45 PM" at bounding box center [663, 250] width 218 height 28
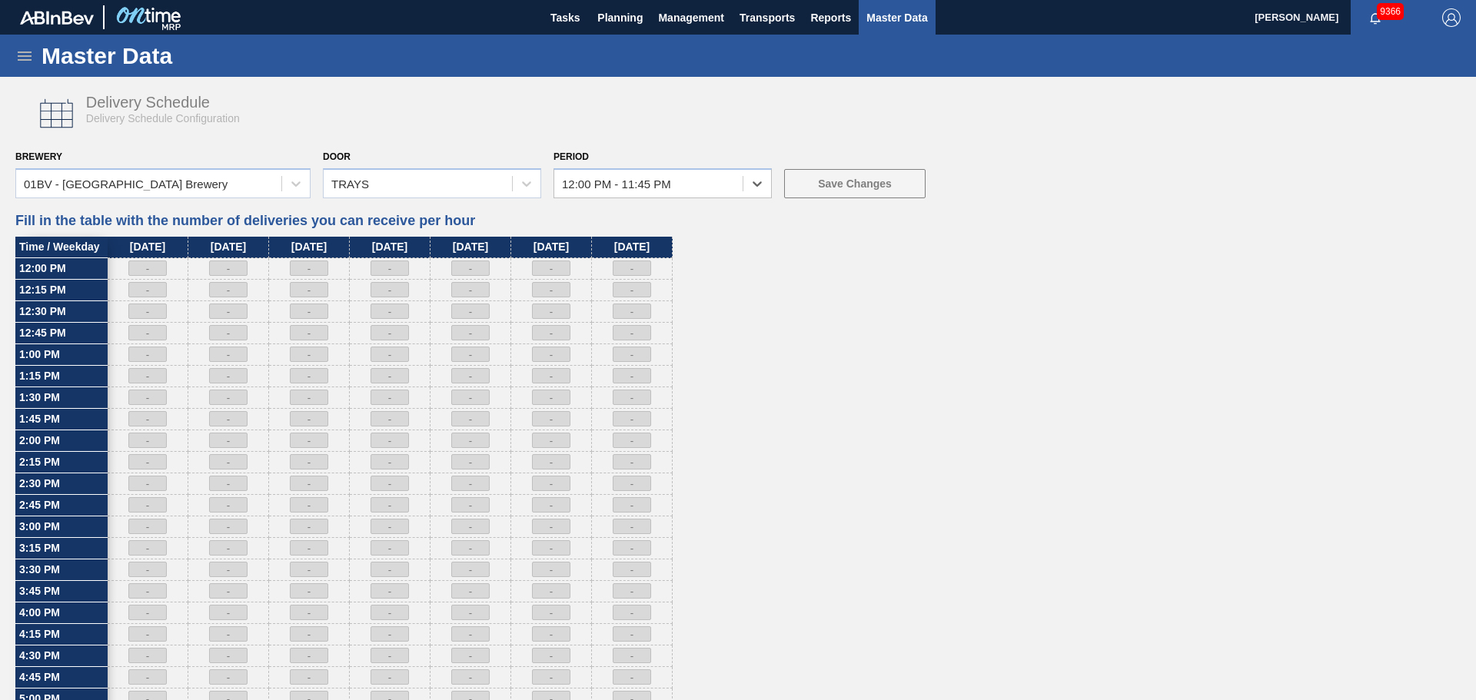
click at [890, 18] on span "Master Data" at bounding box center [896, 17] width 61 height 18
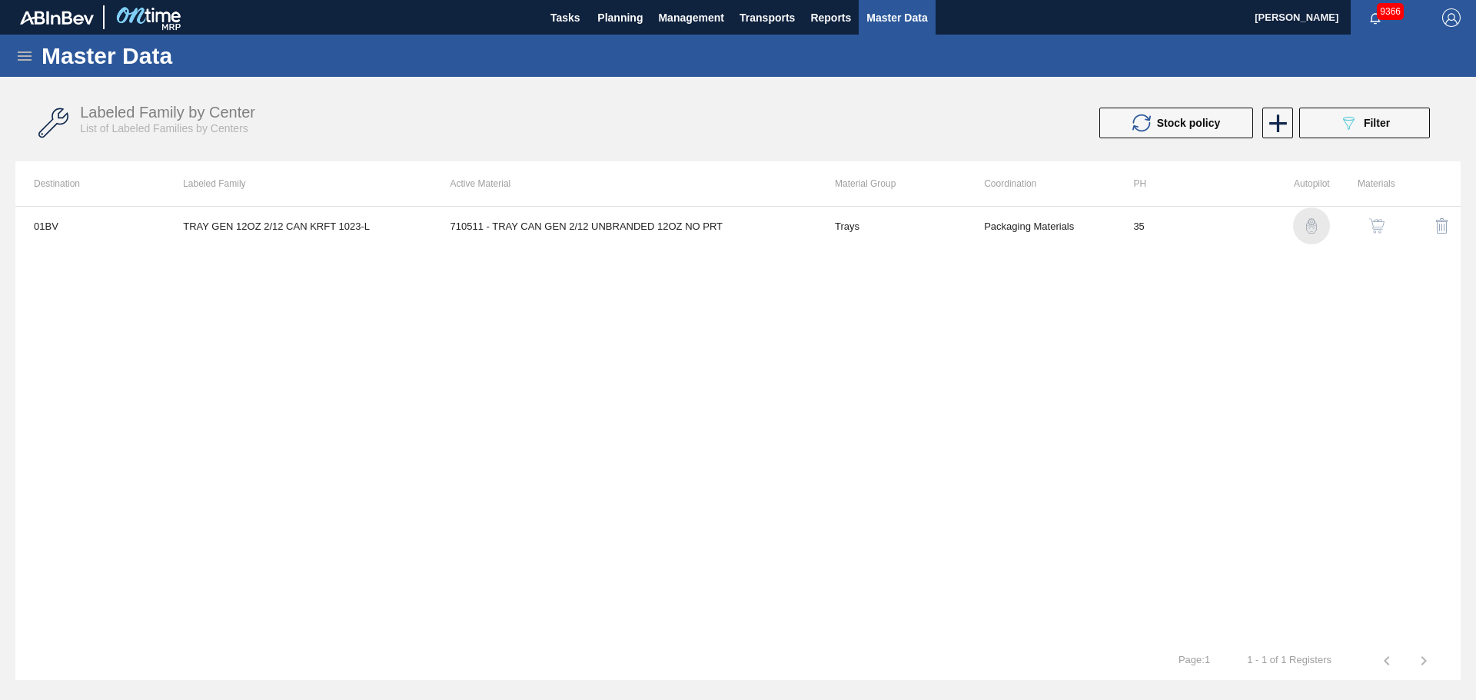
click at [1314, 226] on img "button" at bounding box center [1311, 225] width 15 height 15
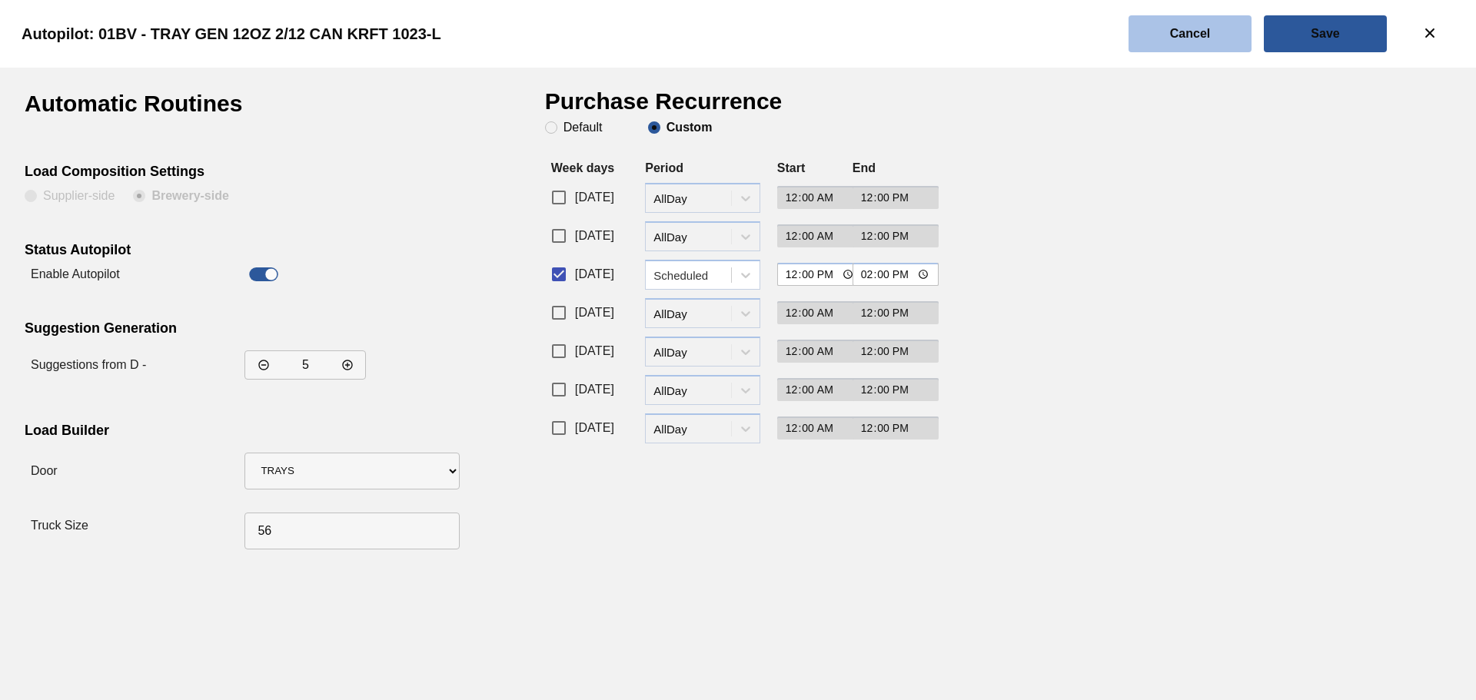
click at [1186, 42] on button "Cancel" at bounding box center [1190, 33] width 123 height 37
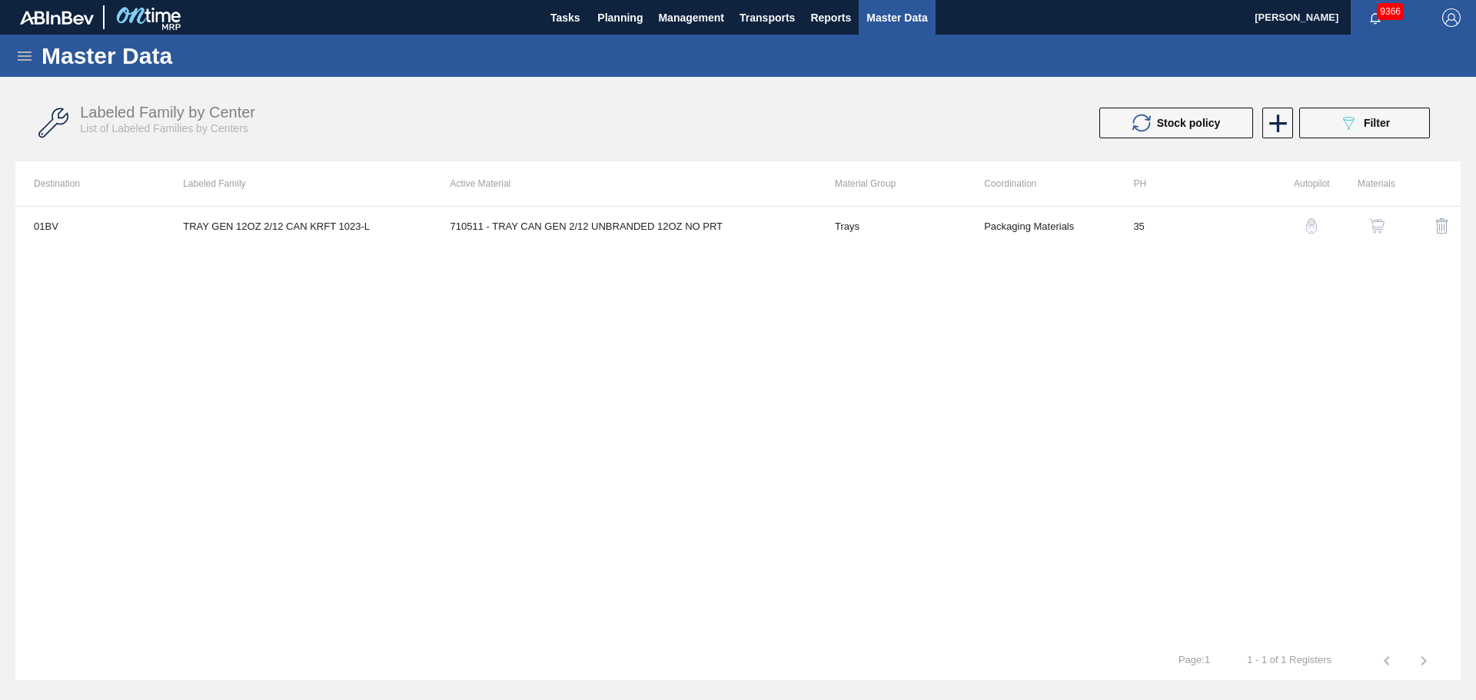
click at [26, 58] on icon at bounding box center [24, 56] width 18 height 18
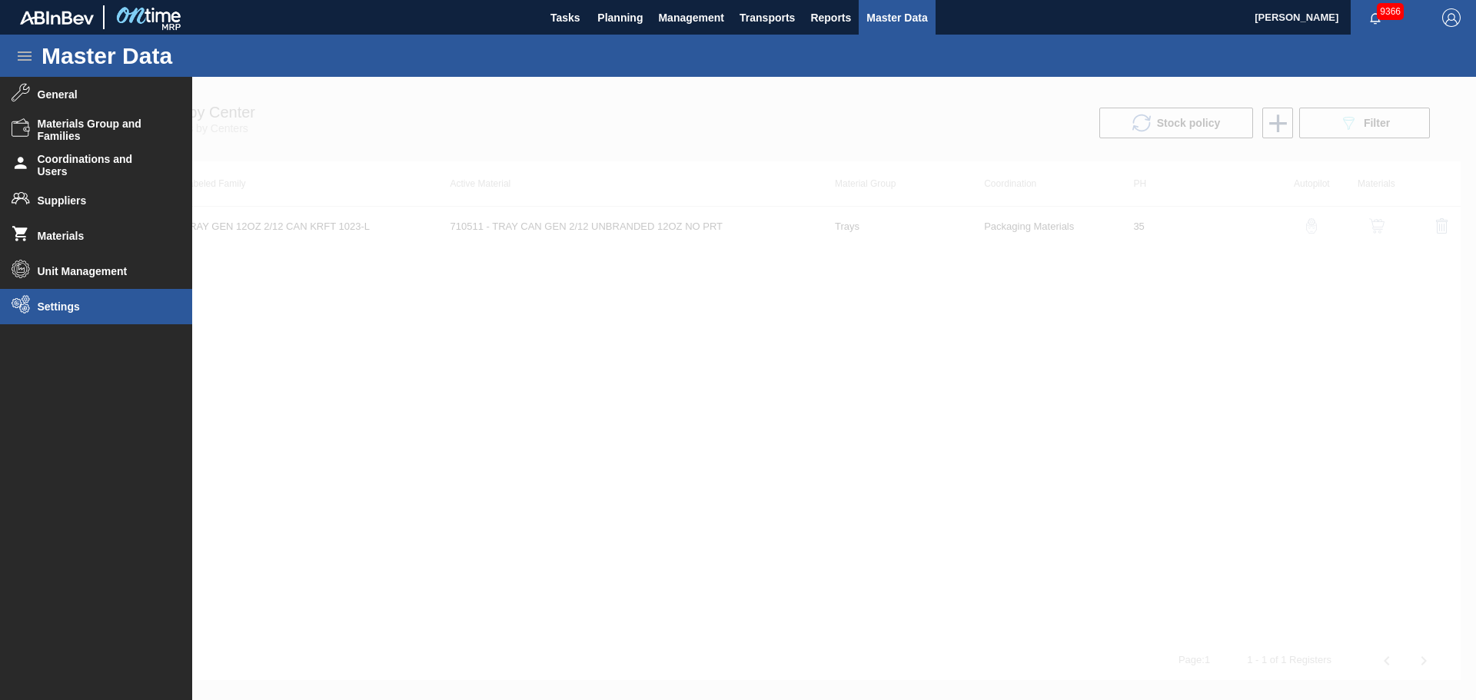
click at [65, 299] on li "Settings" at bounding box center [96, 306] width 192 height 35
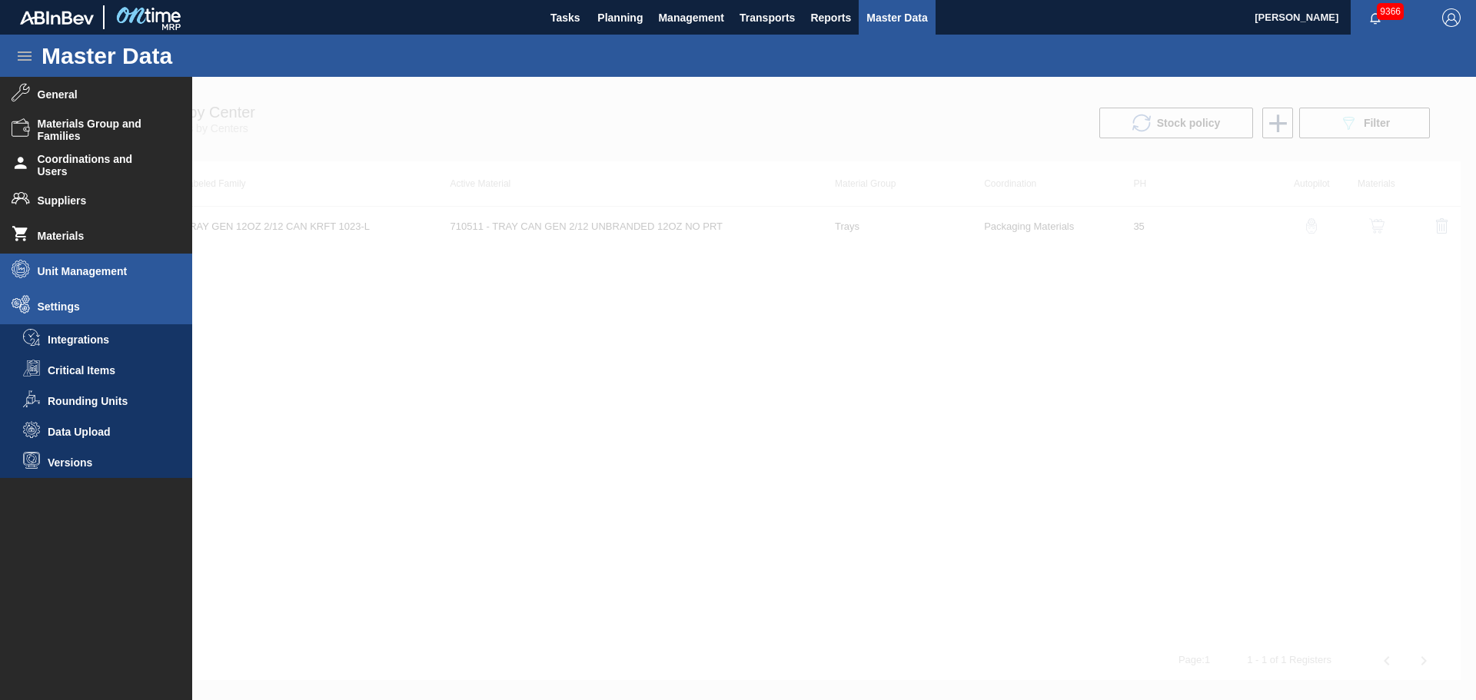
click at [73, 261] on li "Unit Management" at bounding box center [96, 271] width 192 height 35
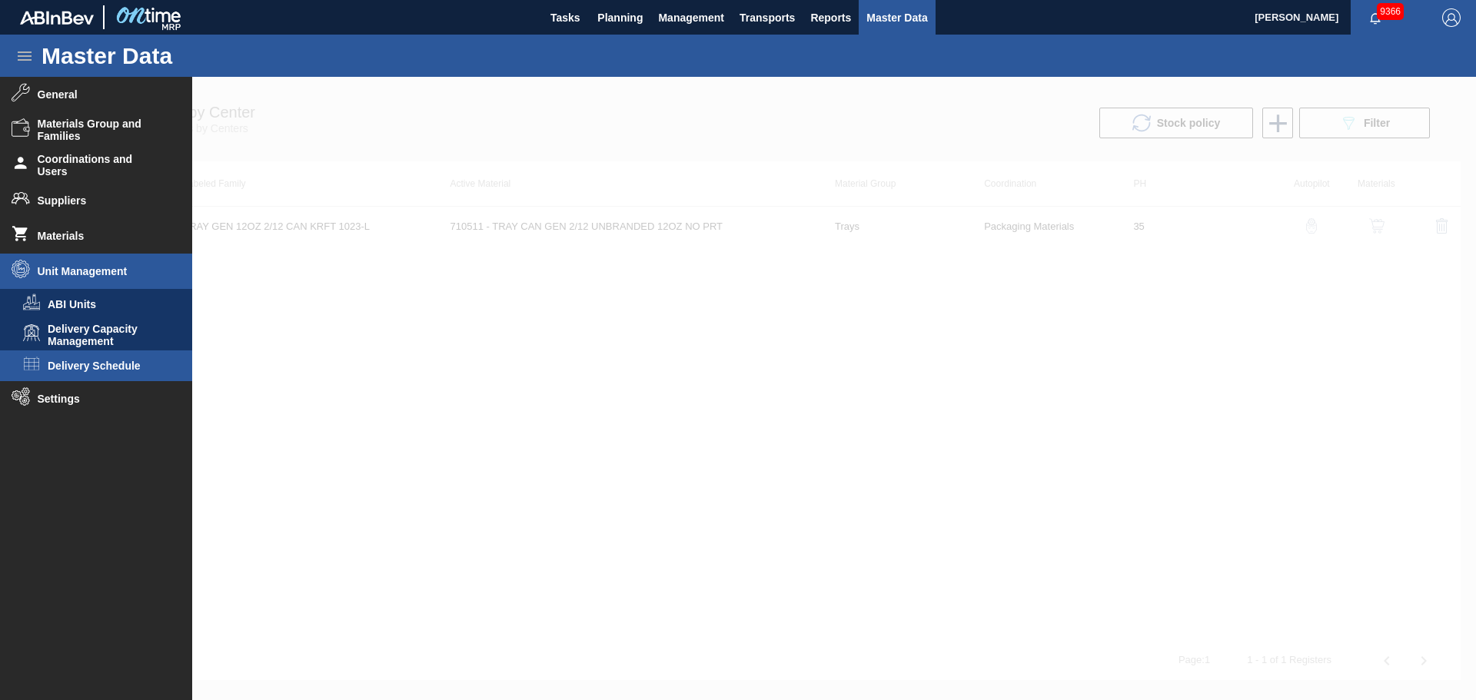
click at [74, 364] on span "Delivery Schedule" at bounding box center [107, 366] width 118 height 12
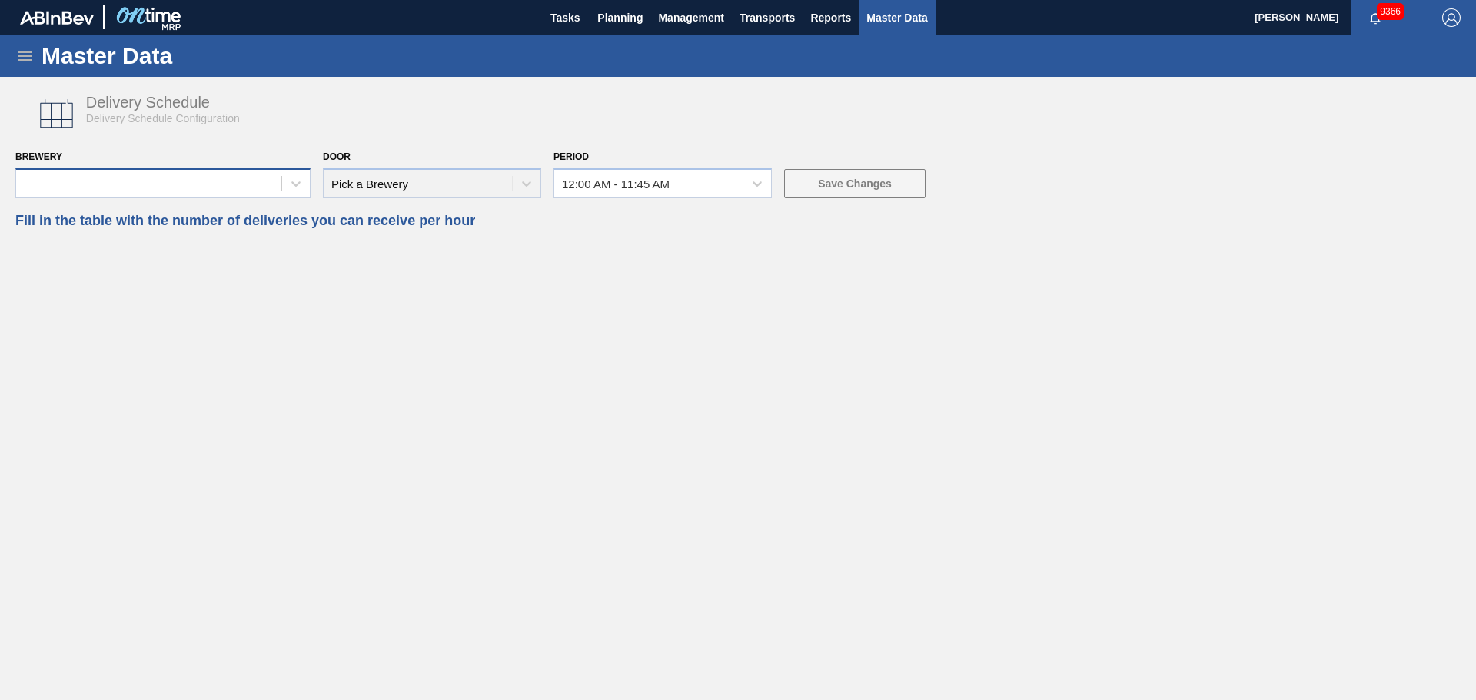
click at [276, 178] on div at bounding box center [148, 183] width 265 height 22
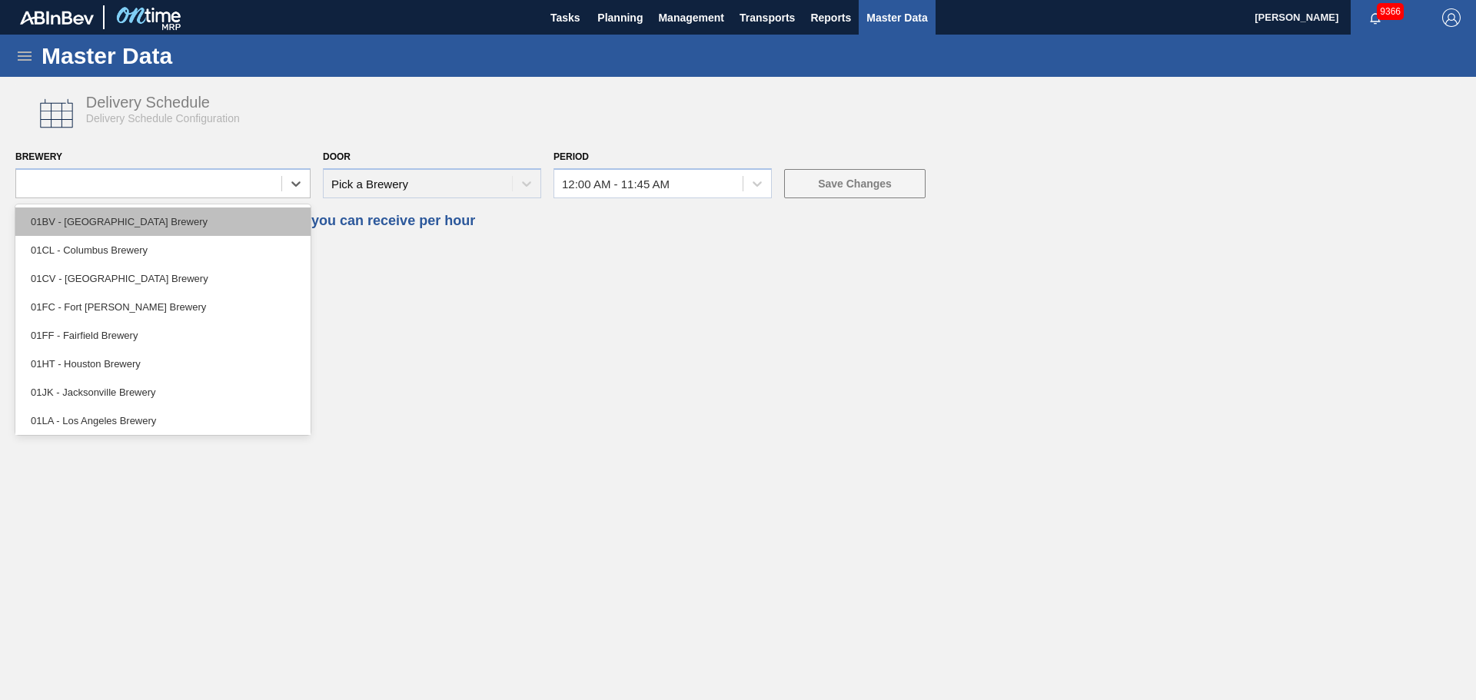
click at [145, 228] on div "01BV - [GEOGRAPHIC_DATA] Brewery" at bounding box center [162, 222] width 295 height 28
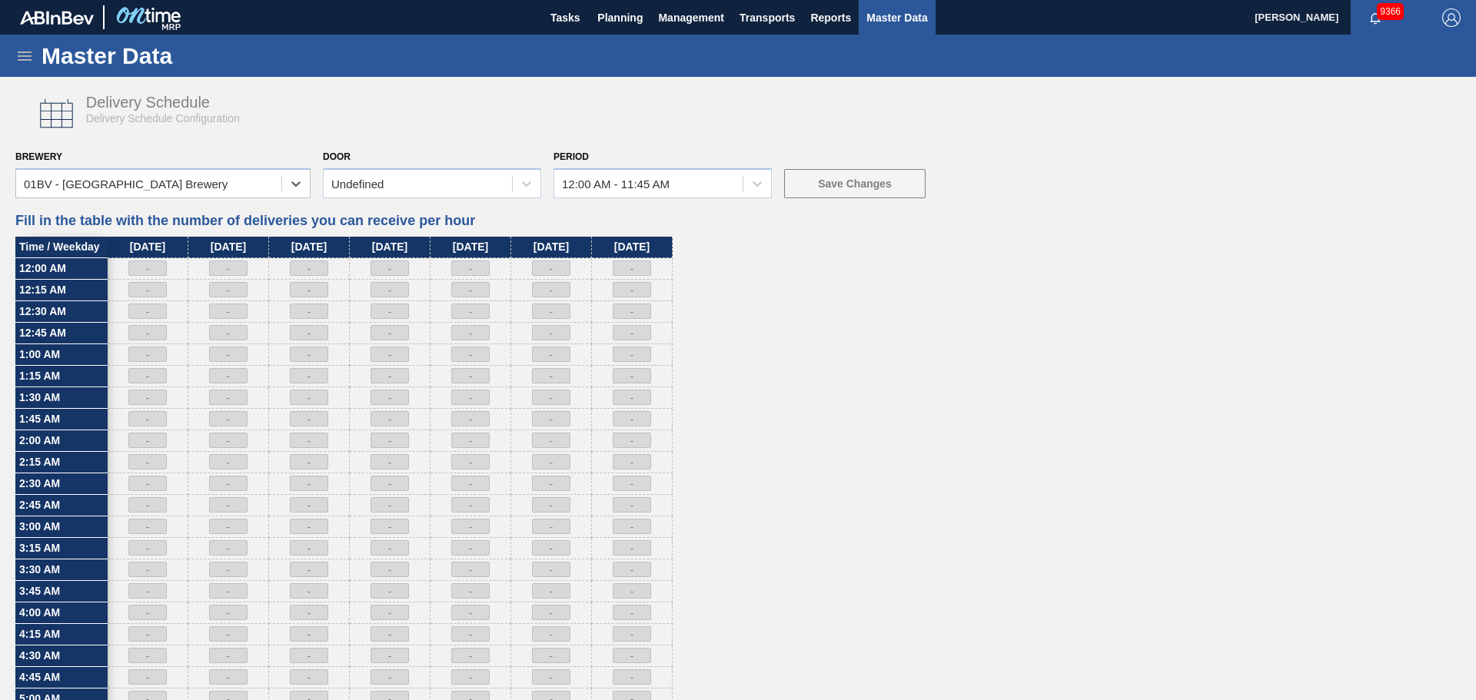
click at [534, 198] on div "Delivery Schedule Delivery Schedule Configuration Brewery option 01BV - [GEOGRA…" at bounding box center [737, 700] width 1445 height 1230
click at [509, 193] on div "Undefined" at bounding box center [418, 183] width 188 height 22
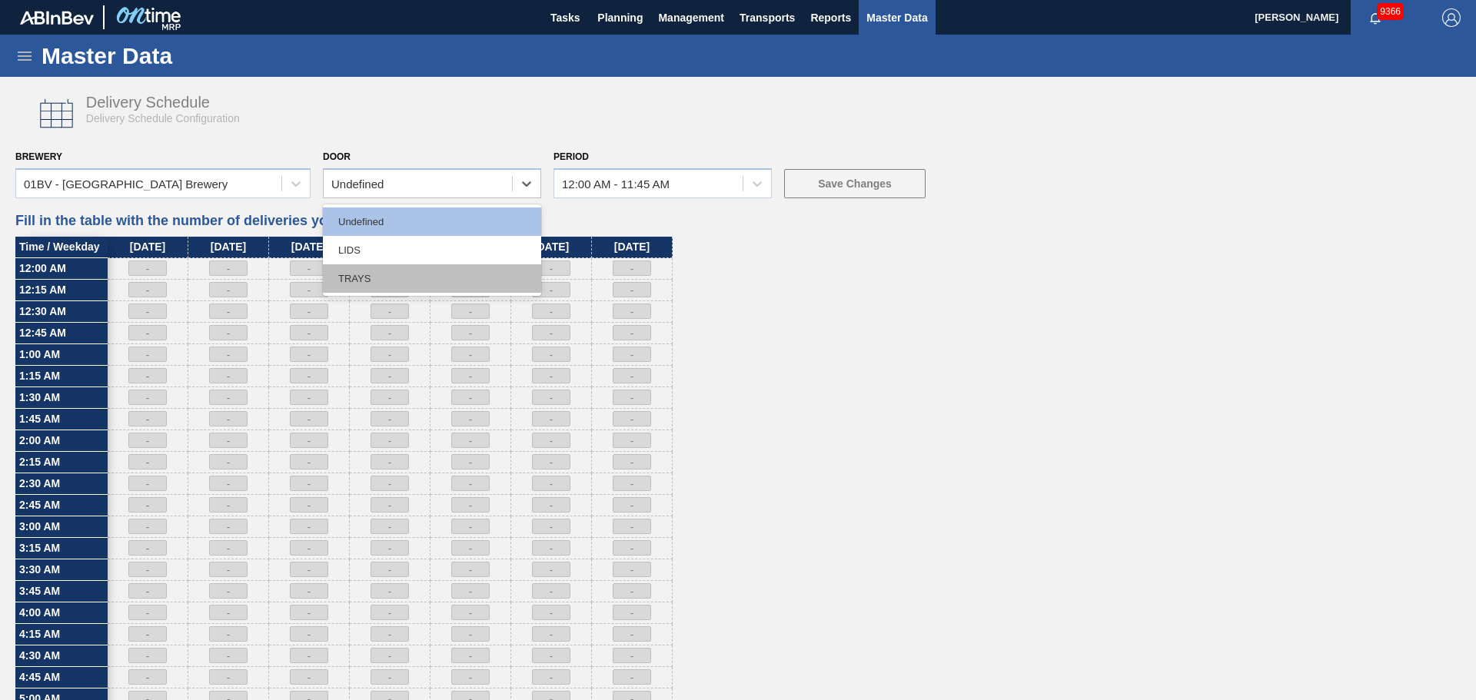
click at [431, 266] on div "TRAYS" at bounding box center [432, 278] width 218 height 28
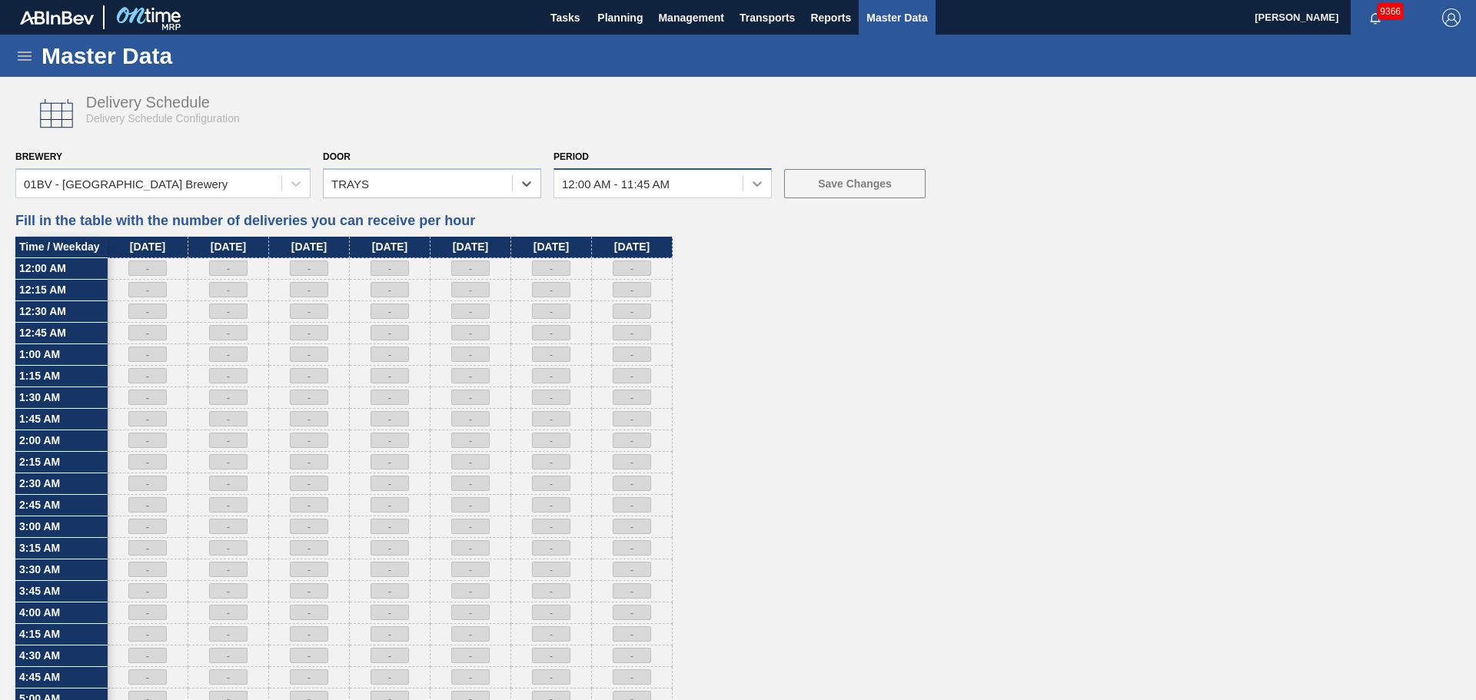
click at [750, 195] on div at bounding box center [757, 184] width 28 height 28
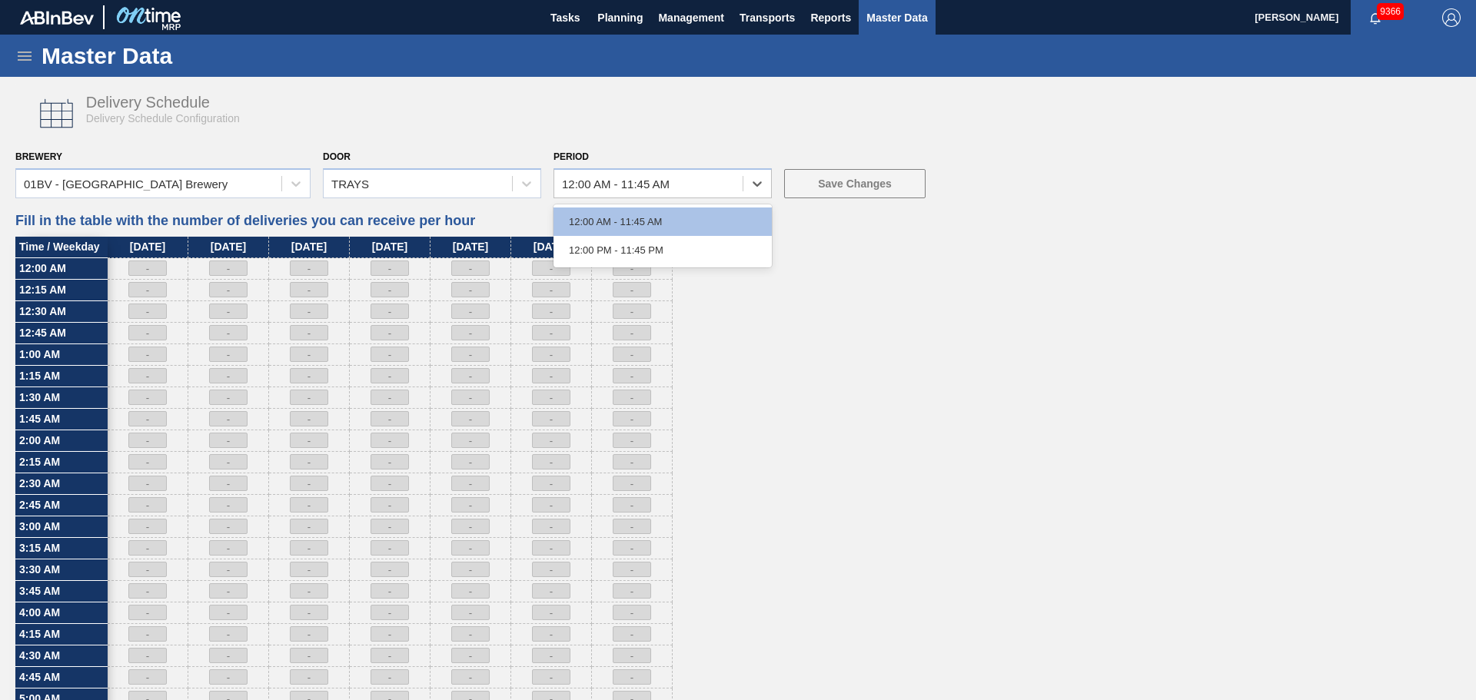
click at [676, 244] on div "12:00 PM - 11:45 PM" at bounding box center [663, 250] width 218 height 28
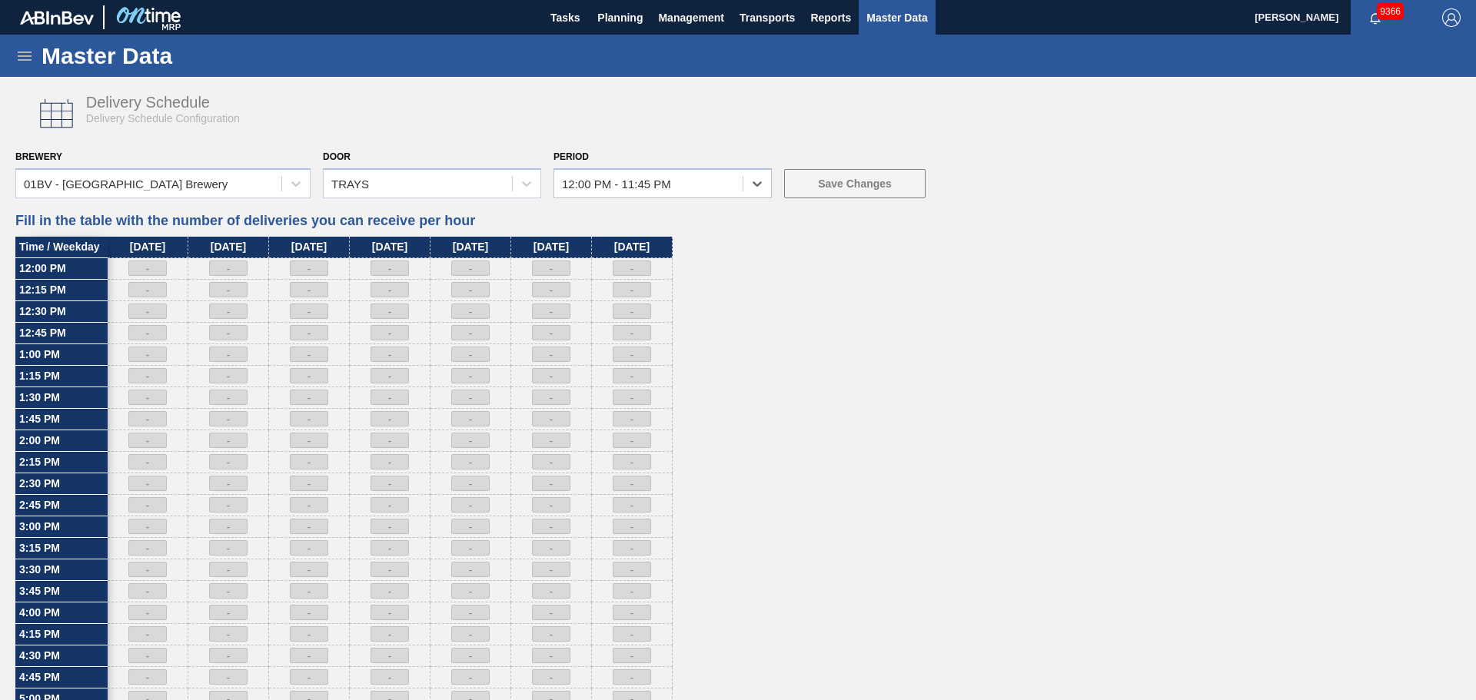
click at [615, 38] on div "Master Data" at bounding box center [738, 56] width 1476 height 42
click at [616, 25] on span "Planning" at bounding box center [619, 17] width 45 height 18
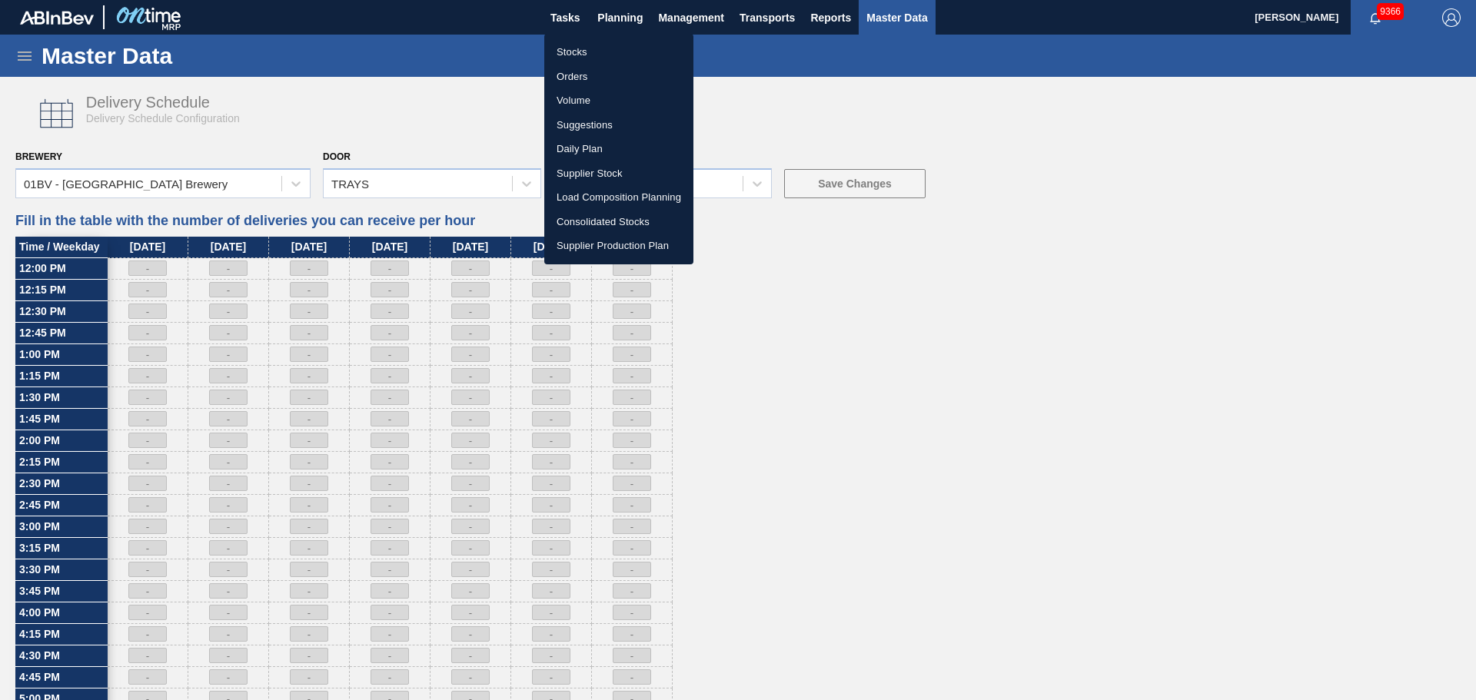
click at [571, 52] on li "Stocks" at bounding box center [618, 52] width 149 height 25
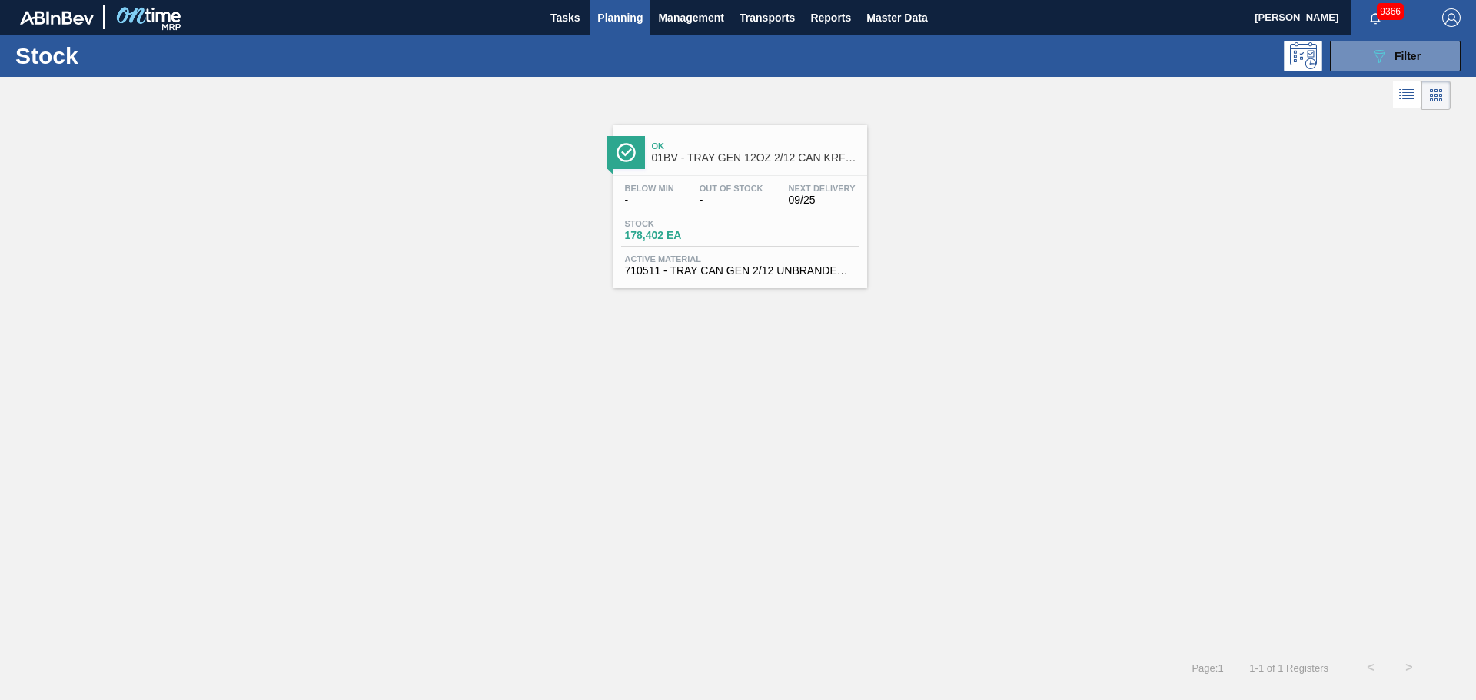
click at [746, 195] on span "-" at bounding box center [732, 201] width 64 height 12
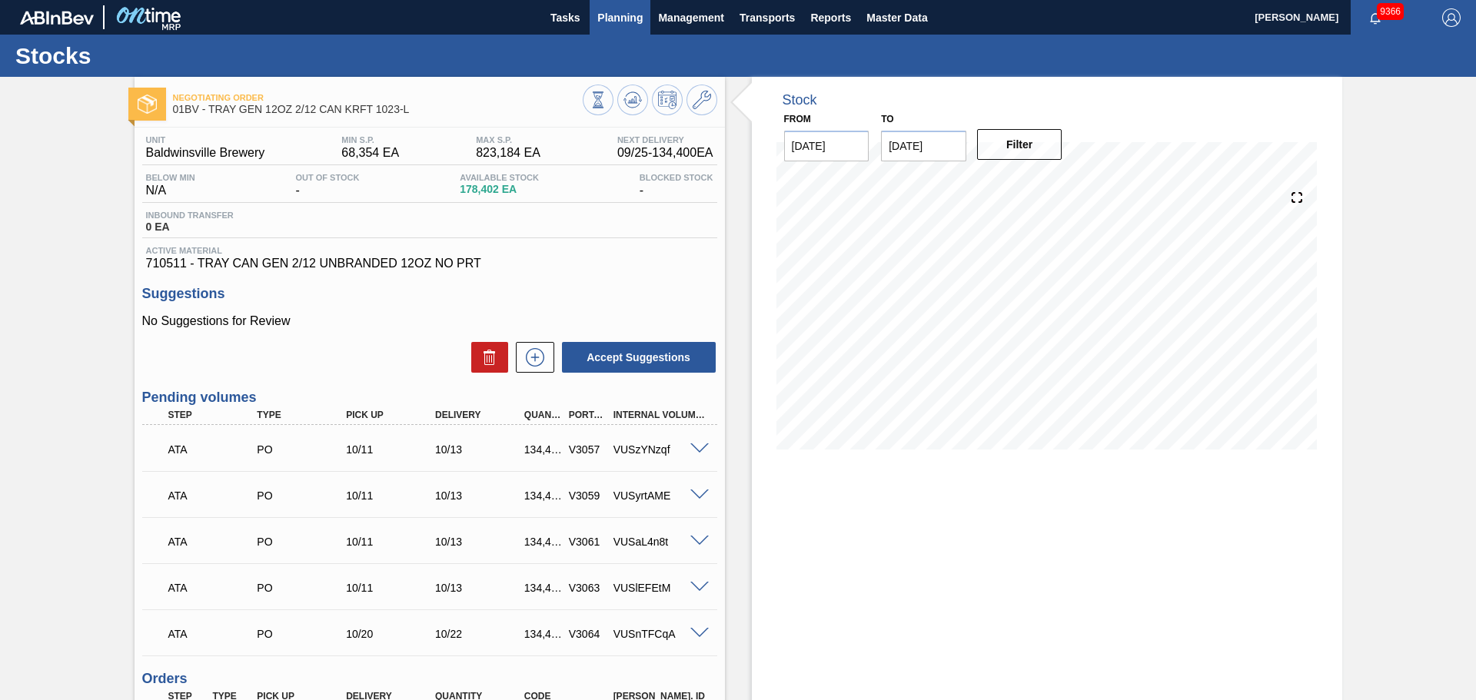
click at [628, 26] on span "Planning" at bounding box center [619, 17] width 45 height 18
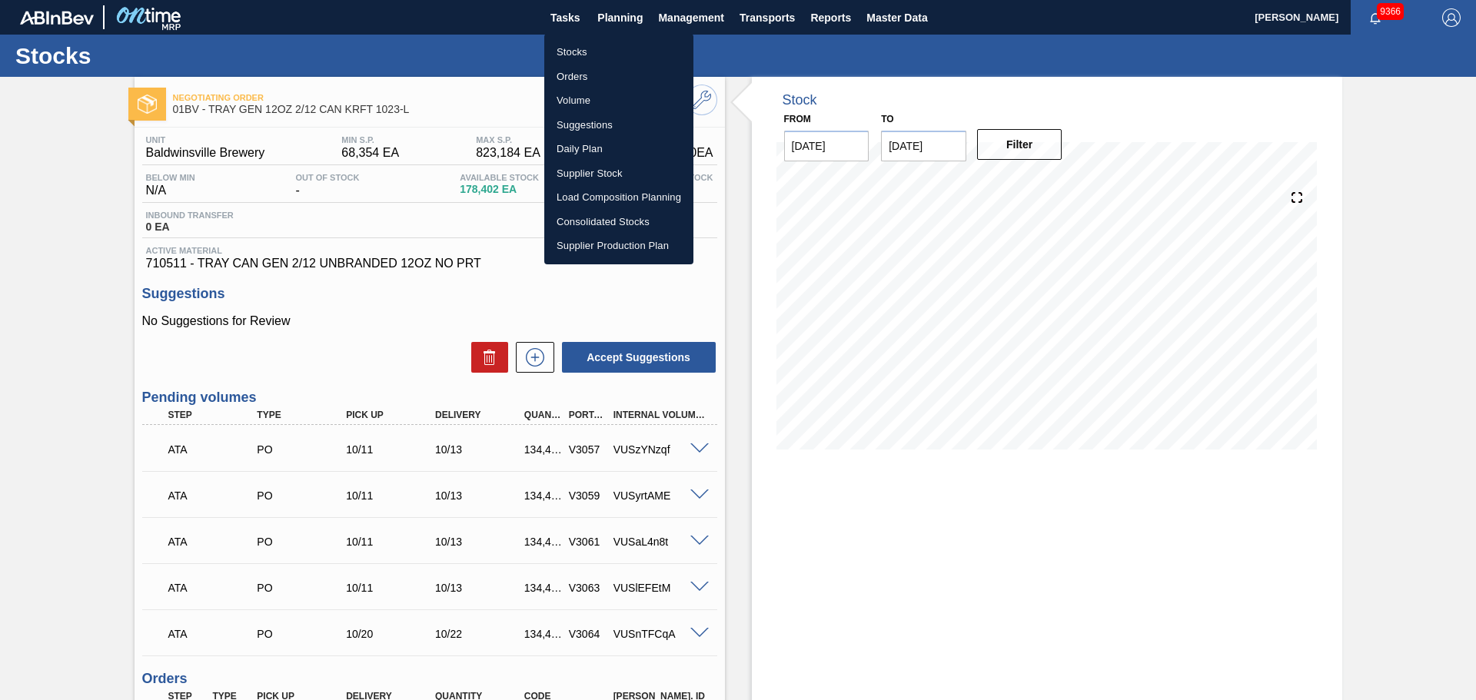
click at [584, 46] on li "Stocks" at bounding box center [618, 52] width 149 height 25
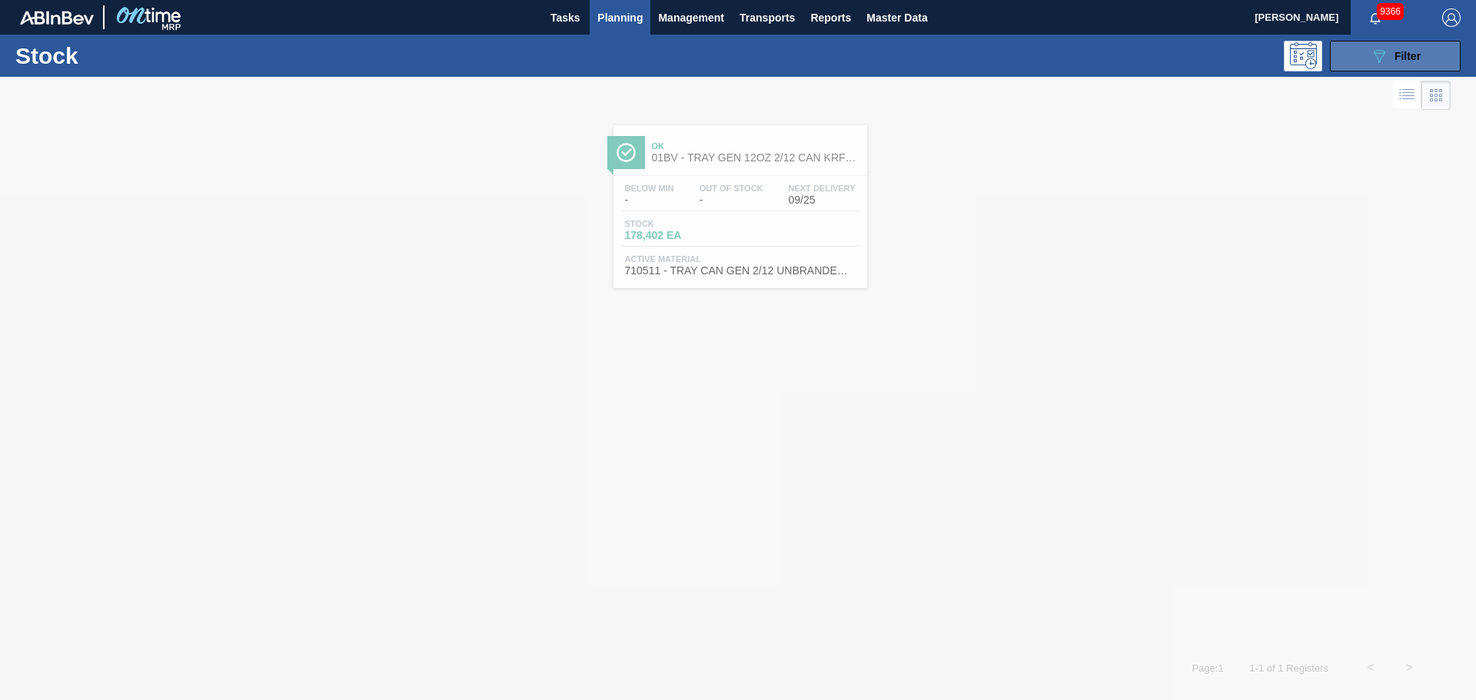
click at [1392, 41] on button "089F7B8B-B2A5-4AFE-B5C0-19BA573D28AC Filter" at bounding box center [1395, 56] width 131 height 31
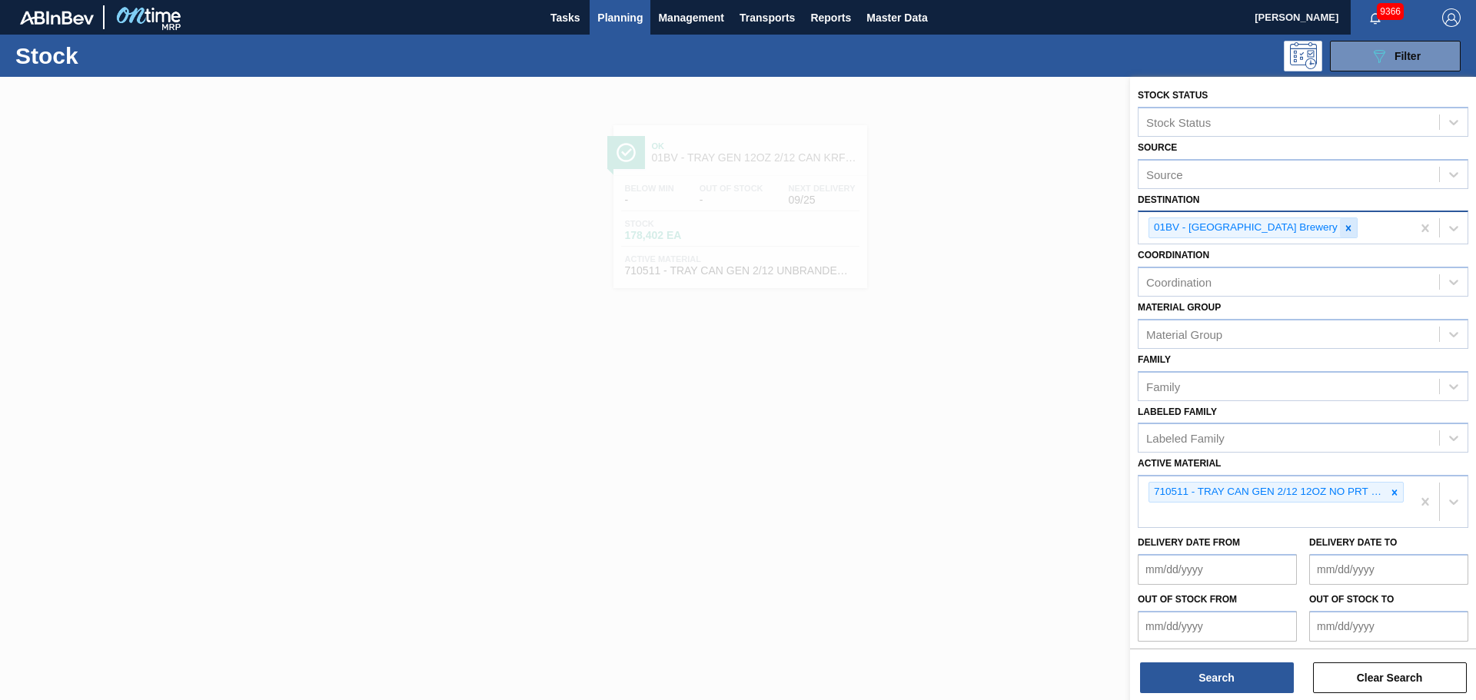
click at [1343, 230] on icon at bounding box center [1348, 228] width 11 height 11
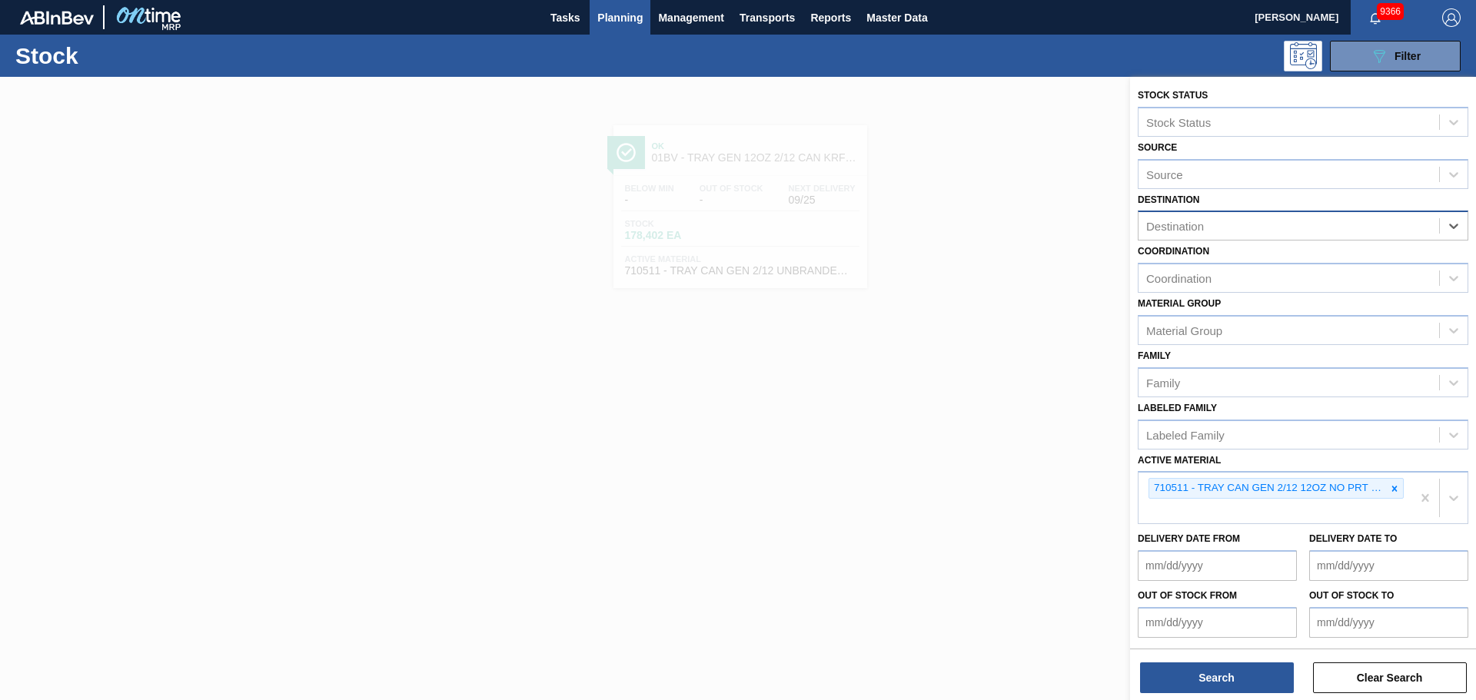
type input "l"
type input "ja"
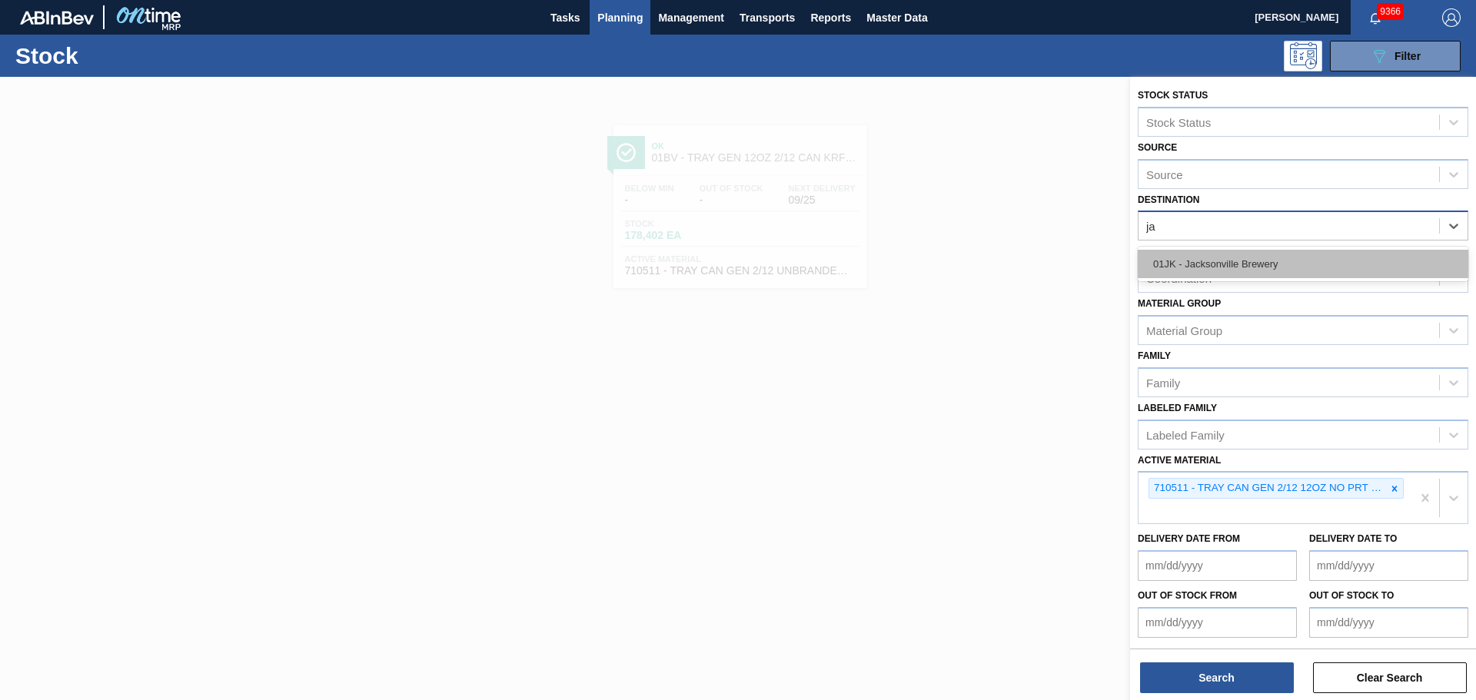
click at [1267, 270] on div "01JK - Jacksonville Brewery" at bounding box center [1303, 264] width 331 height 28
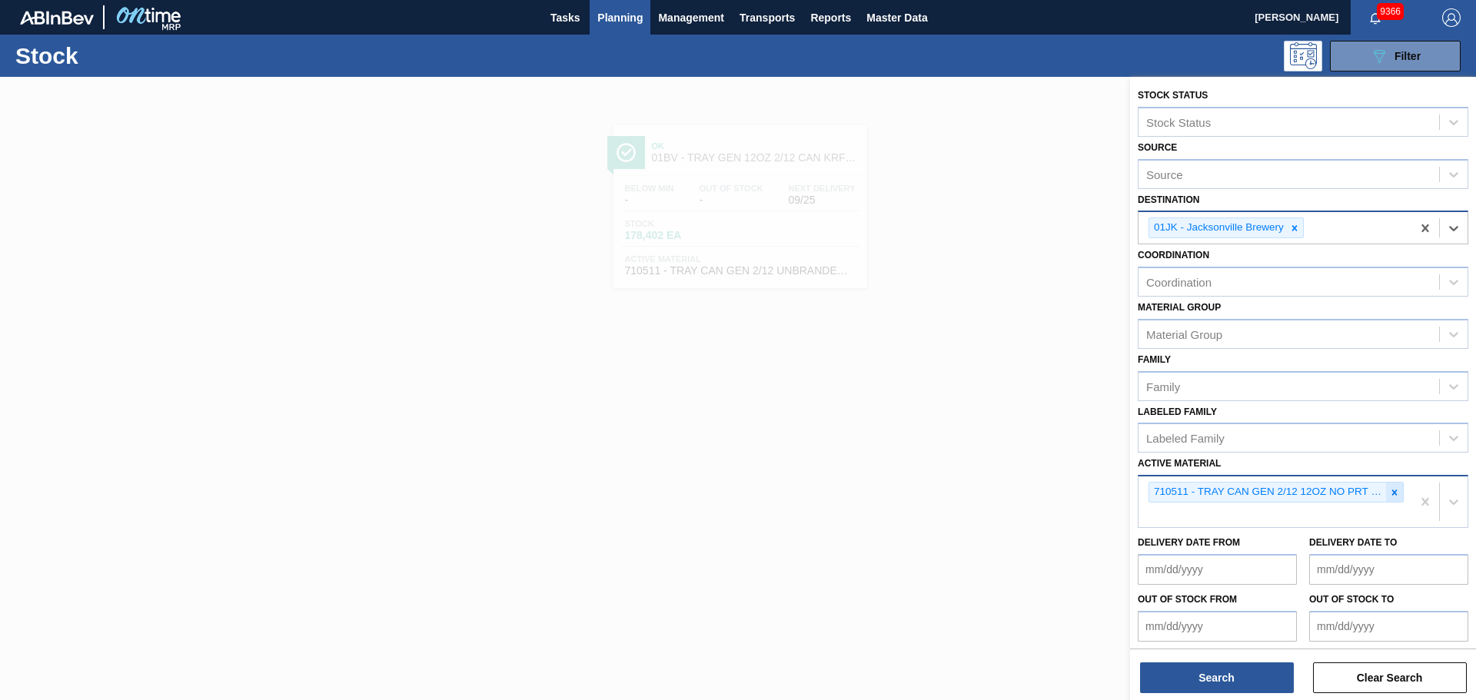
click at [1393, 494] on icon at bounding box center [1394, 492] width 5 height 5
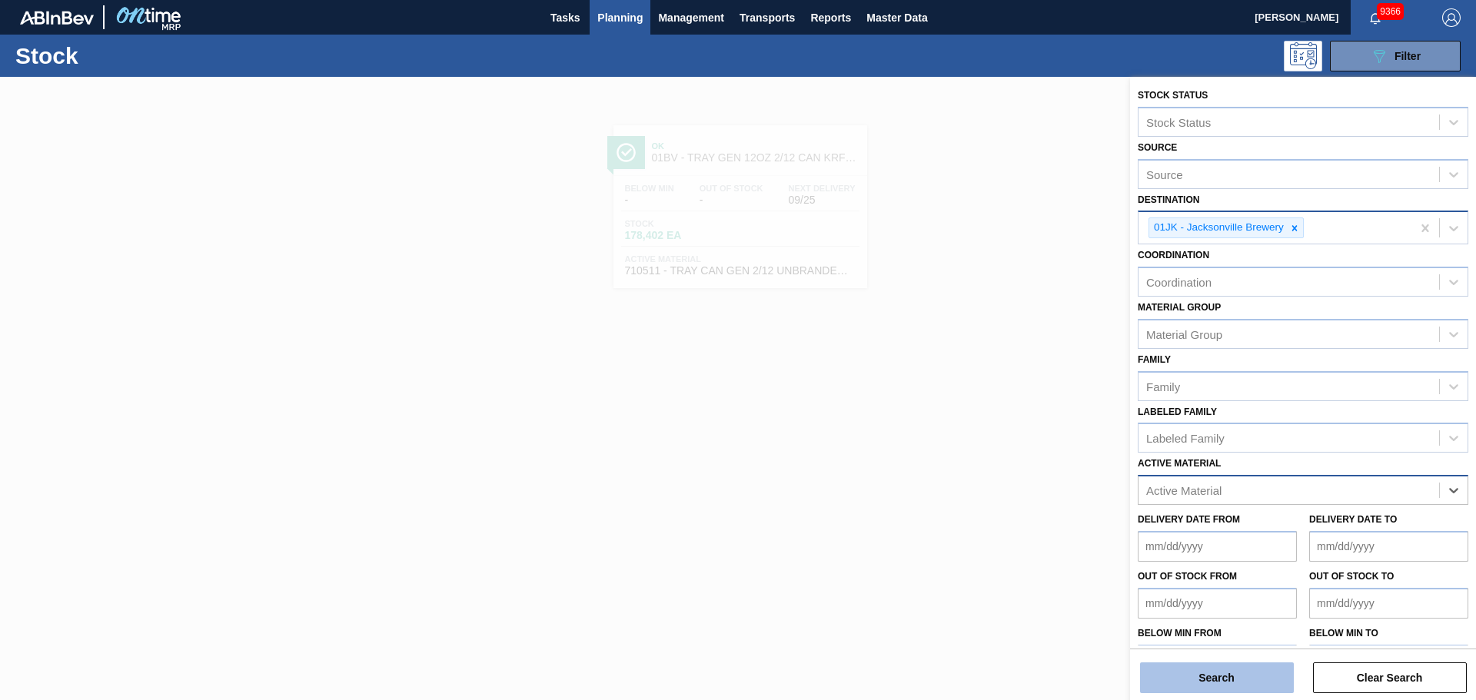
click at [1185, 680] on button "Search" at bounding box center [1217, 678] width 154 height 31
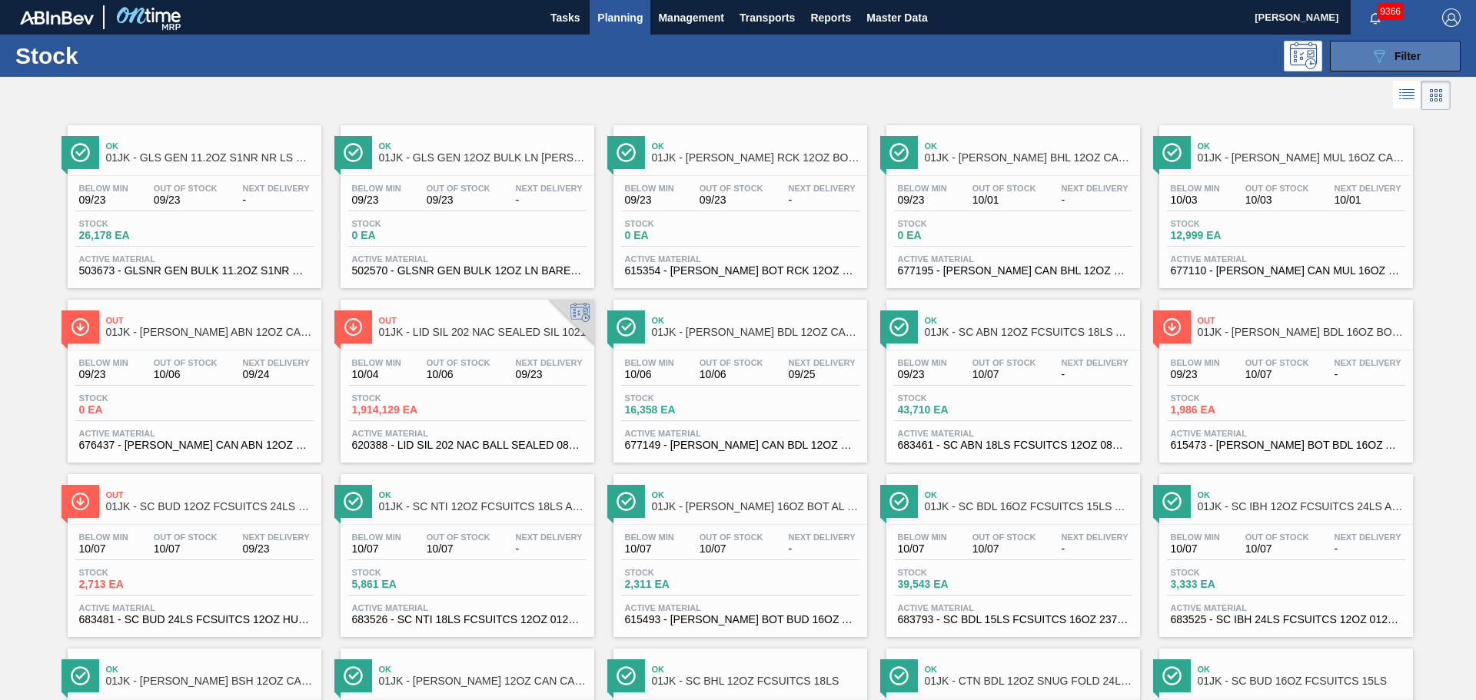
click at [1373, 41] on button "089F7B8B-B2A5-4AFE-B5C0-19BA573D28AC Filter" at bounding box center [1395, 56] width 131 height 31
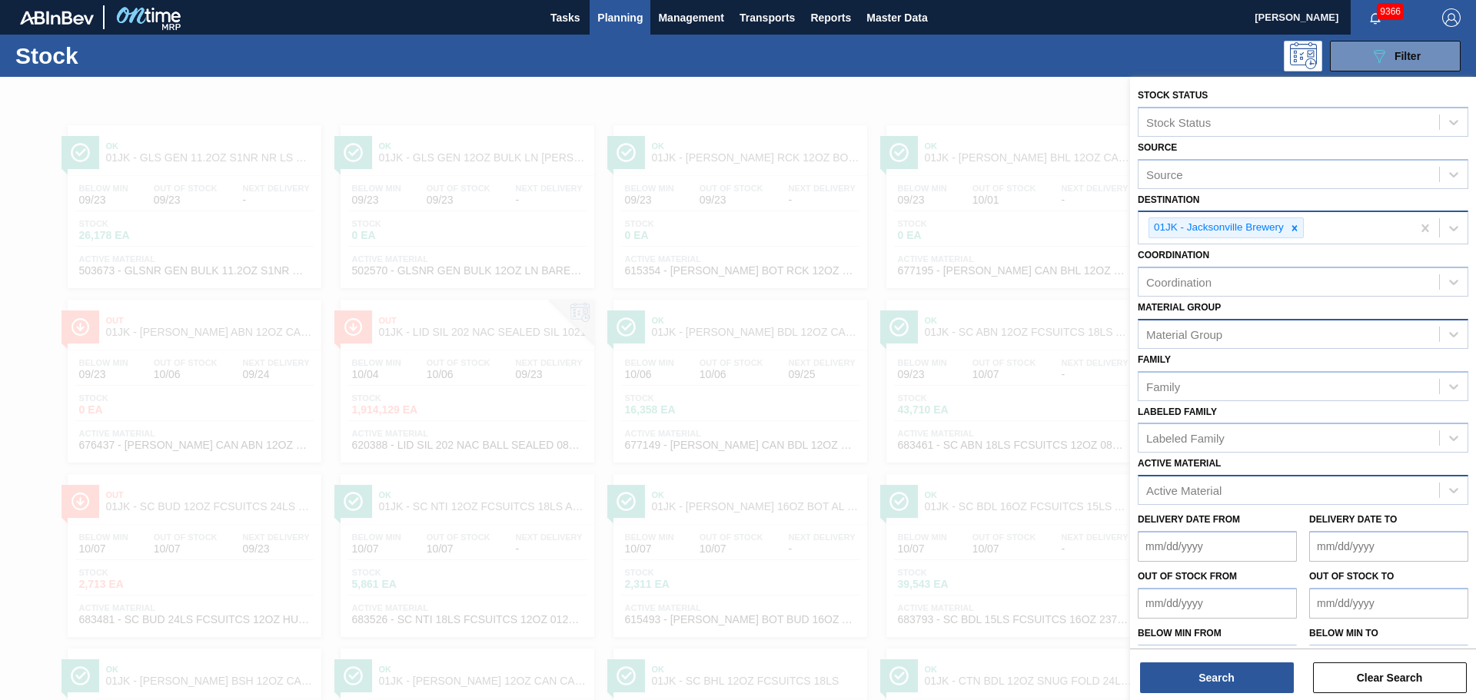
click at [1188, 344] on div "Material Group" at bounding box center [1289, 334] width 301 height 22
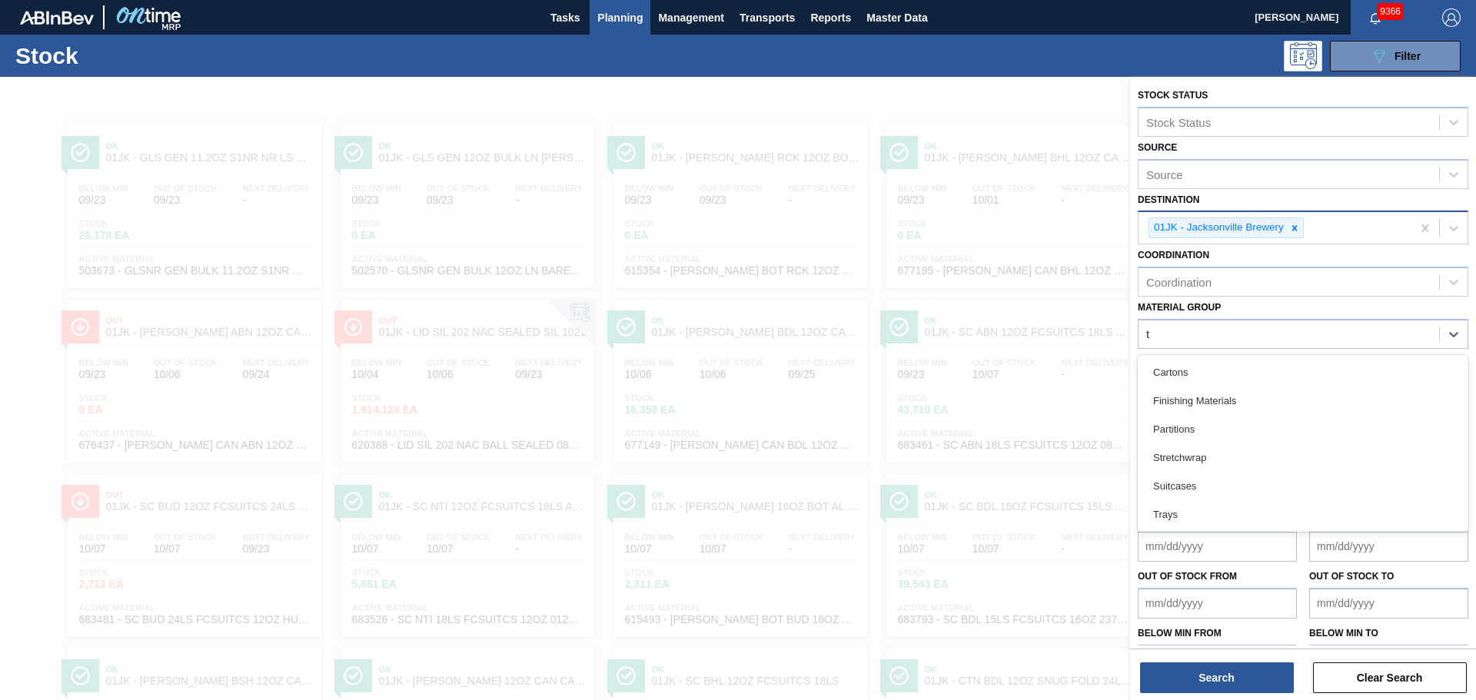
type Group "tr"
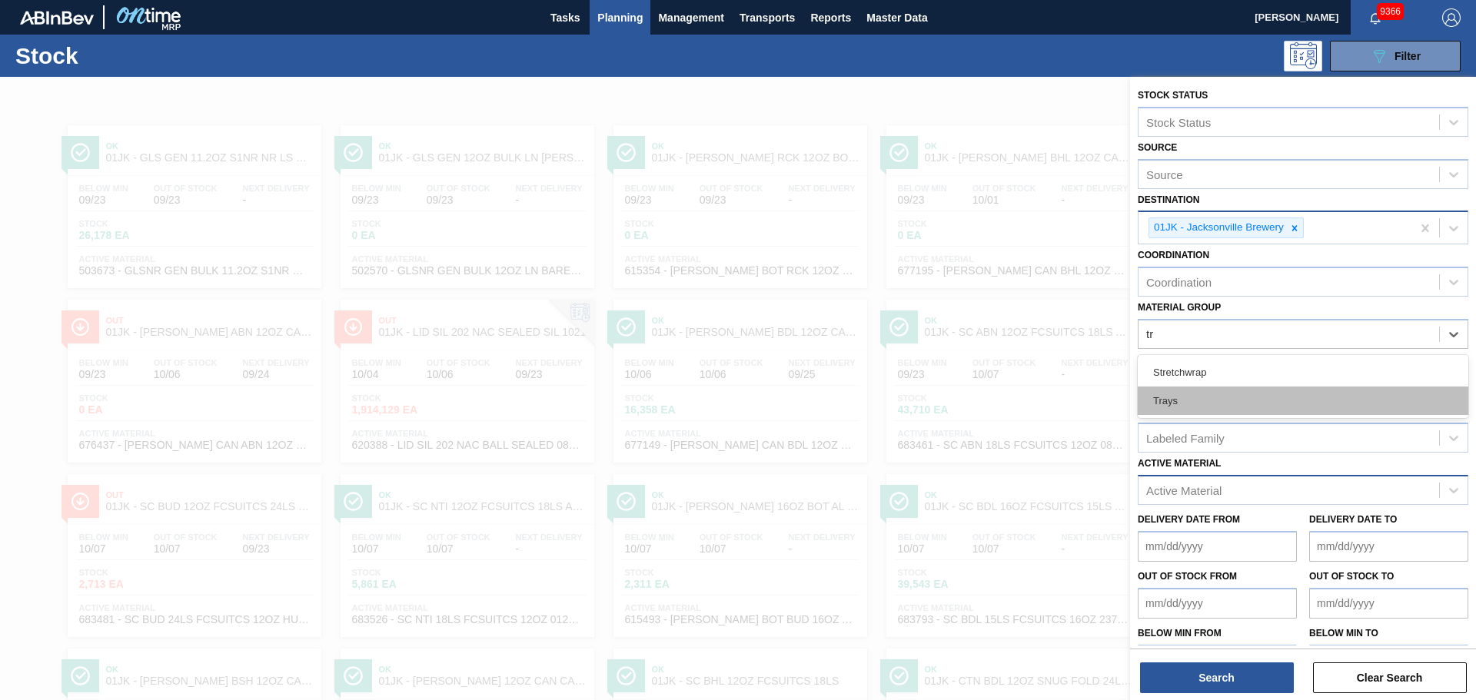
click at [1185, 402] on div "Trays" at bounding box center [1303, 401] width 331 height 28
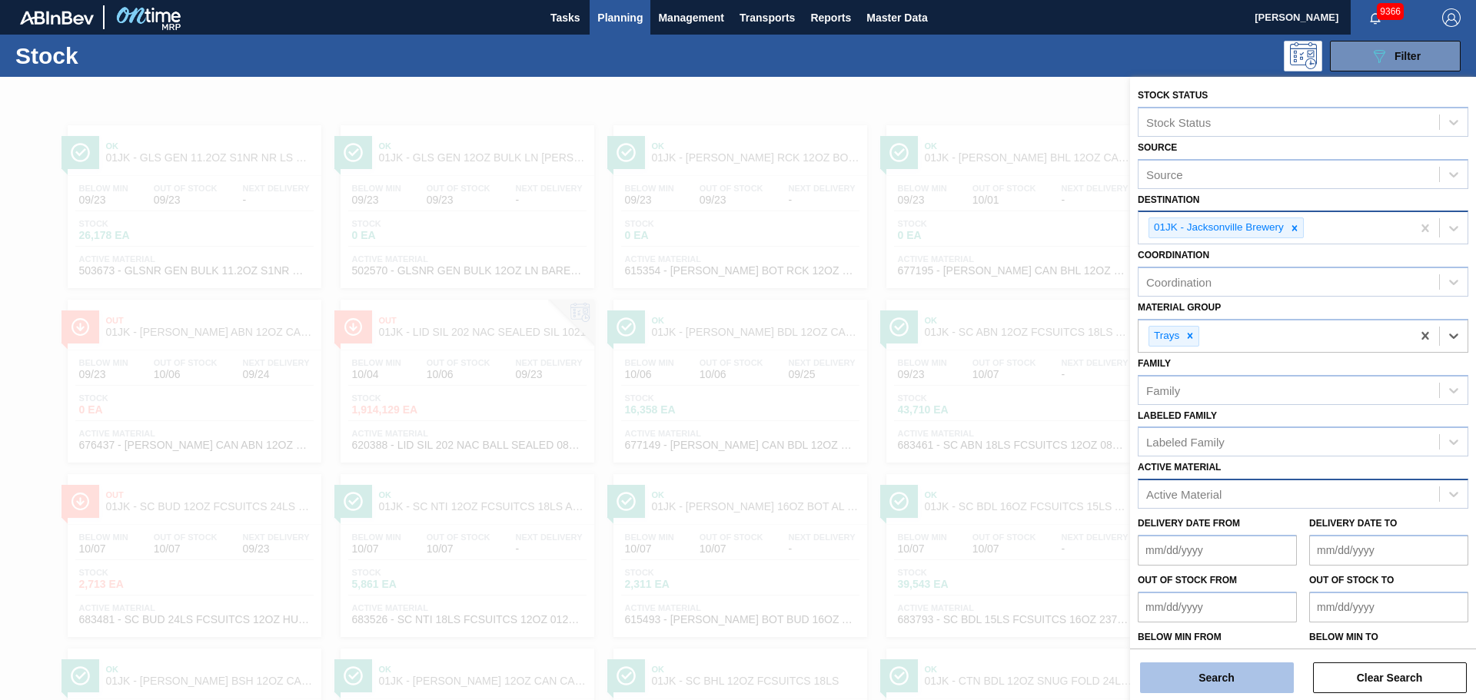
click at [1230, 690] on button "Search" at bounding box center [1217, 678] width 154 height 31
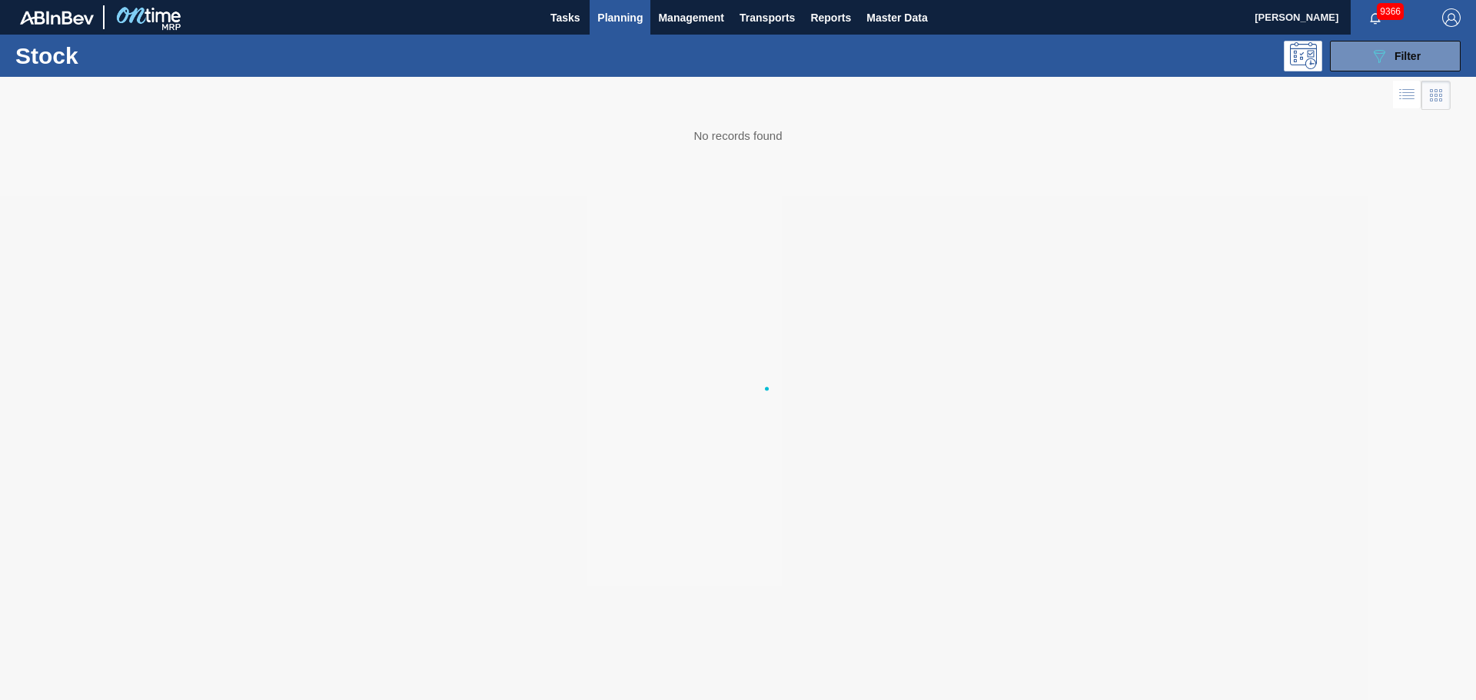
click at [1226, 677] on div at bounding box center [738, 388] width 1476 height 623
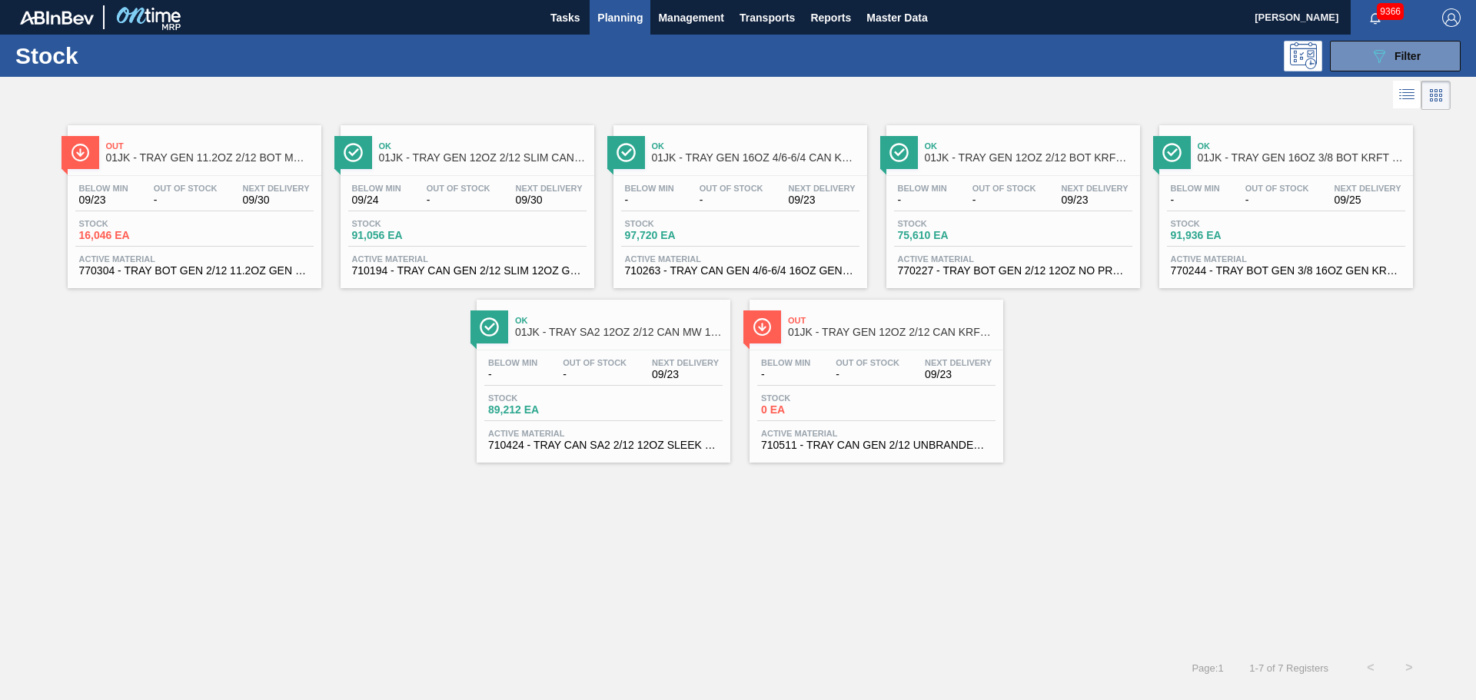
click at [198, 153] on span "01JK - TRAY GEN 11.2OZ 2/12 BOT MW 2952-B" at bounding box center [210, 158] width 208 height 12
click at [466, 151] on span "Ok" at bounding box center [483, 145] width 208 height 9
click at [691, 165] on div "Ok 01JK - TRAY GEN 16OZ 4/6-6/4 CAN KRFT 1986-D" at bounding box center [756, 152] width 208 height 35
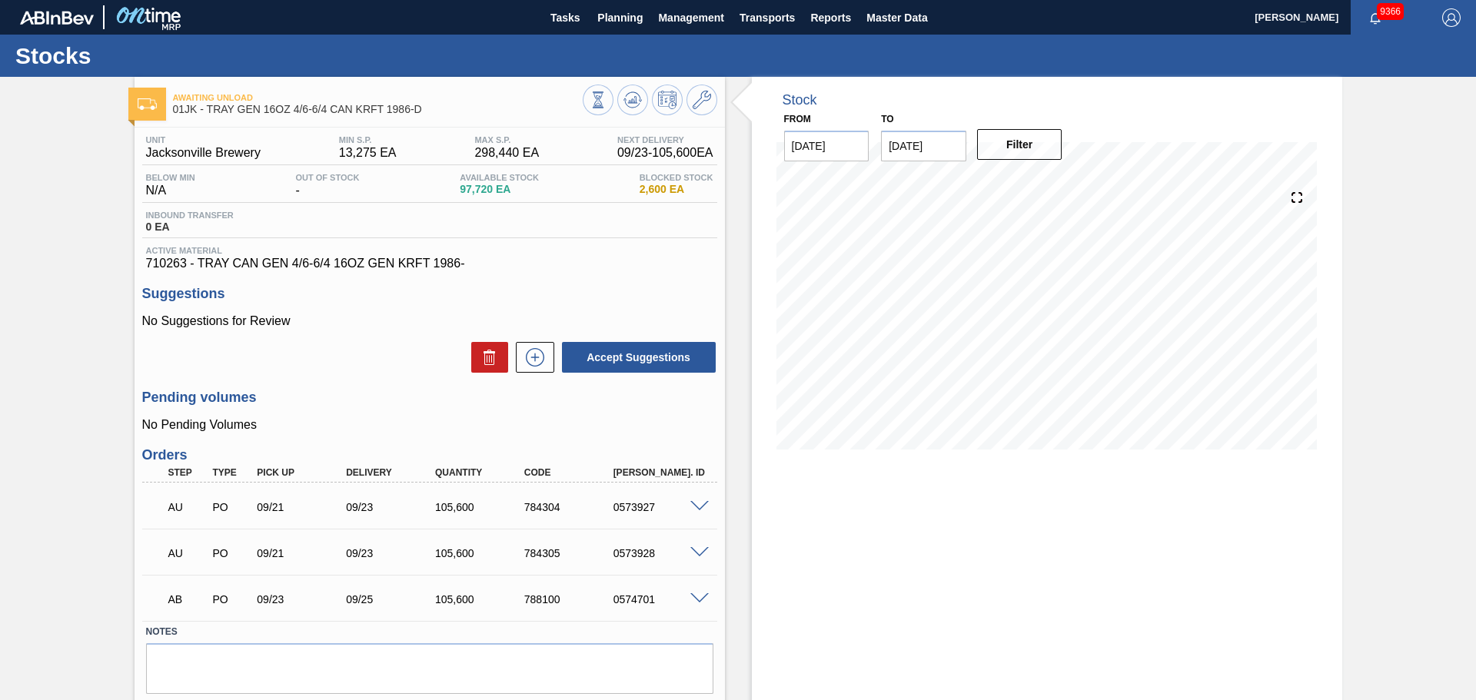
click at [730, 235] on div "Stock From [DATE] to [DATE] Filter 10/07 Stock Projection 68,893 SAP Planning 2…" at bounding box center [1033, 412] width 617 height 670
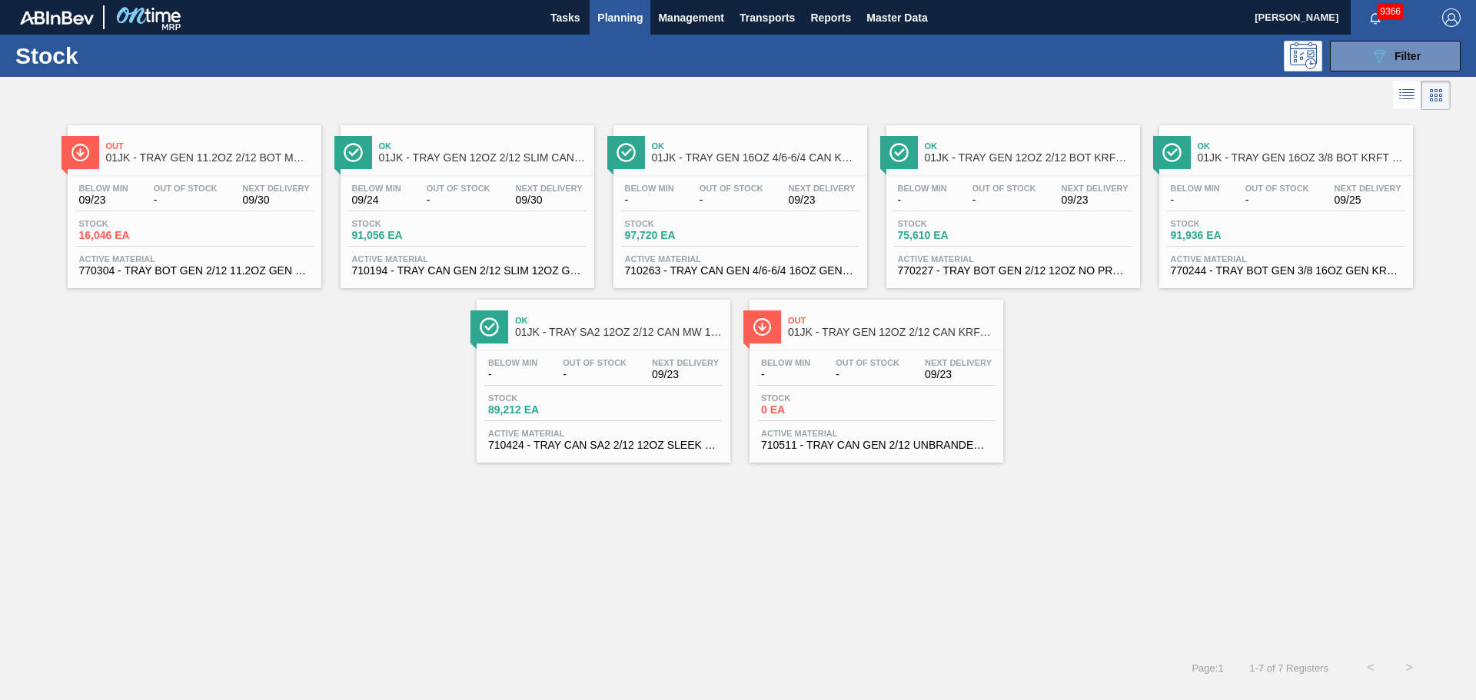
click at [940, 158] on span "01JK - TRAY GEN 12OZ 2/12 BOT KRFT 1941-C" at bounding box center [1029, 158] width 208 height 12
click at [1285, 149] on span "Ok" at bounding box center [1302, 145] width 208 height 9
click at [570, 334] on span "01JK - TRAY SA2 12OZ 2/12 CAN MW 1724-D" at bounding box center [619, 333] width 208 height 12
click at [803, 404] on span "0 EA" at bounding box center [815, 410] width 108 height 12
click at [1448, 67] on button "089F7B8B-B2A5-4AFE-B5C0-19BA573D28AC Filter" at bounding box center [1395, 56] width 131 height 31
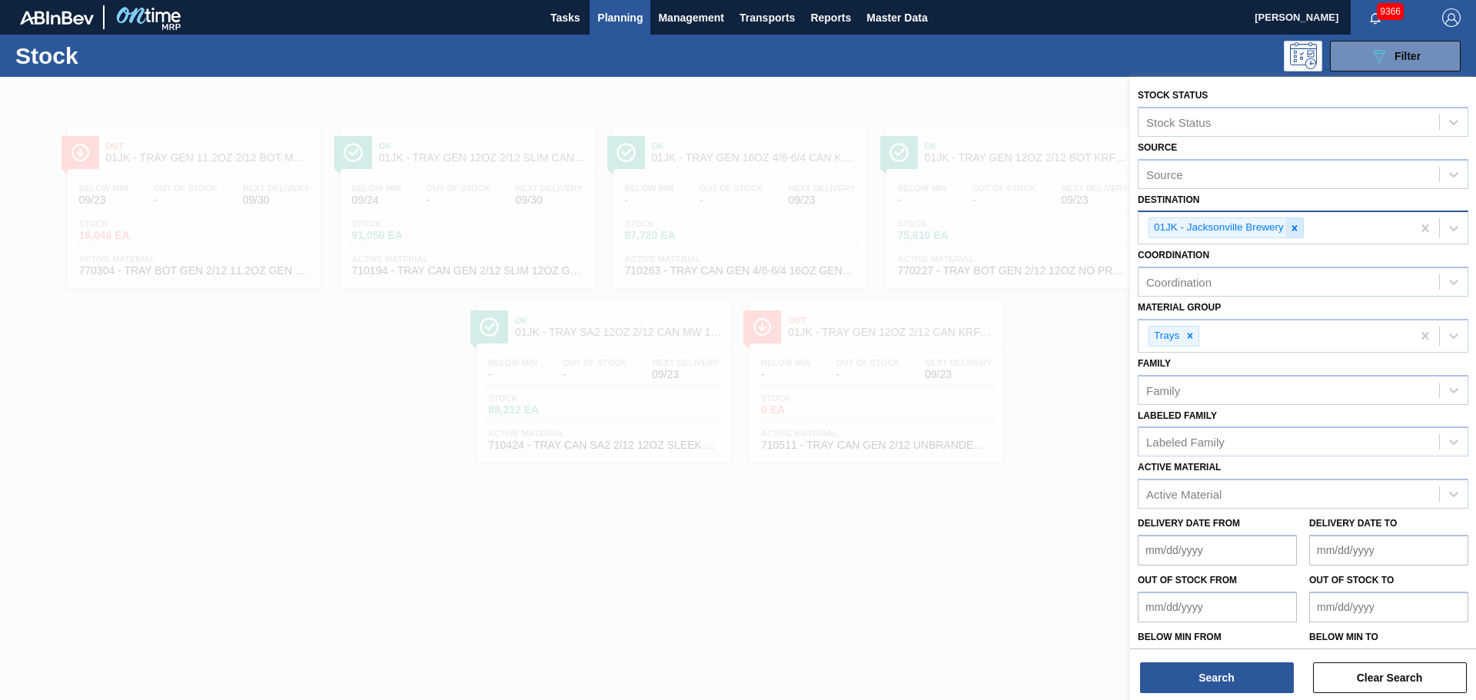
click at [1295, 231] on icon at bounding box center [1294, 228] width 11 height 11
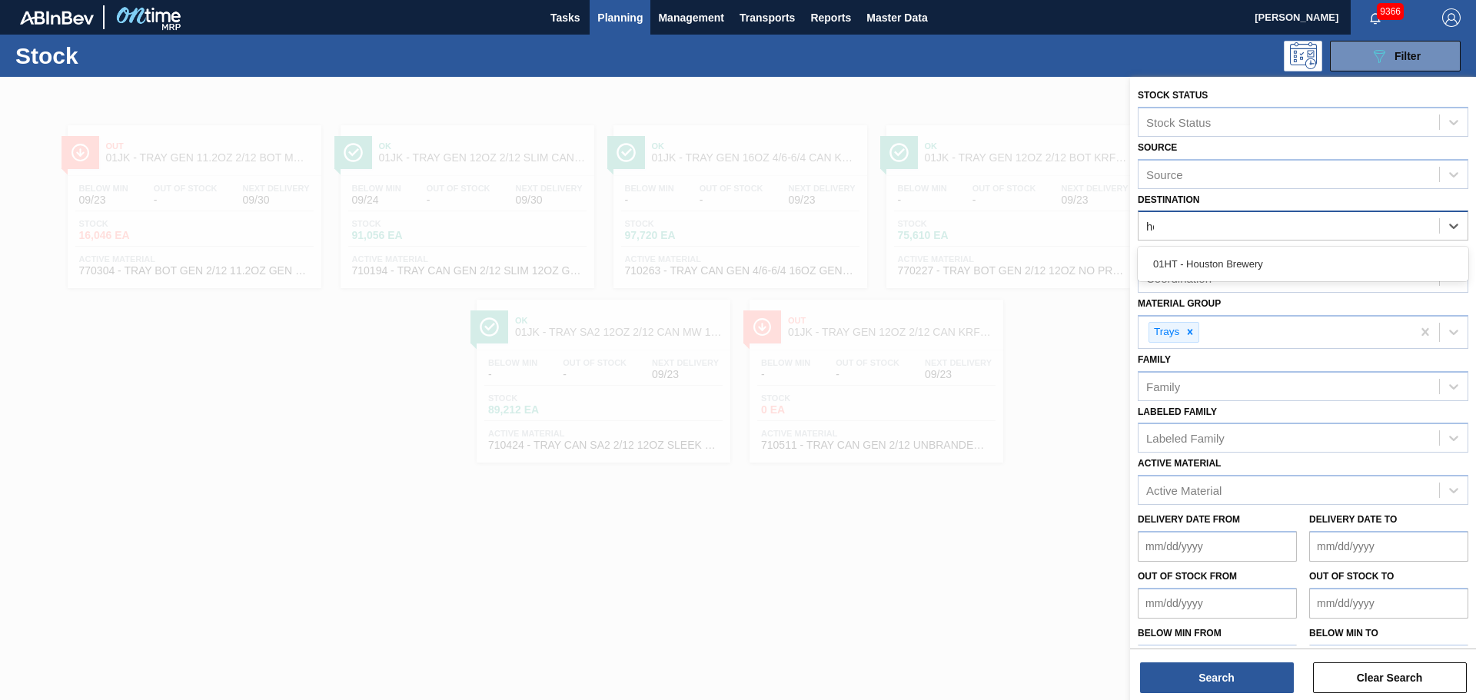
type input "hou"
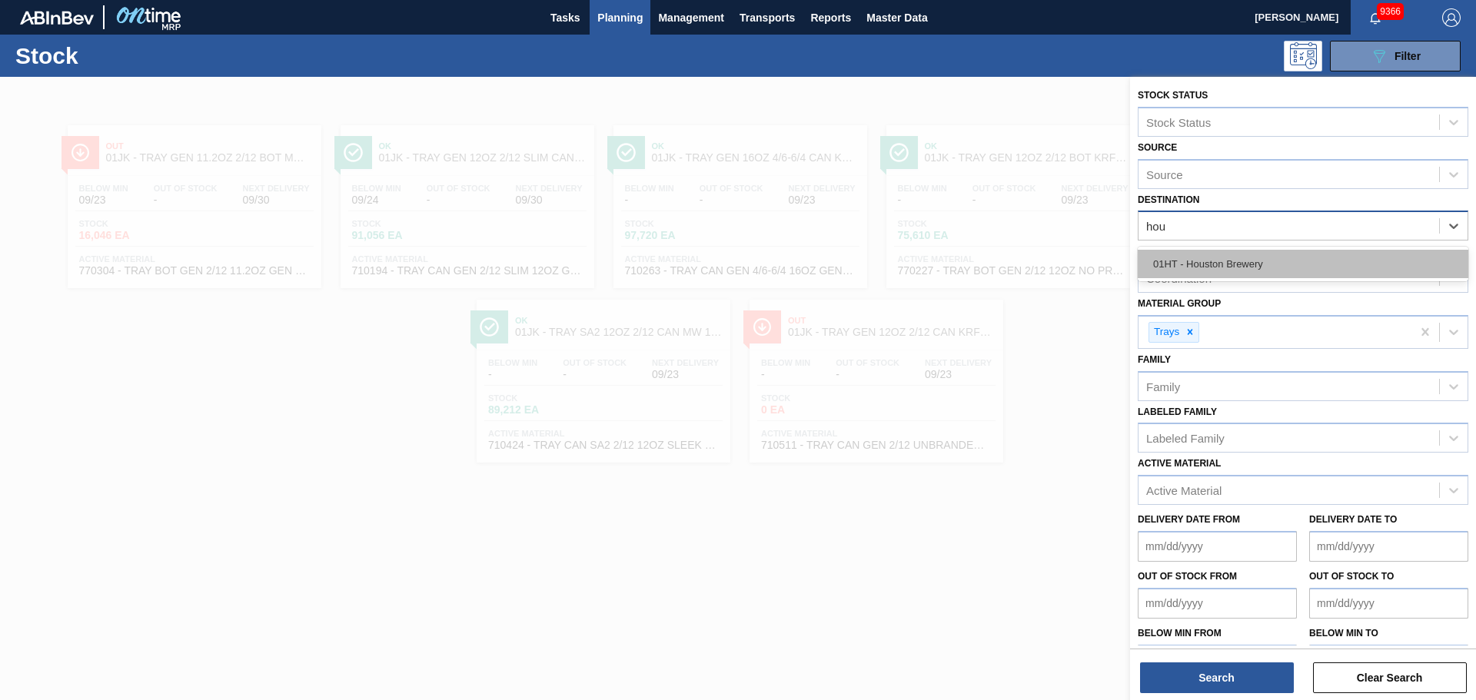
click at [1309, 269] on div "01HT - Houston Brewery" at bounding box center [1303, 264] width 331 height 28
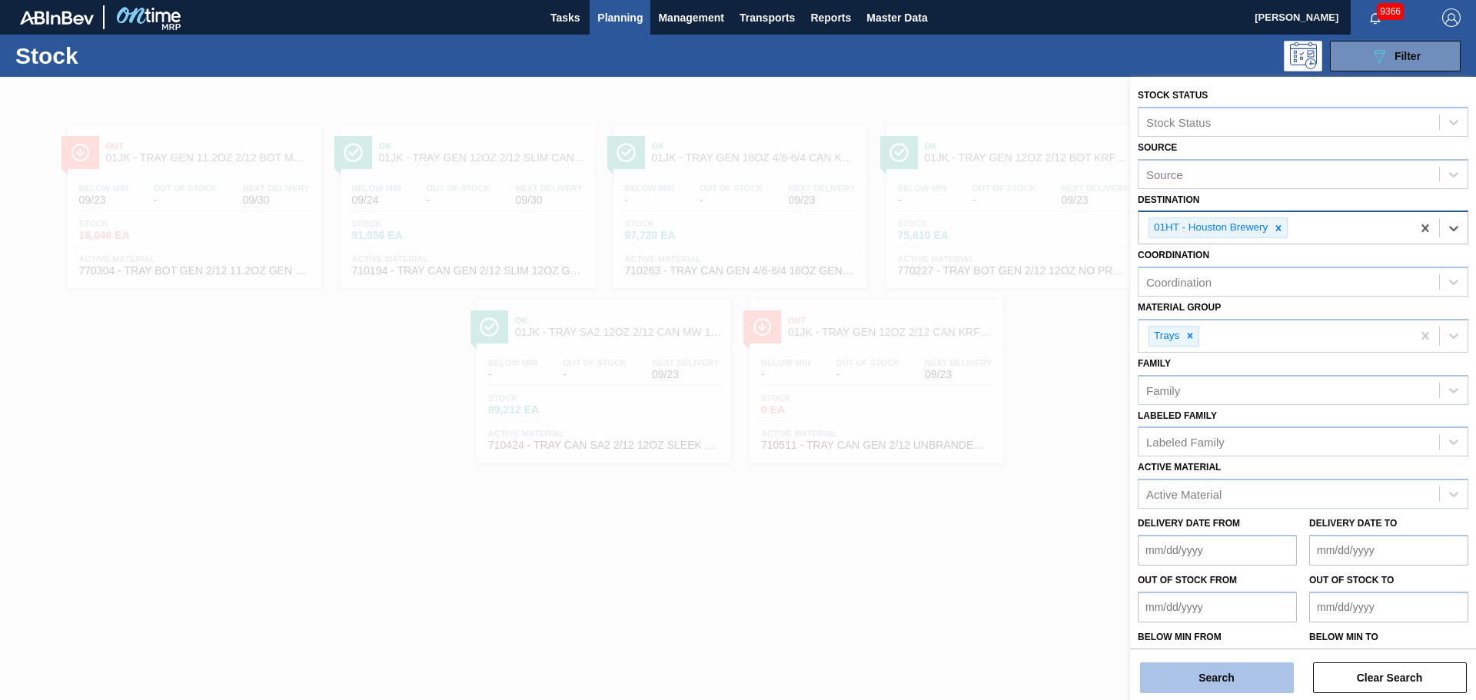
click at [1219, 672] on button "Search" at bounding box center [1217, 678] width 154 height 31
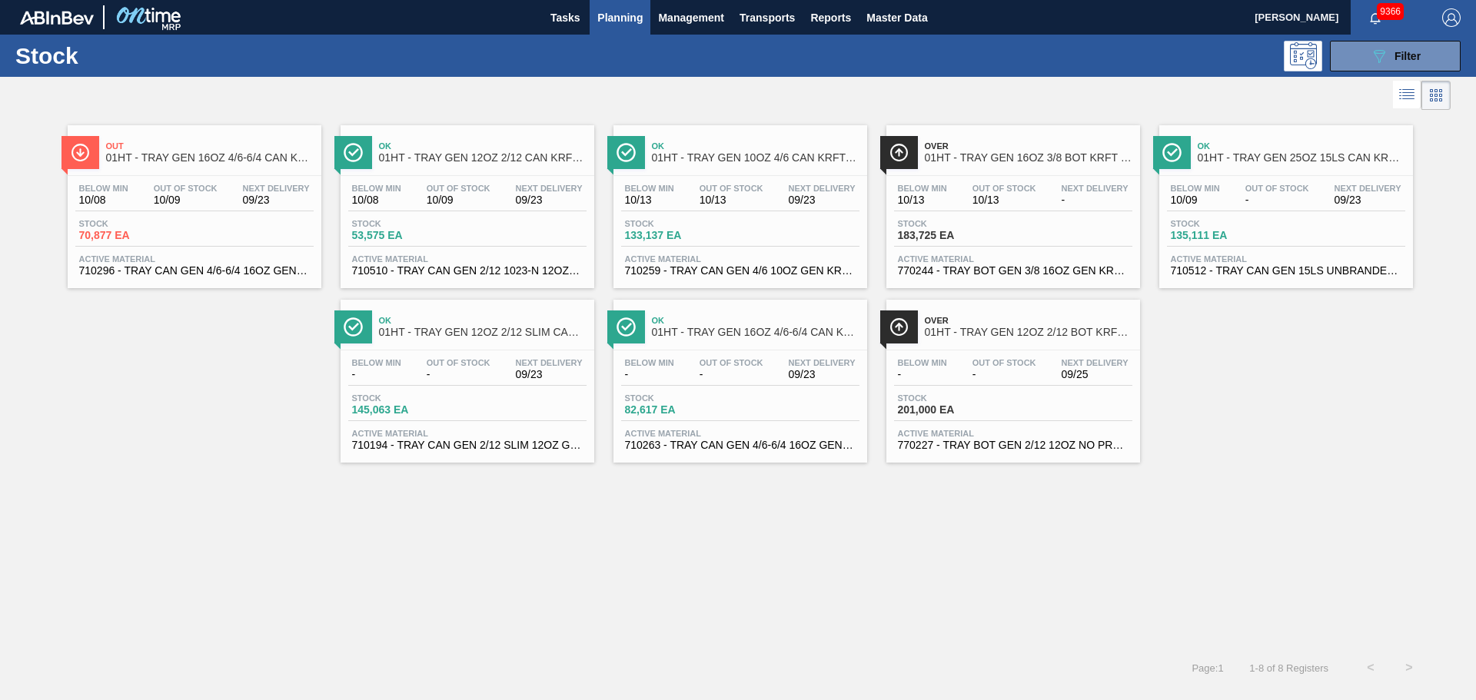
click at [182, 158] on span "01HT - TRAY GEN 16OZ 4/6-6/4 CAN KRFT 1986" at bounding box center [210, 158] width 208 height 12
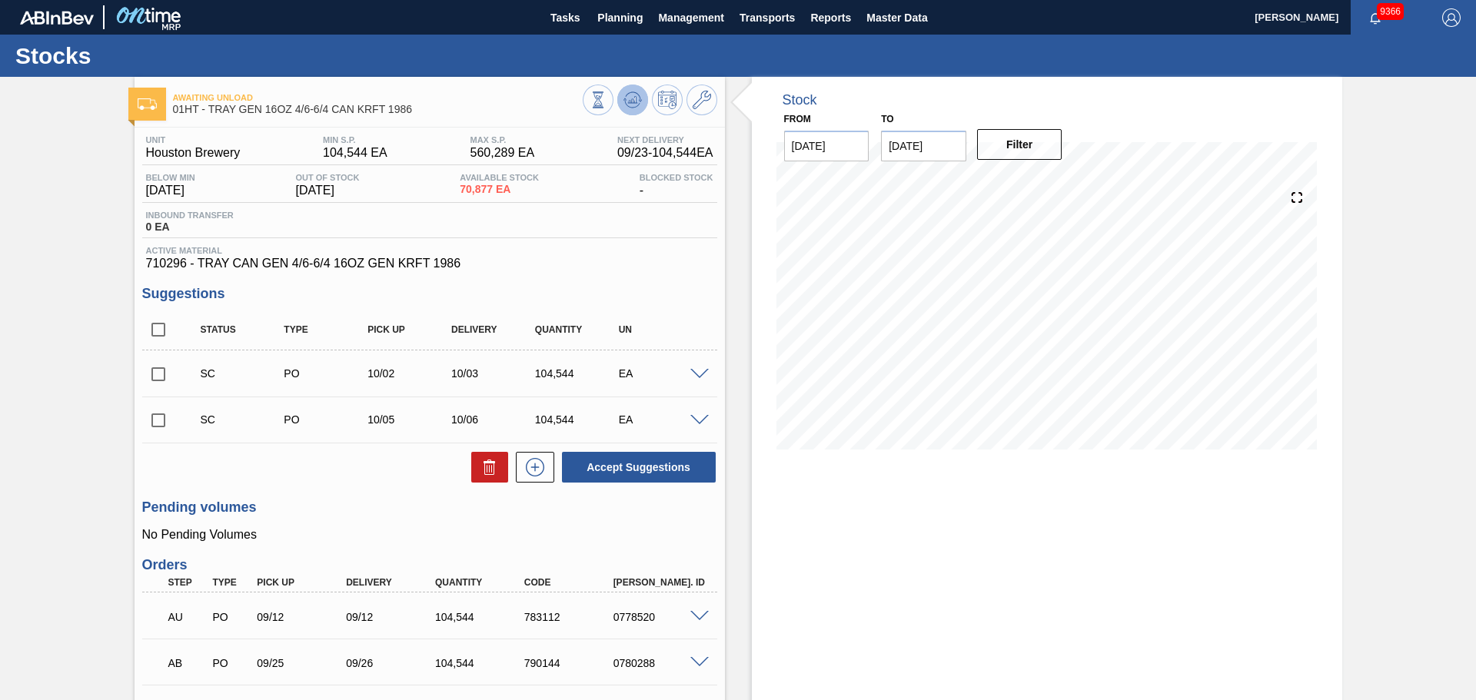
click at [632, 106] on icon at bounding box center [632, 100] width 18 height 18
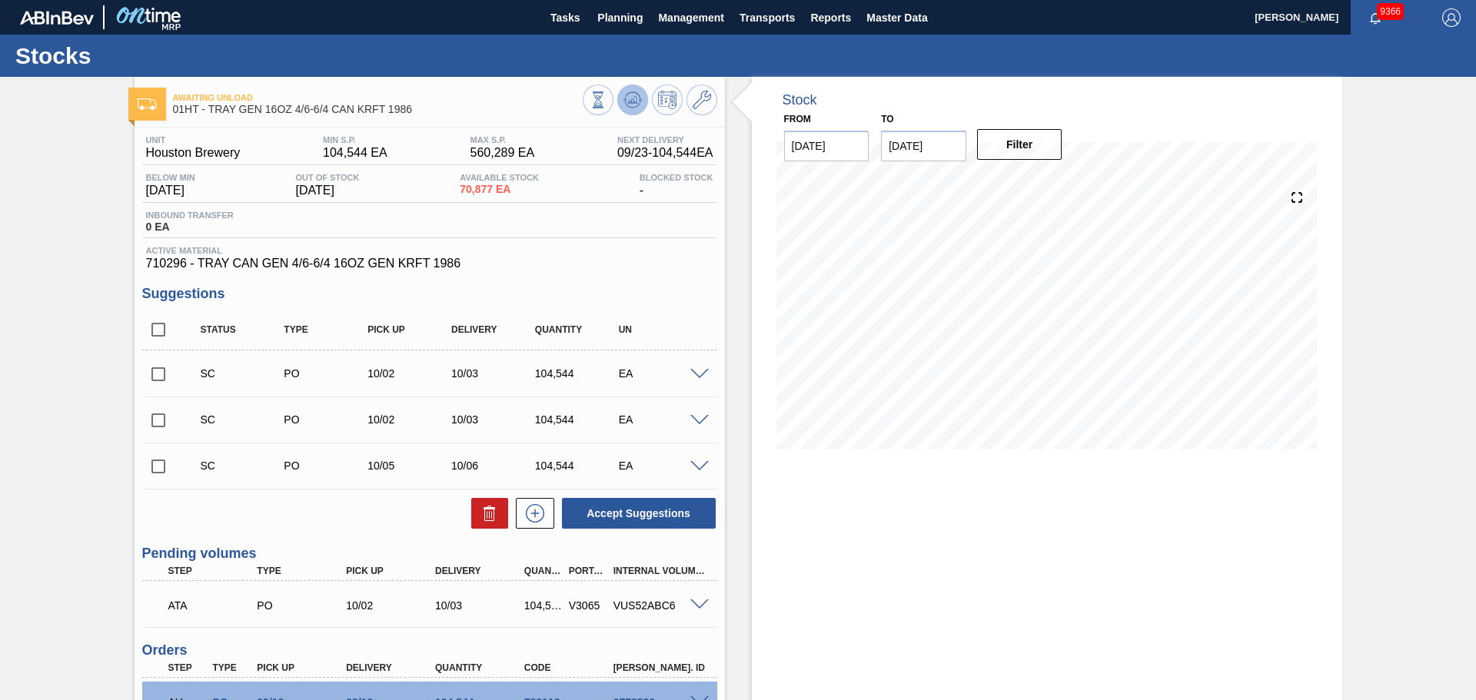
click at [631, 107] on icon at bounding box center [632, 100] width 18 height 18
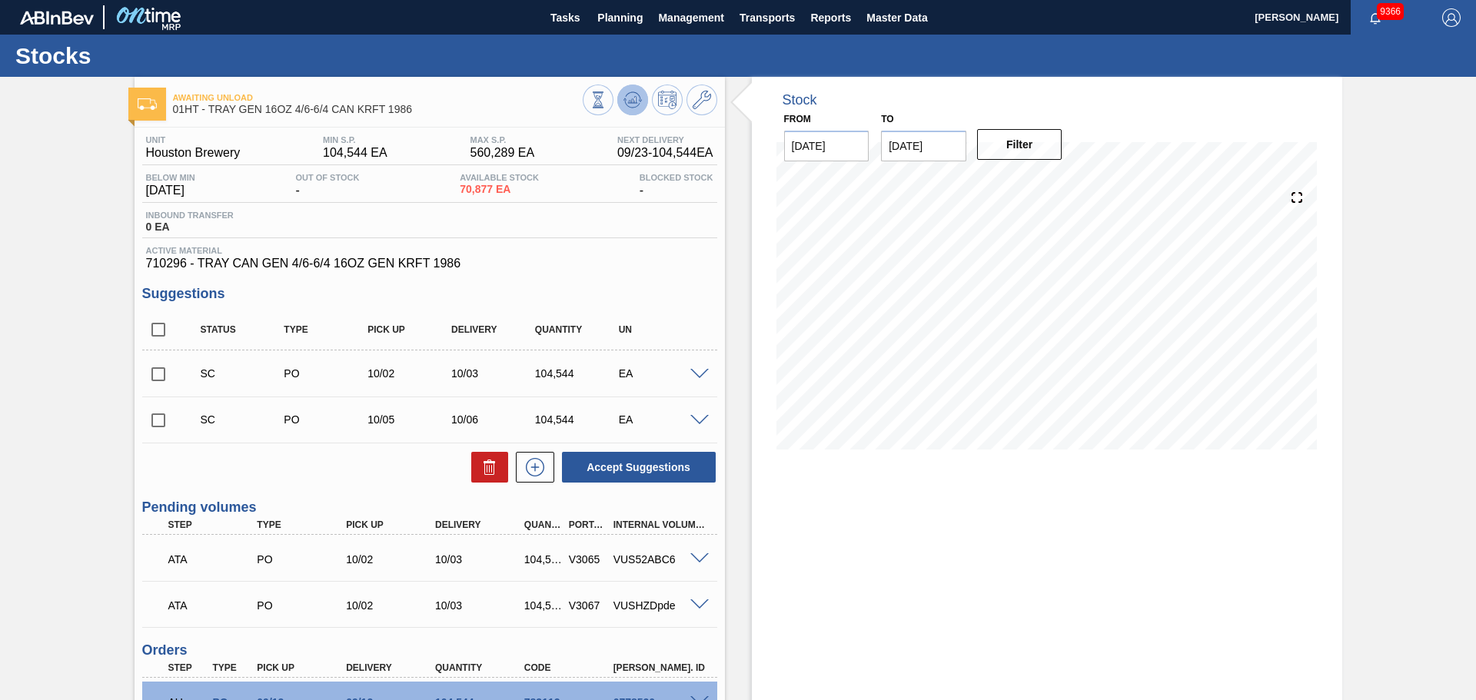
click at [630, 109] on span at bounding box center [632, 100] width 18 height 18
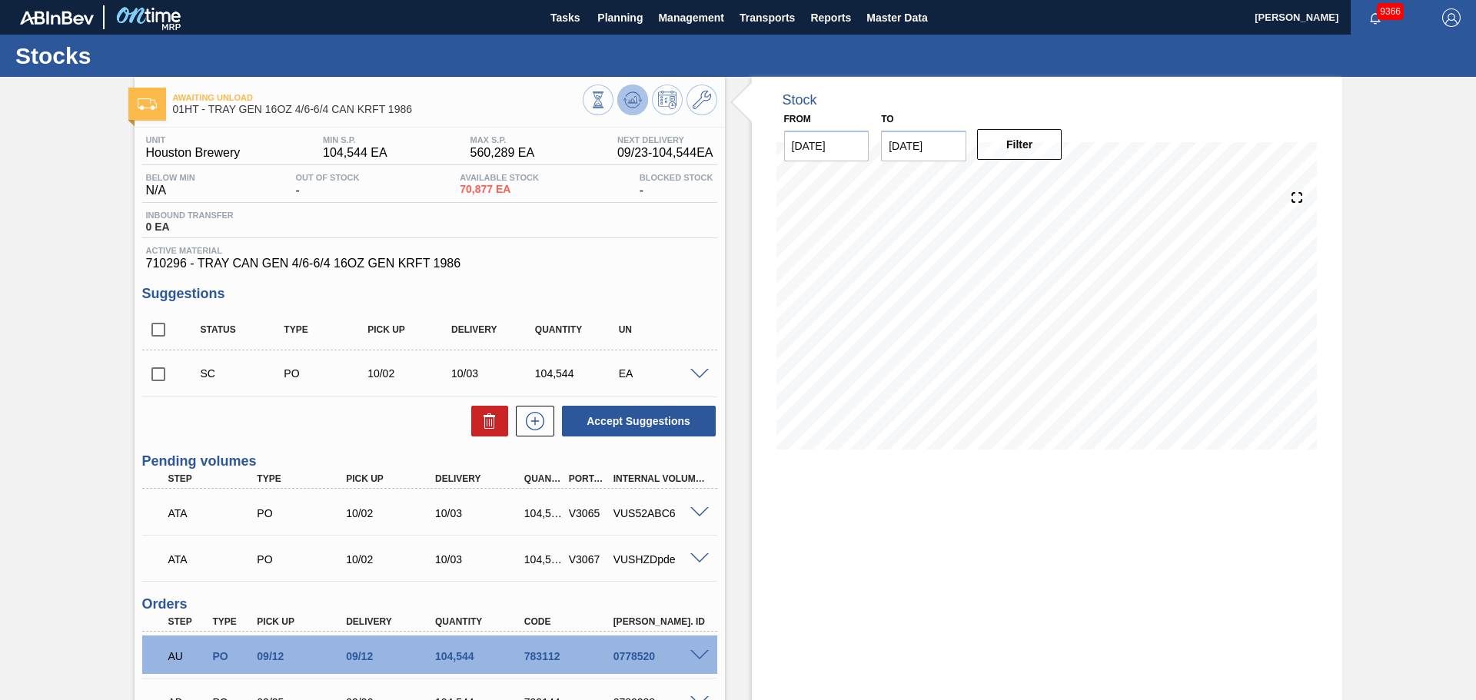
click at [630, 110] on button at bounding box center [632, 100] width 31 height 31
drag, startPoint x: 720, startPoint y: 280, endPoint x: 713, endPoint y: 267, distance: 14.8
click at [720, 280] on div "Unit Houston Brewery MIN S.P. 104,544 EA MAX S.P. 560,289 EA Next Delivery 09/2…" at bounding box center [430, 508] width 590 height 761
click at [630, 106] on icon at bounding box center [632, 100] width 18 height 18
click at [725, 334] on div "Stock From [DATE] to [DATE] Filter" at bounding box center [1033, 487] width 617 height 820
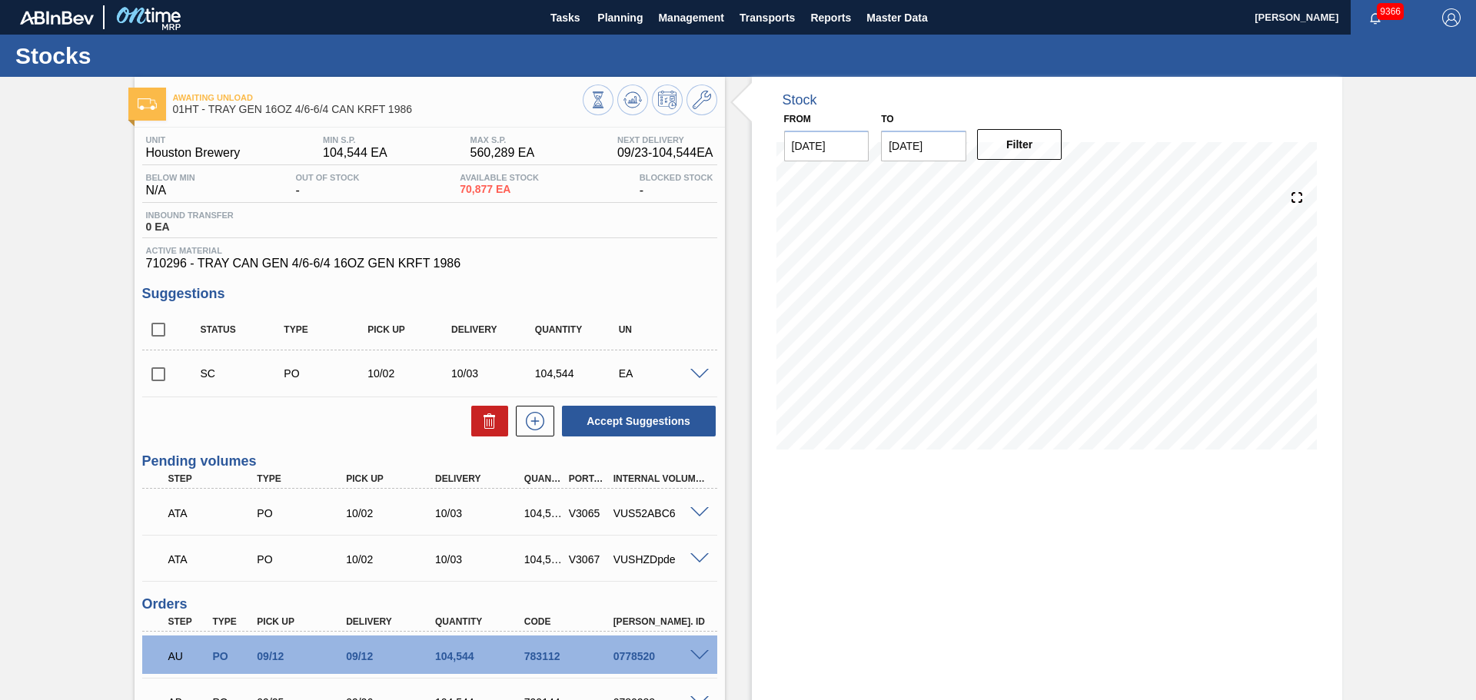
click at [157, 371] on input "checkbox" at bounding box center [158, 374] width 32 height 32
click at [497, 426] on button at bounding box center [489, 421] width 37 height 31
click at [720, 228] on div "Unit Houston Brewery MIN S.P. 104,544 EA MAX S.P. 560,289 EA Next Delivery 09/2…" at bounding box center [430, 508] width 590 height 761
click at [637, 90] on button at bounding box center [632, 100] width 31 height 31
drag, startPoint x: 803, startPoint y: 482, endPoint x: 608, endPoint y: 363, distance: 228.8
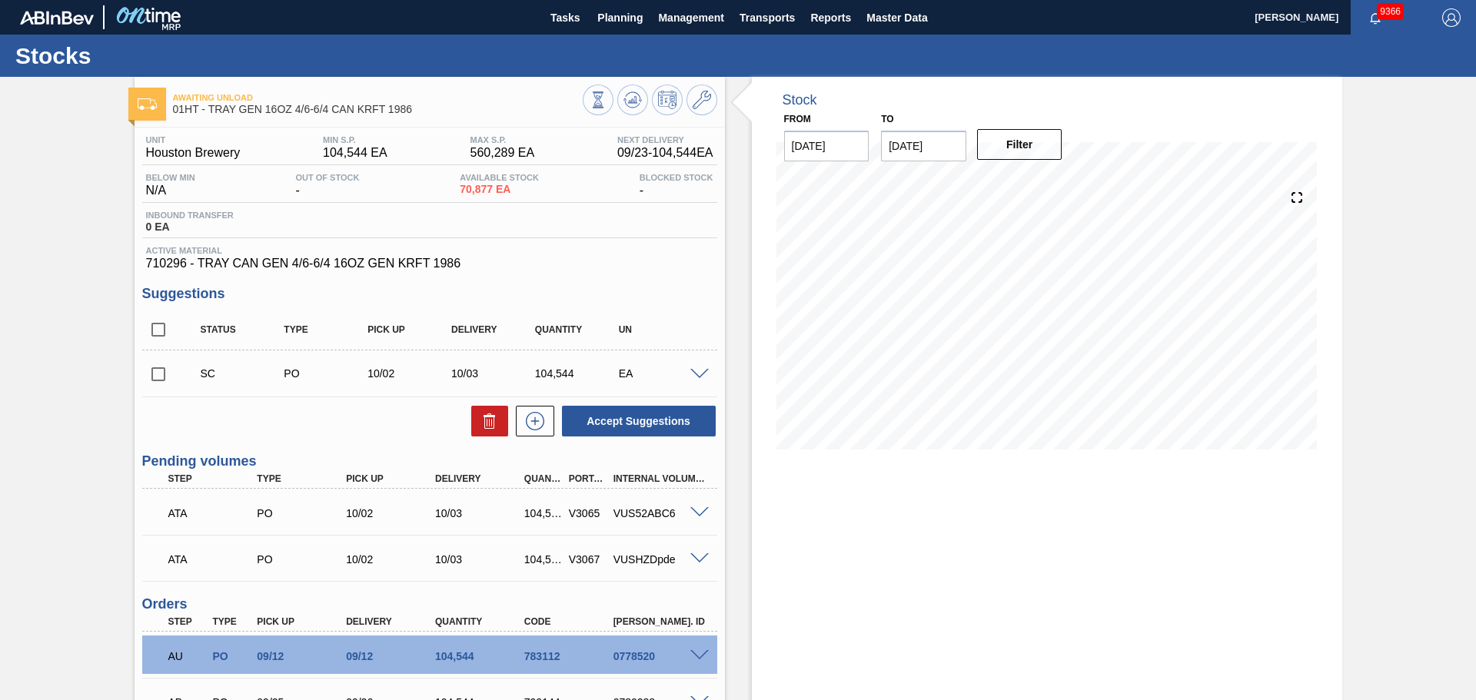
click at [803, 482] on div "Stock From [DATE] to [DATE] Filter" at bounding box center [1047, 487] width 590 height 820
click at [161, 371] on input "checkbox" at bounding box center [158, 374] width 32 height 32
checkbox input "true"
click at [474, 421] on button at bounding box center [489, 421] width 37 height 31
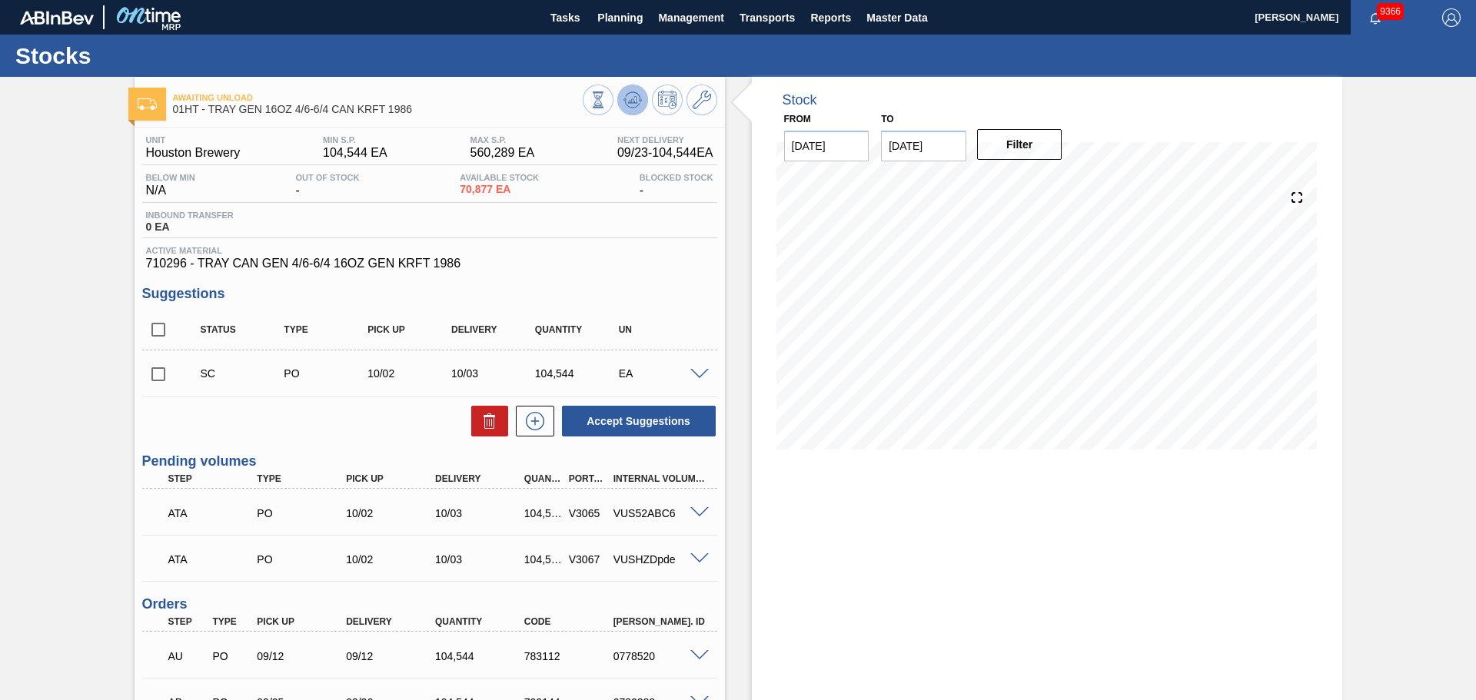
click at [630, 102] on icon at bounding box center [632, 100] width 18 height 18
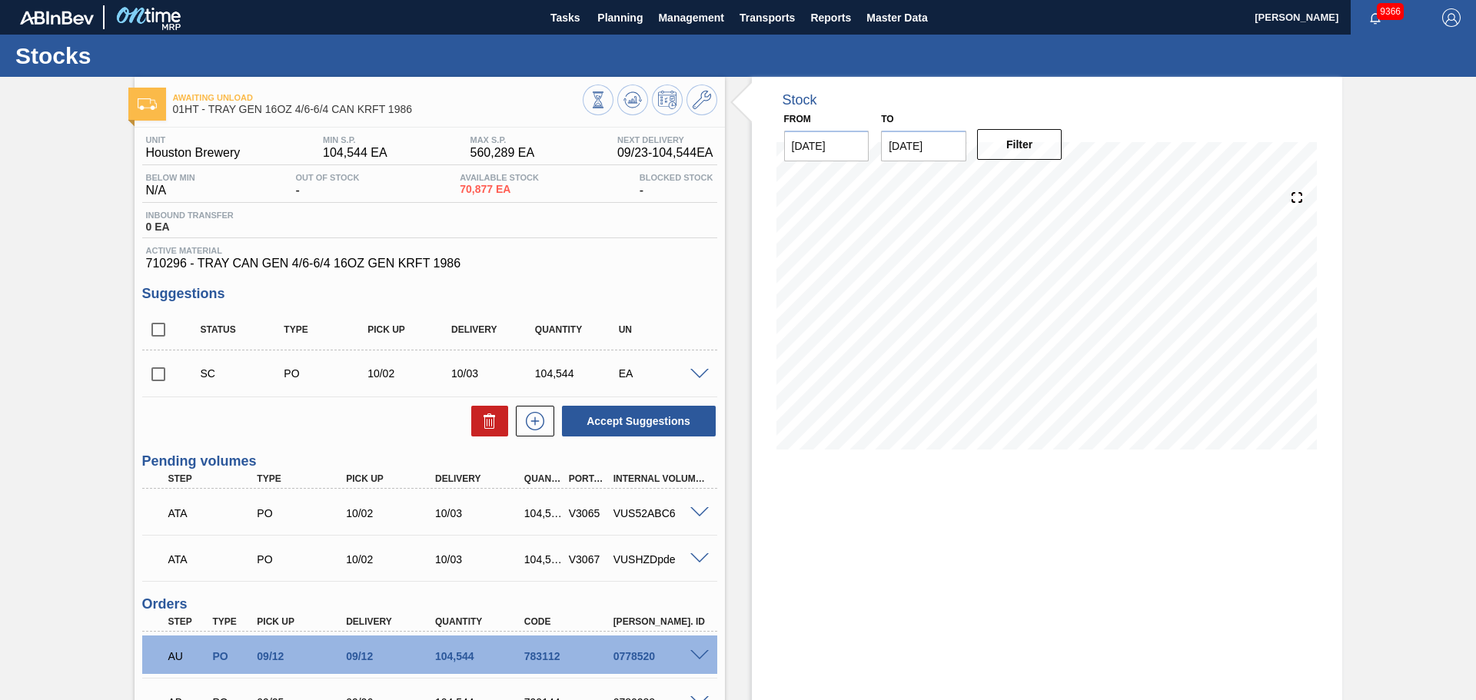
click at [161, 369] on input "checkbox" at bounding box center [158, 374] width 32 height 32
click at [492, 426] on icon at bounding box center [489, 423] width 10 height 12
checkbox input "false"
click at [807, 691] on div "Server is not online or an error has occurred!" at bounding box center [737, 681] width 221 height 37
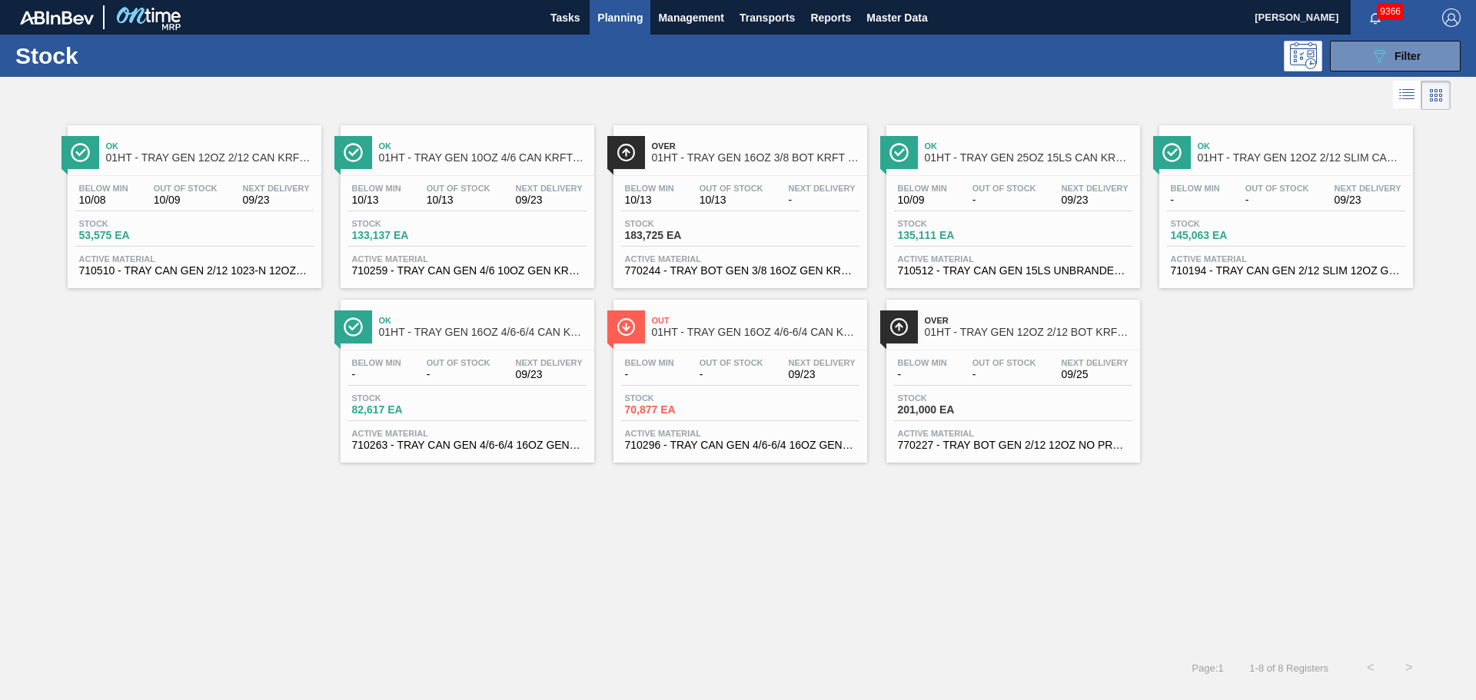
click at [627, 13] on span "Planning" at bounding box center [619, 17] width 45 height 18
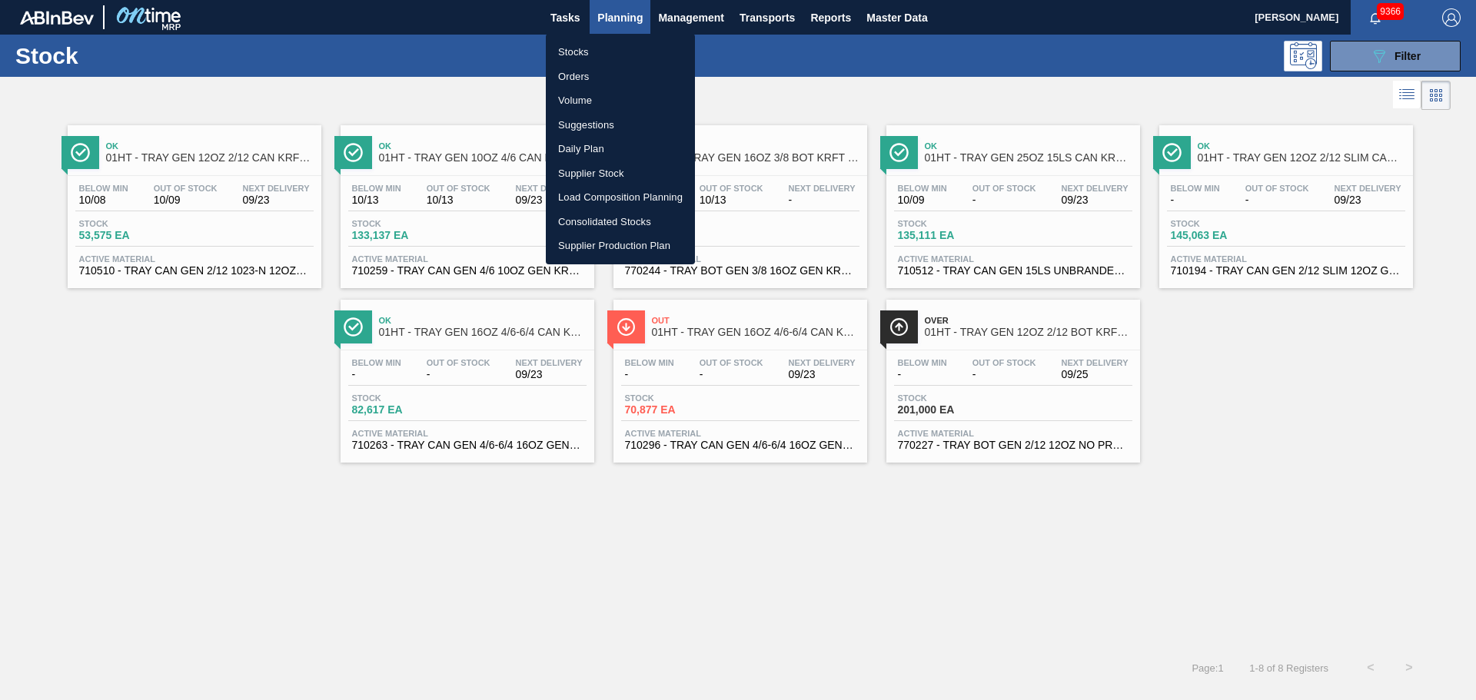
click at [584, 122] on li "Suggestions" at bounding box center [620, 125] width 149 height 25
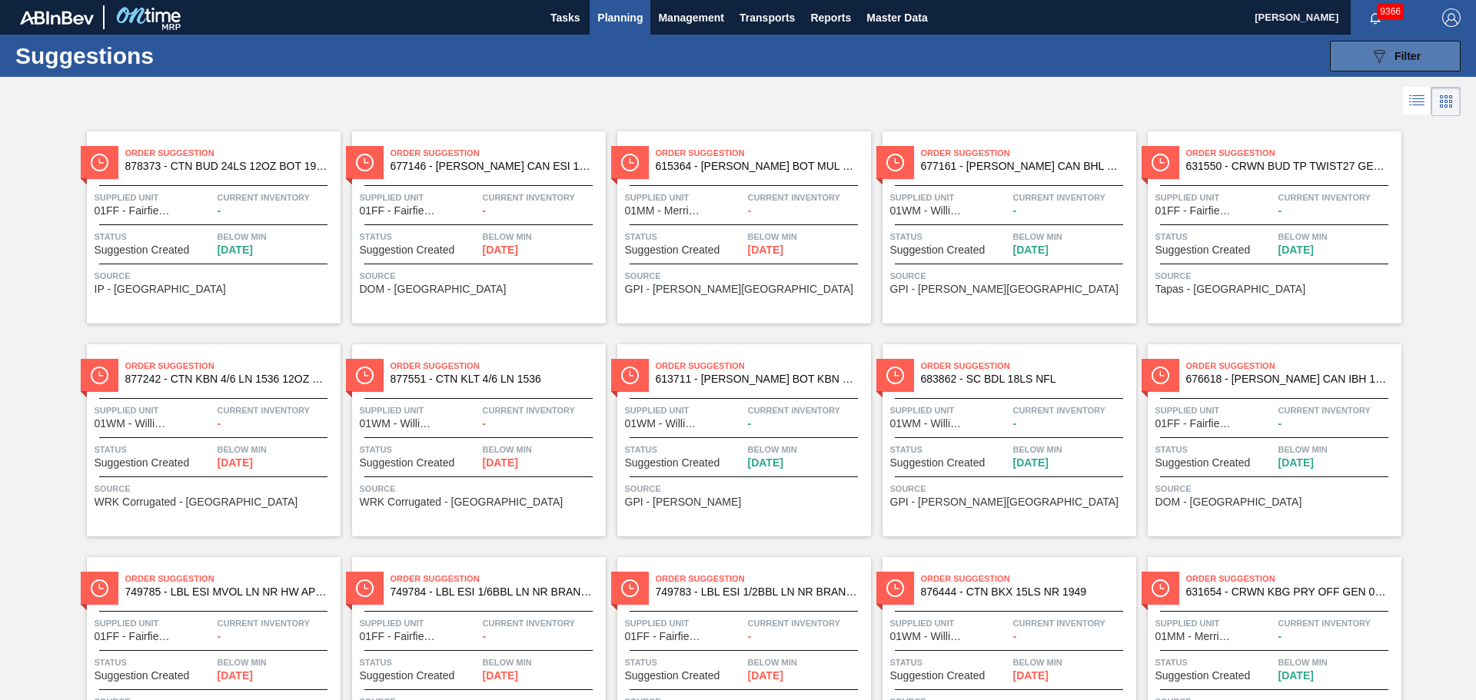
click at [1372, 49] on icon "089F7B8B-B2A5-4AFE-B5C0-19BA573D28AC" at bounding box center [1379, 56] width 18 height 18
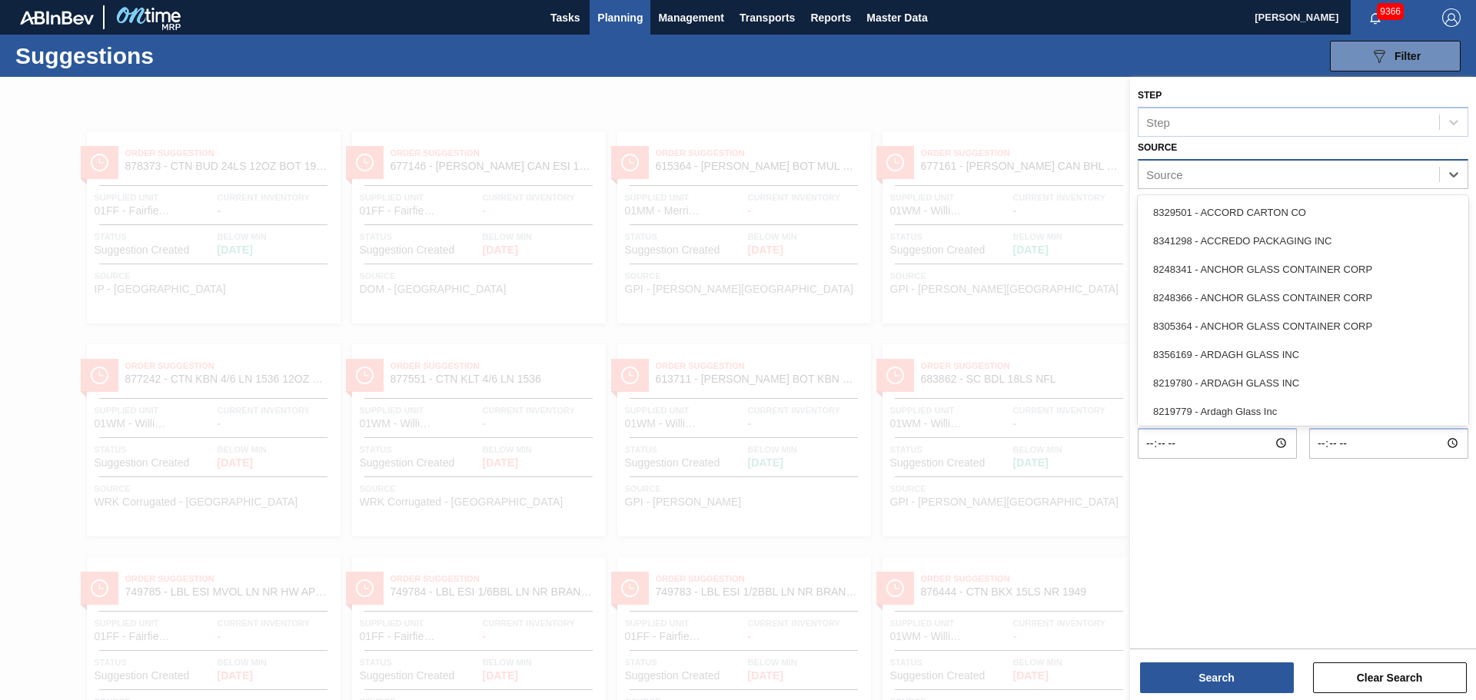
click at [1211, 177] on div "Source" at bounding box center [1289, 174] width 301 height 22
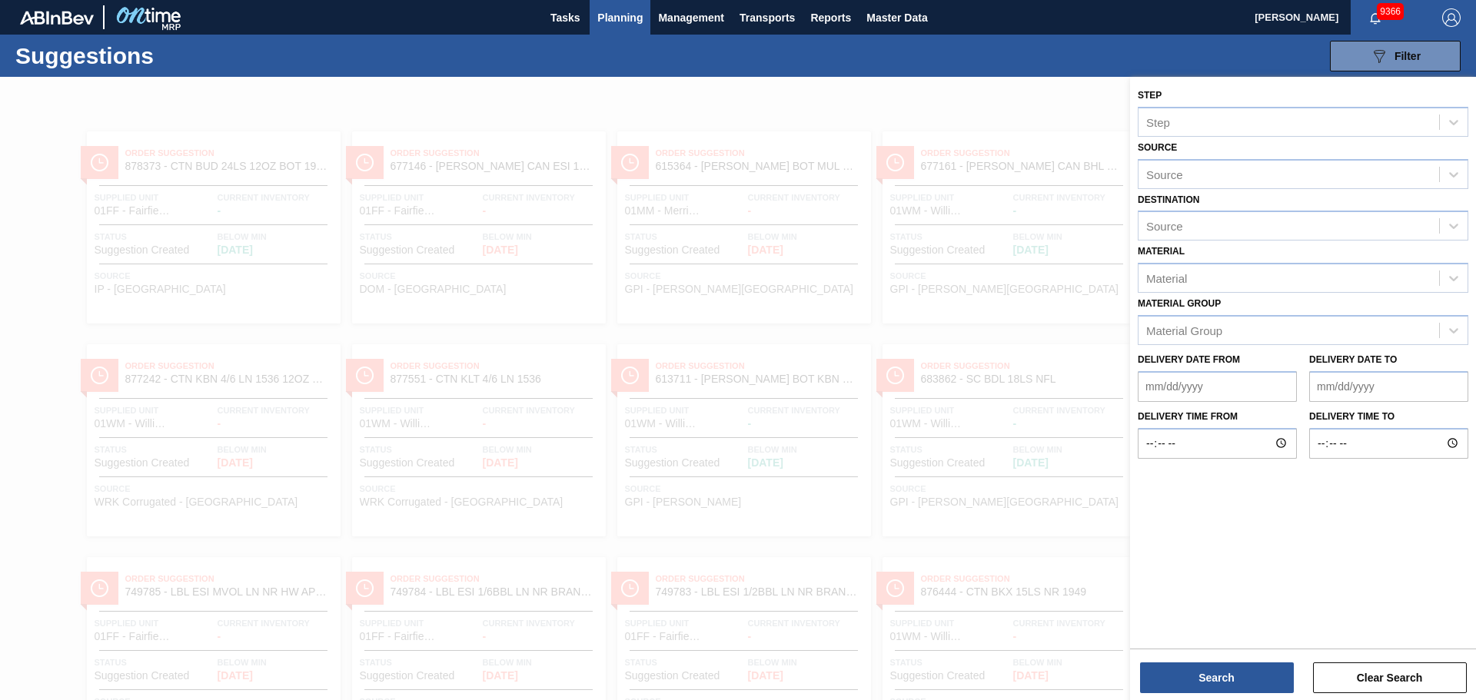
click at [1170, 145] on label "Source" at bounding box center [1157, 147] width 39 height 11
click at [1148, 168] on input "Source" at bounding box center [1147, 174] width 2 height 13
click at [1185, 221] on div "Source" at bounding box center [1289, 226] width 301 height 22
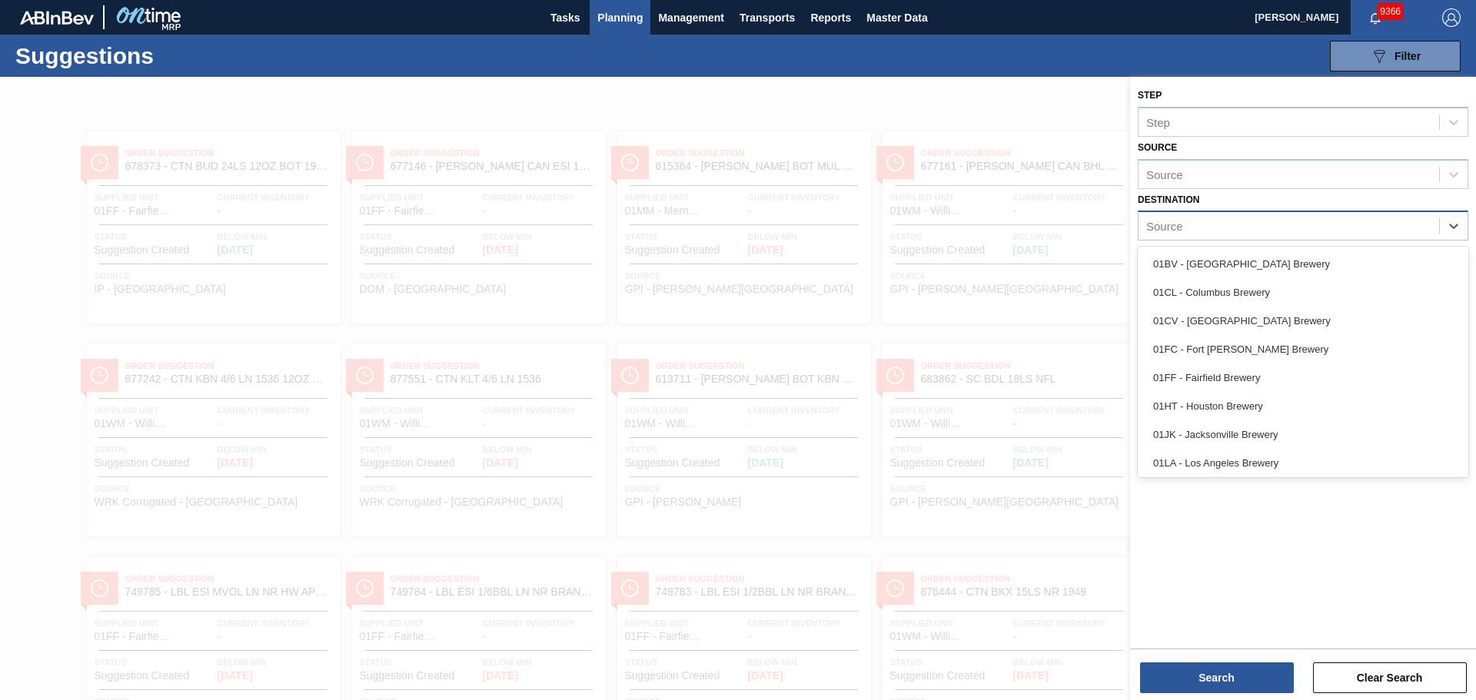
type input "h"
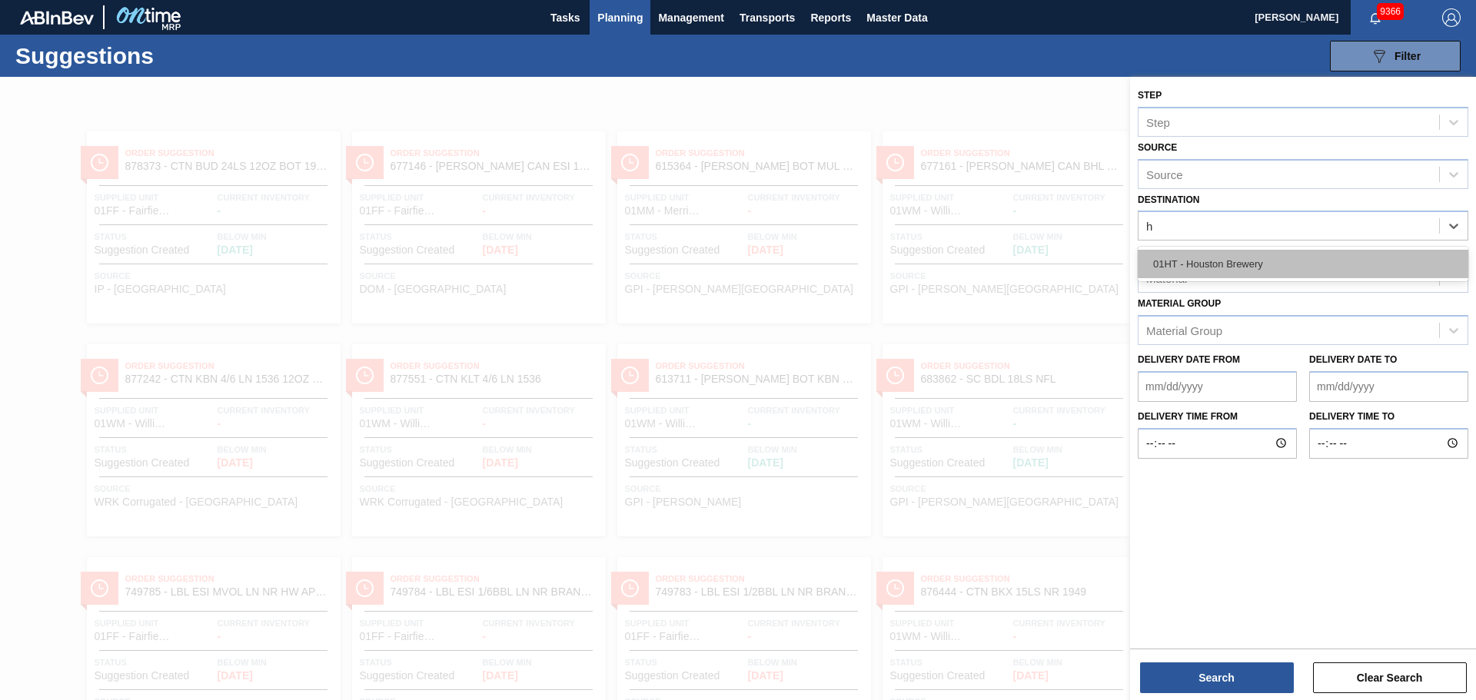
click at [1209, 267] on div "01HT - Houston Brewery" at bounding box center [1303, 264] width 331 height 28
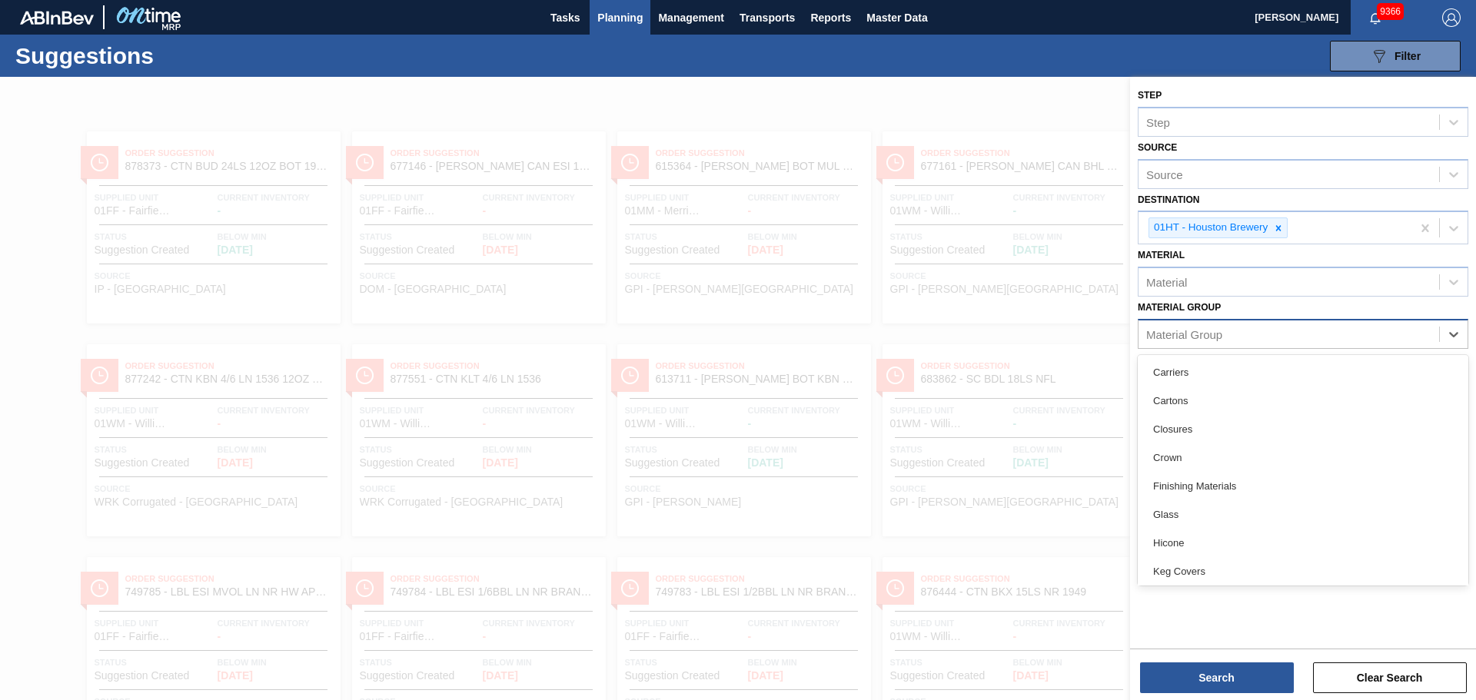
click at [1210, 341] on div "Material Group" at bounding box center [1289, 334] width 301 height 22
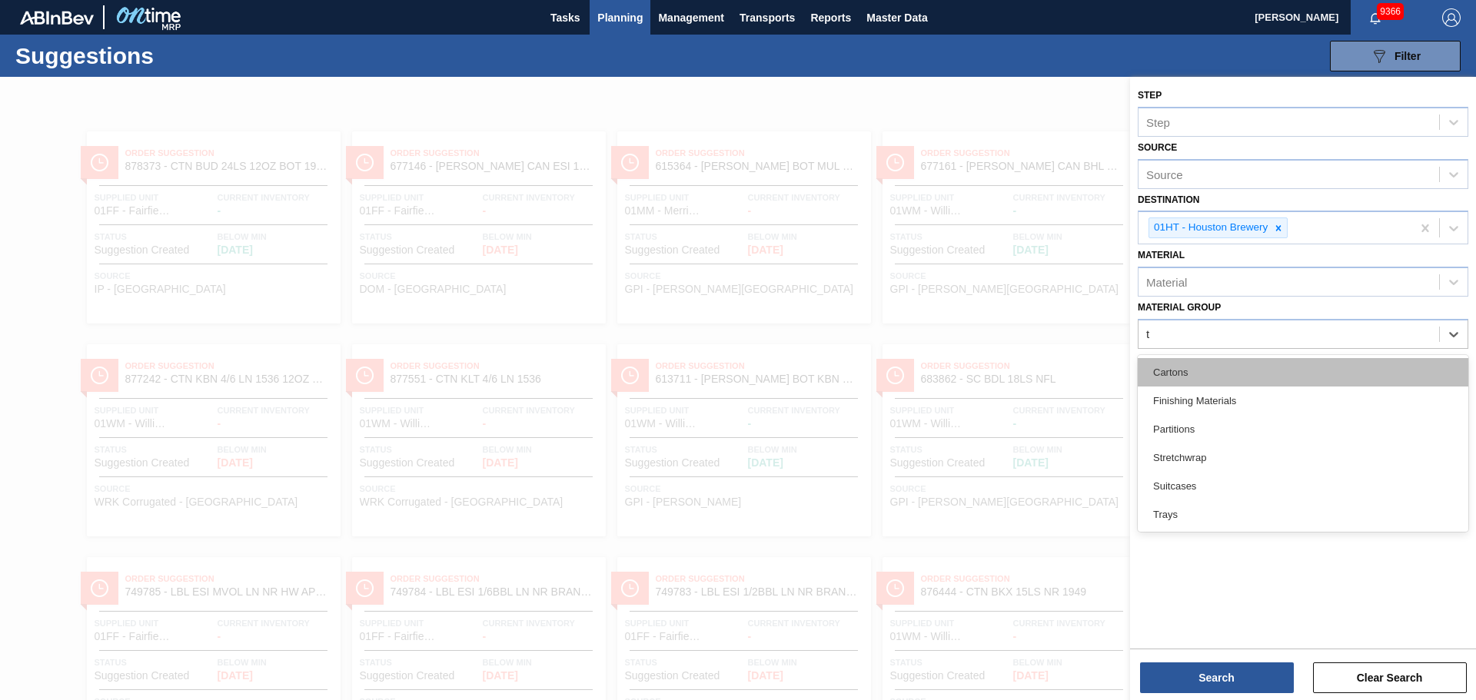
type Group "tr"
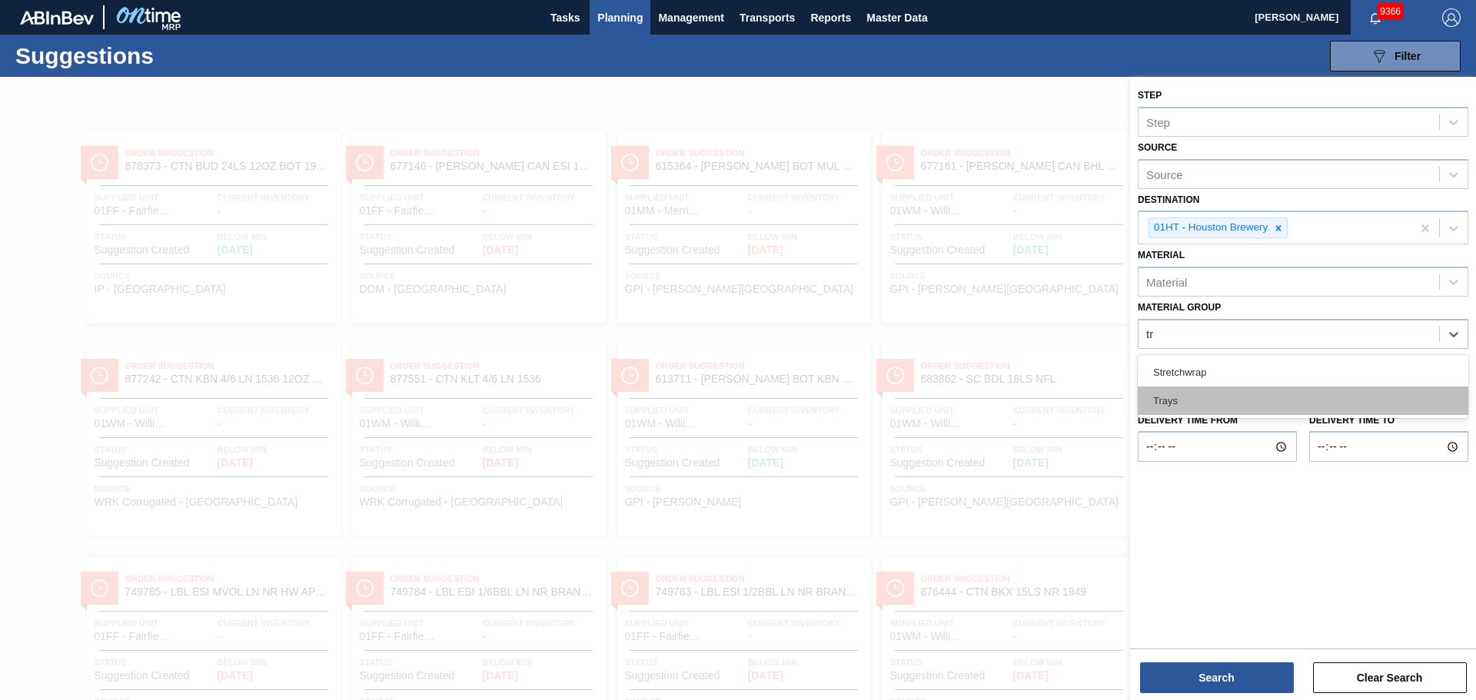
click at [1184, 409] on div "Trays" at bounding box center [1303, 401] width 331 height 28
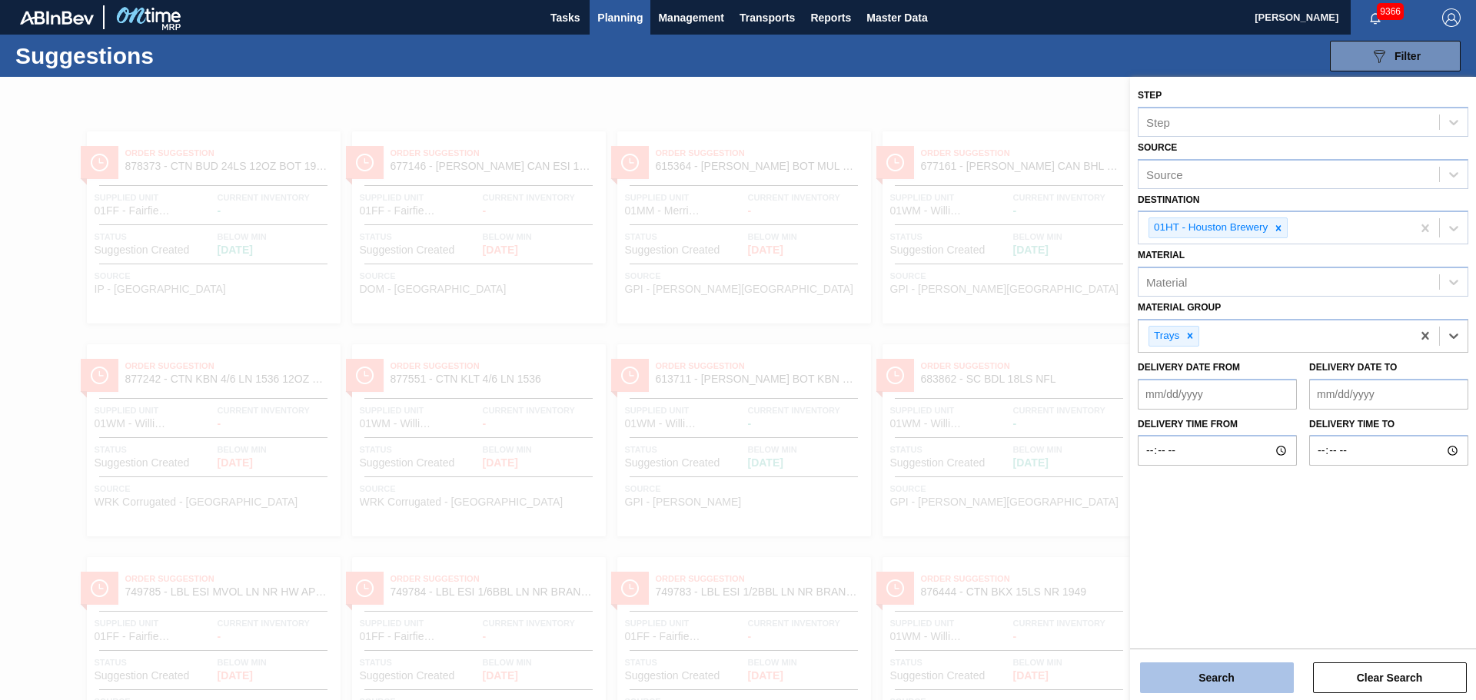
click at [1222, 677] on button "Search" at bounding box center [1217, 678] width 154 height 31
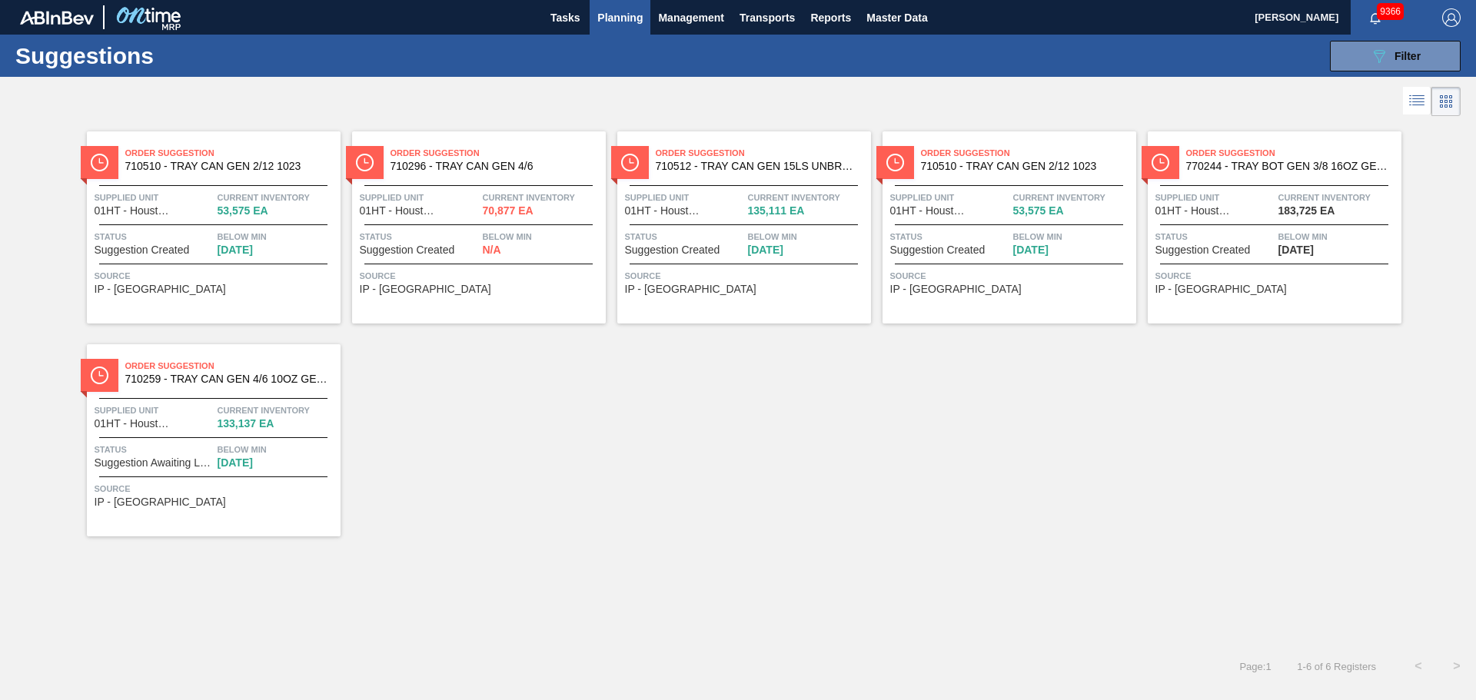
click at [238, 161] on span "Order Suggestion" at bounding box center [232, 152] width 215 height 15
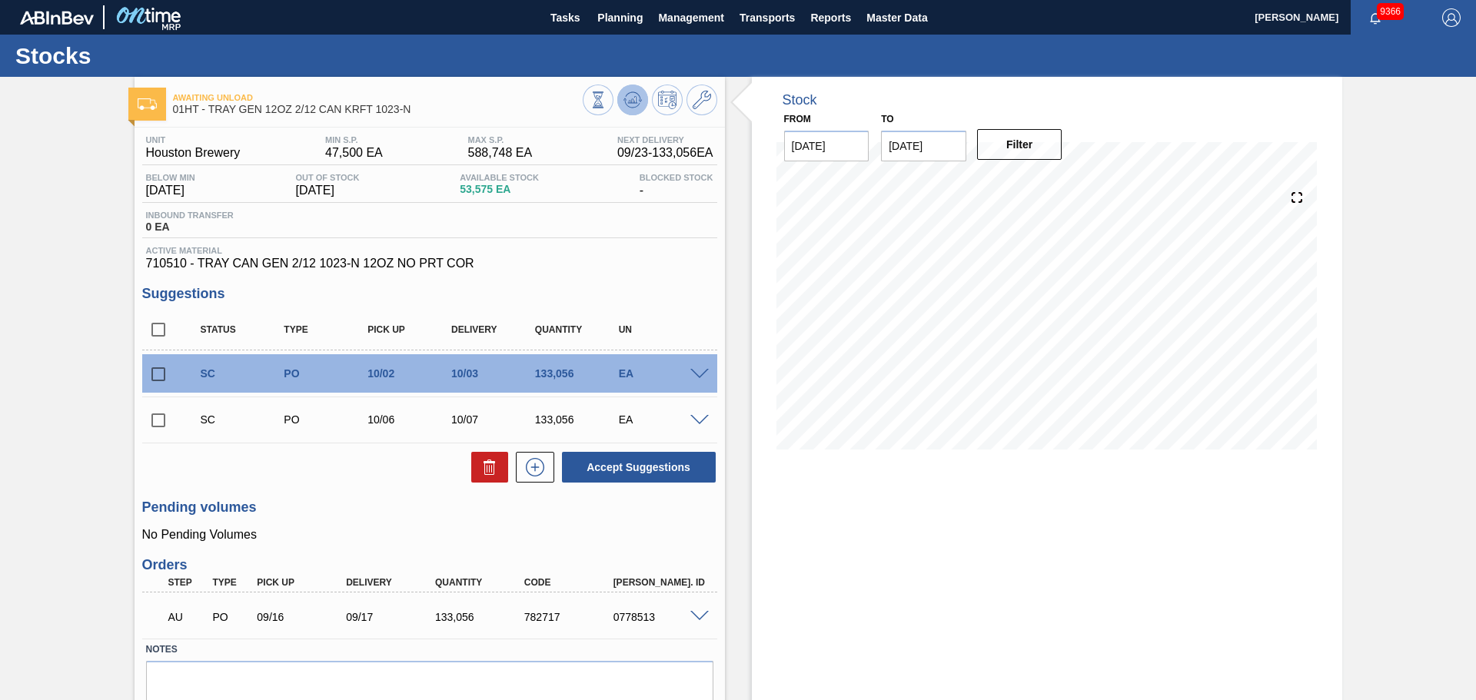
click at [633, 105] on icon at bounding box center [632, 100] width 18 height 18
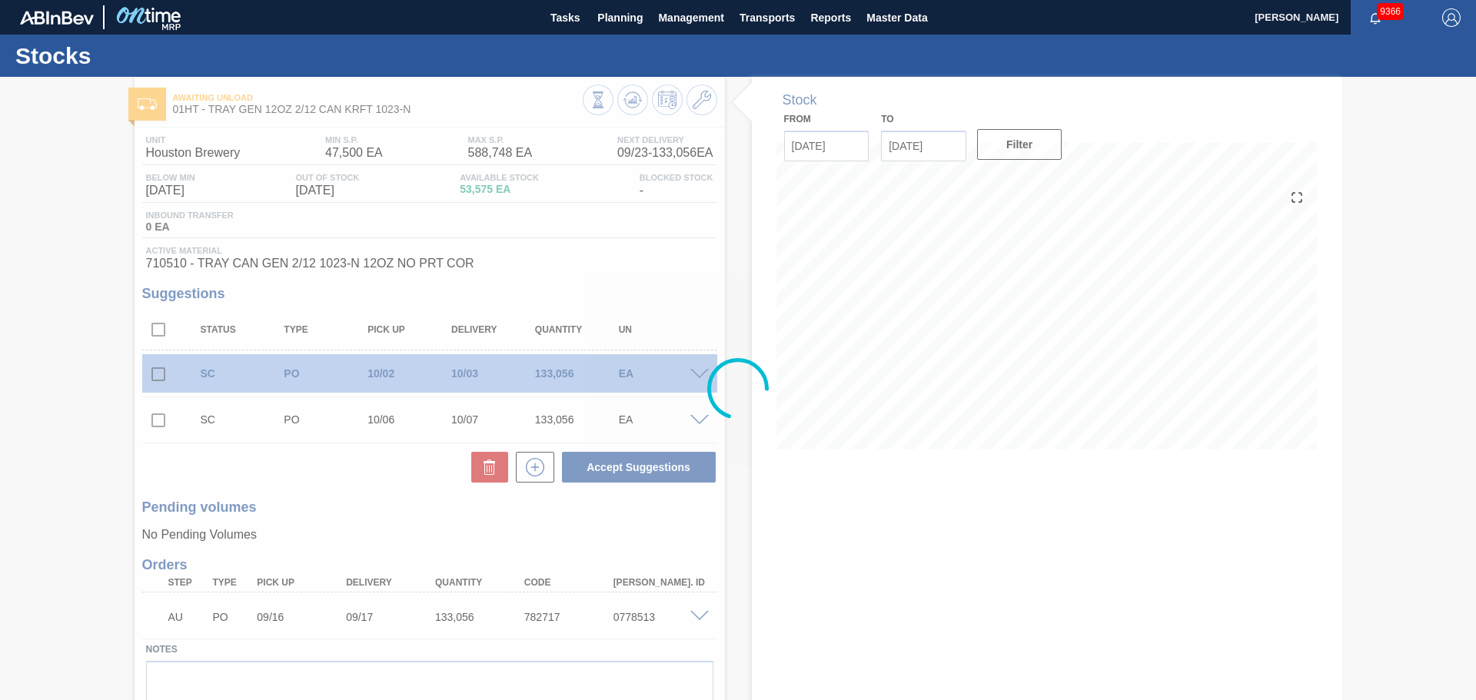
click at [753, 282] on div at bounding box center [738, 388] width 1476 height 623
drag, startPoint x: 759, startPoint y: 268, endPoint x: 751, endPoint y: 268, distance: 7.7
click at [759, 268] on div at bounding box center [738, 388] width 1476 height 623
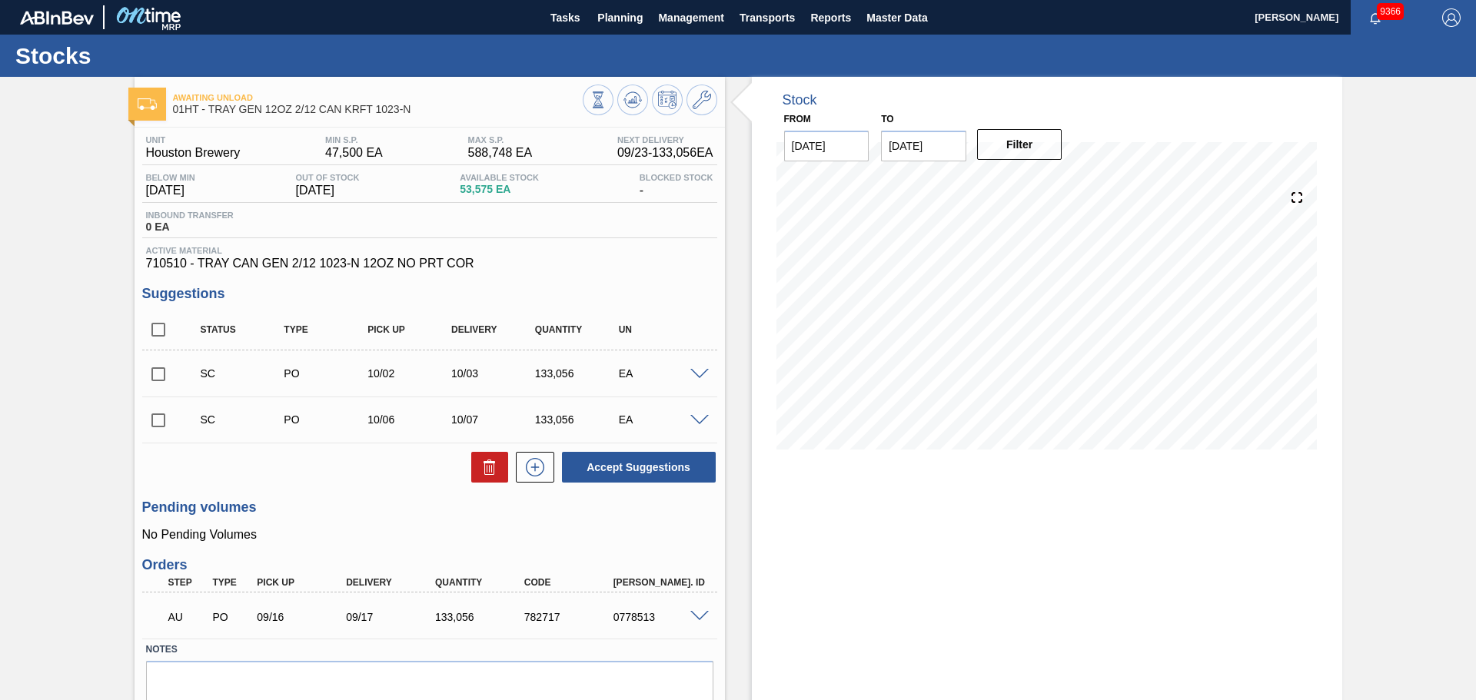
click at [735, 293] on div "Stock From [DATE] to [DATE] Filter" at bounding box center [1033, 421] width 617 height 688
click at [638, 115] on div at bounding box center [650, 102] width 135 height 35
click at [633, 106] on icon at bounding box center [632, 100] width 18 height 18
